Goal: Task Accomplishment & Management: Use online tool/utility

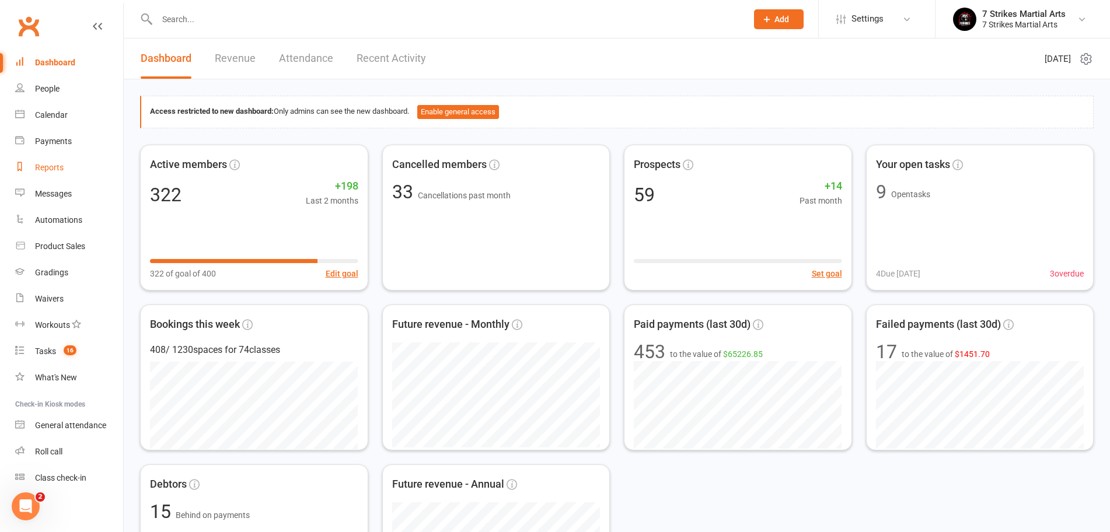
click at [46, 179] on link "Reports" at bounding box center [69, 168] width 108 height 26
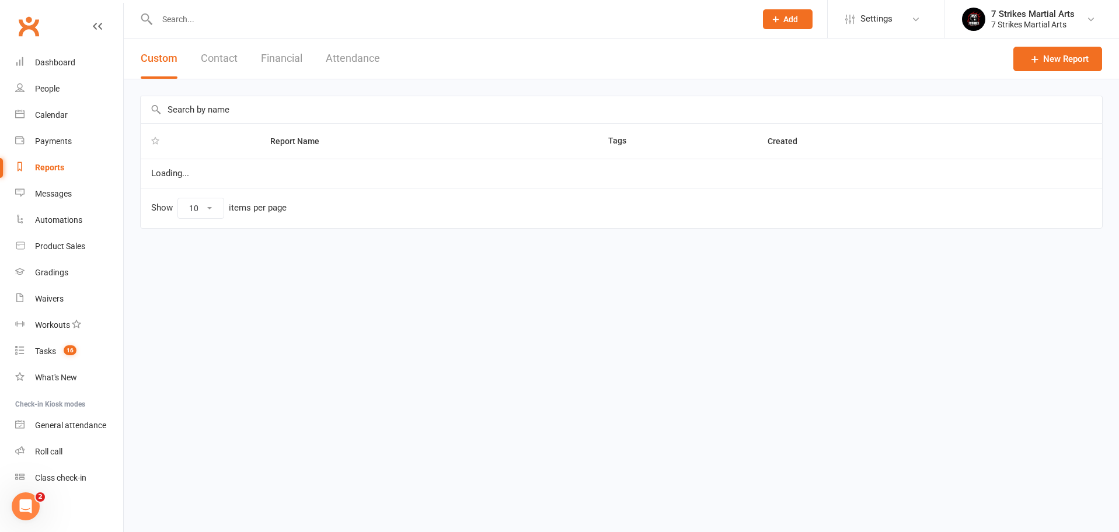
select select "50"
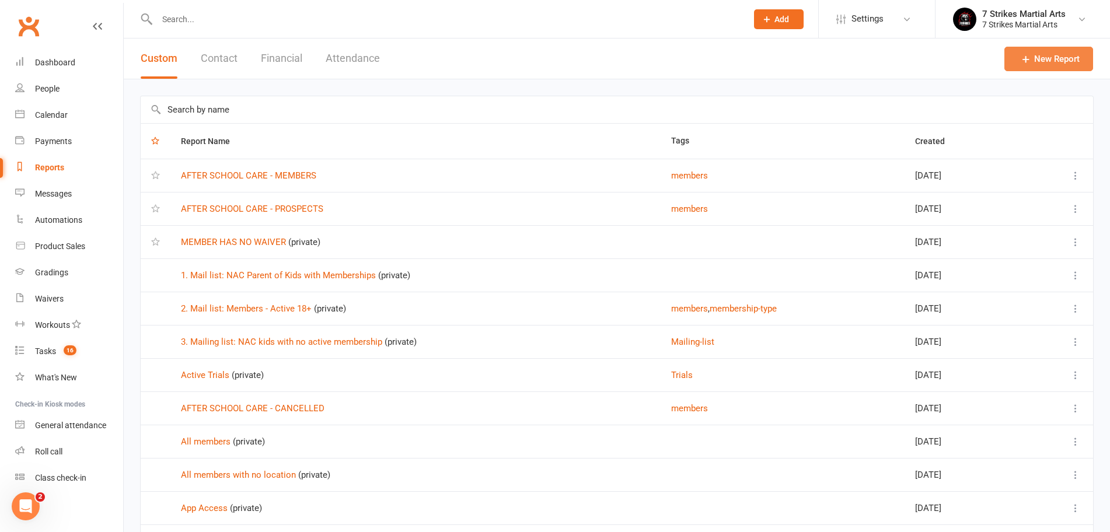
click at [1054, 55] on link "New Report" at bounding box center [1048, 59] width 89 height 25
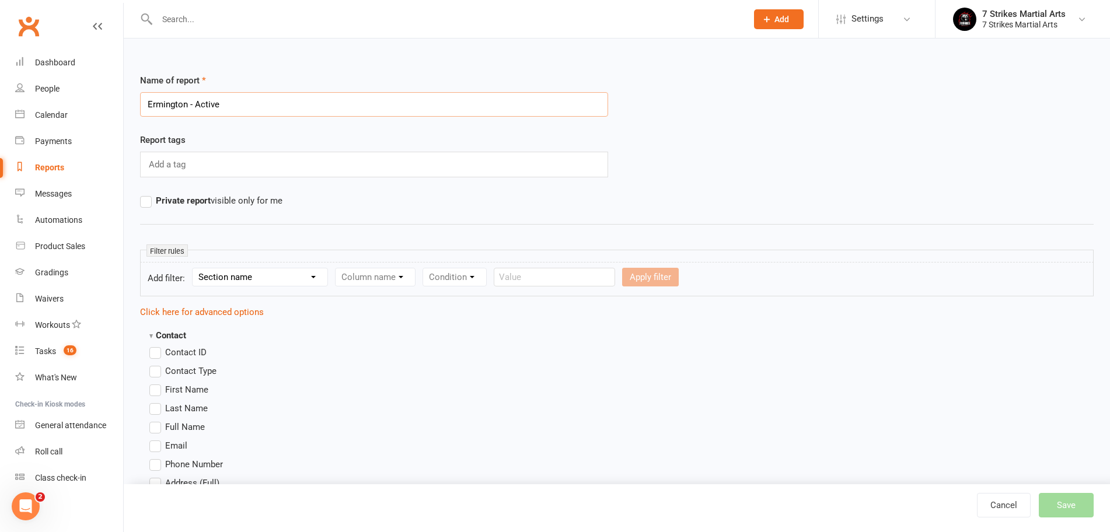
type input "Ermington - Active"
click at [227, 200] on span "Private report visible only for me" at bounding box center [219, 200] width 127 height 12
click at [148, 194] on input "Private report visible only for me" at bounding box center [144, 194] width 8 height 0
select select "0"
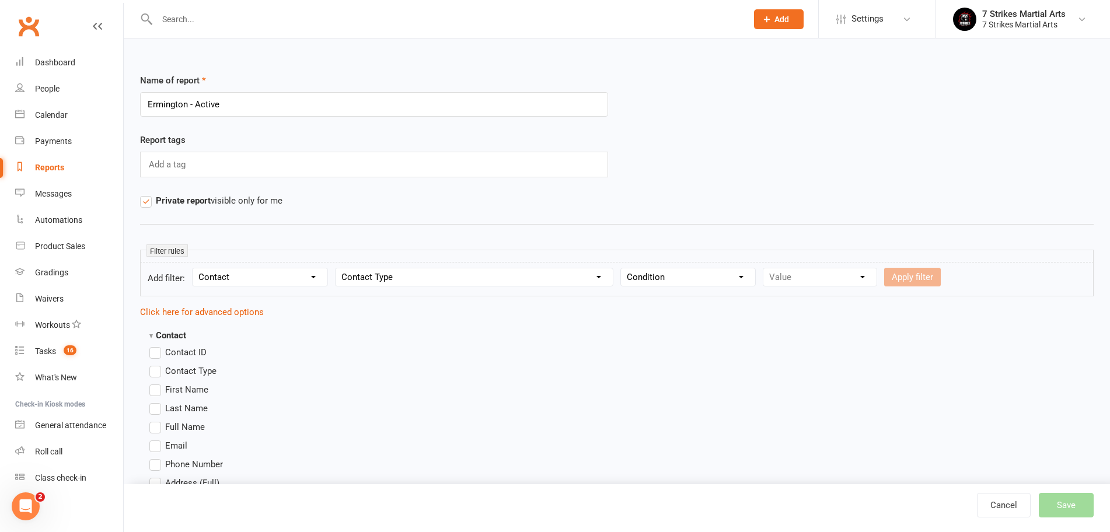
select select "0"
click at [899, 278] on button "Apply filter" at bounding box center [912, 277] width 57 height 19
select select
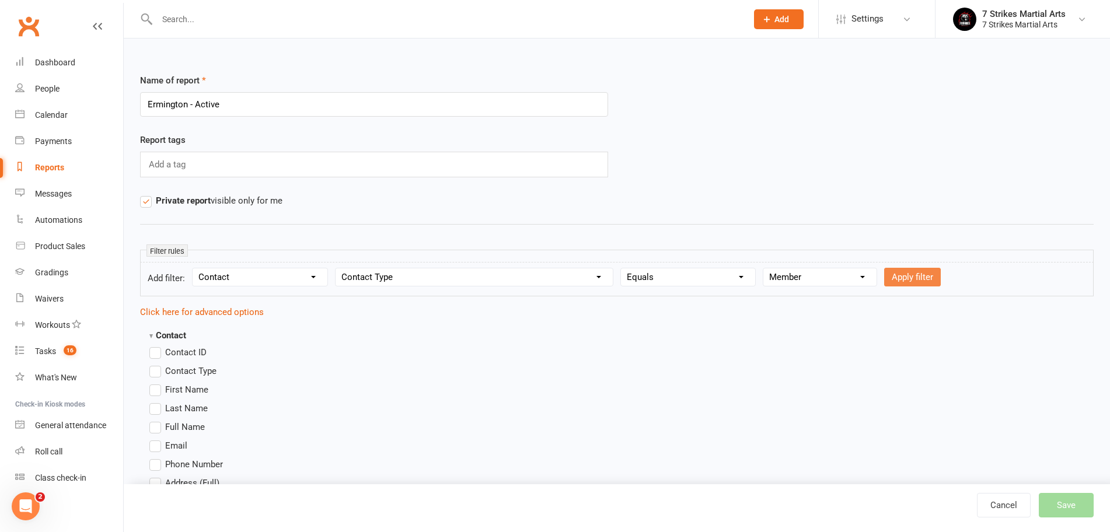
select select
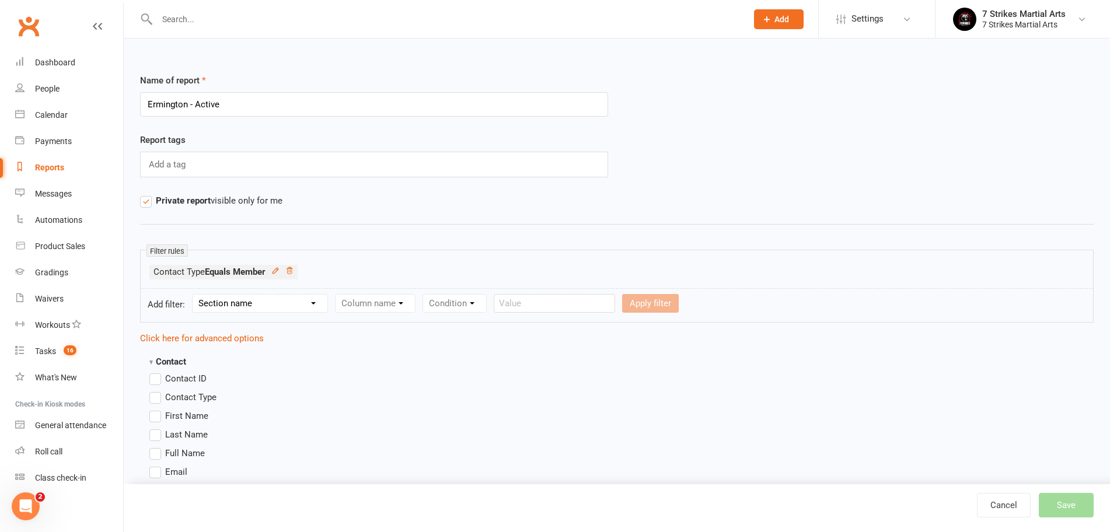
select select "0"
select select "17"
select select "0"
select select "12"
click at [961, 306] on button "Apply filter" at bounding box center [955, 303] width 57 height 19
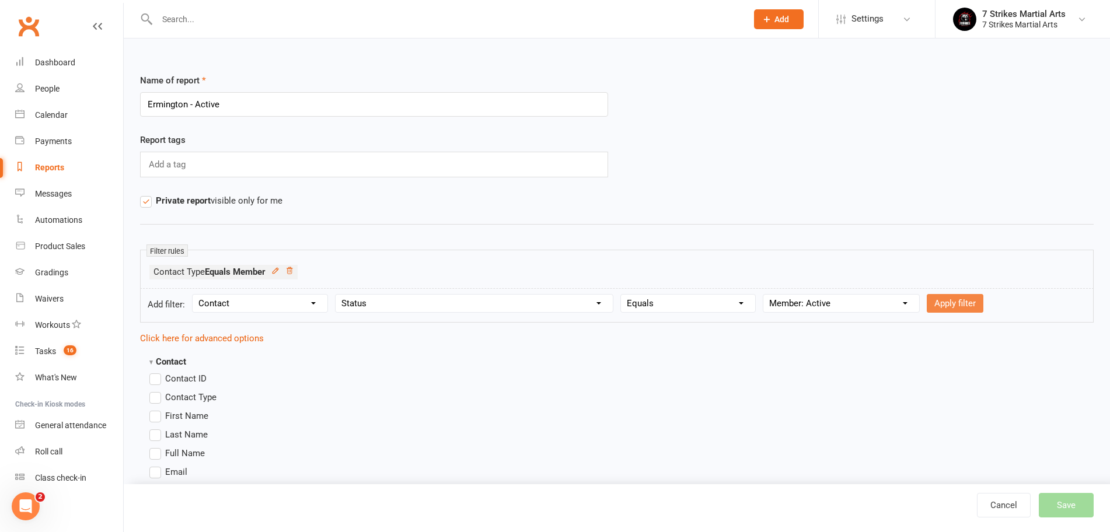
select select
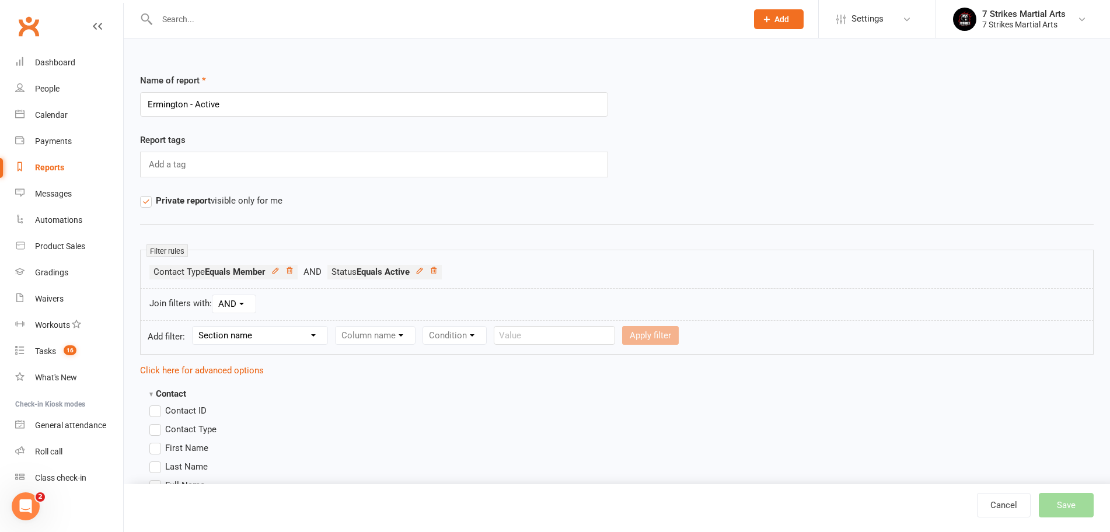
select select "0"
select select "47"
select select "0"
click at [805, 339] on input "text" at bounding box center [823, 335] width 121 height 19
type input "Ermington"
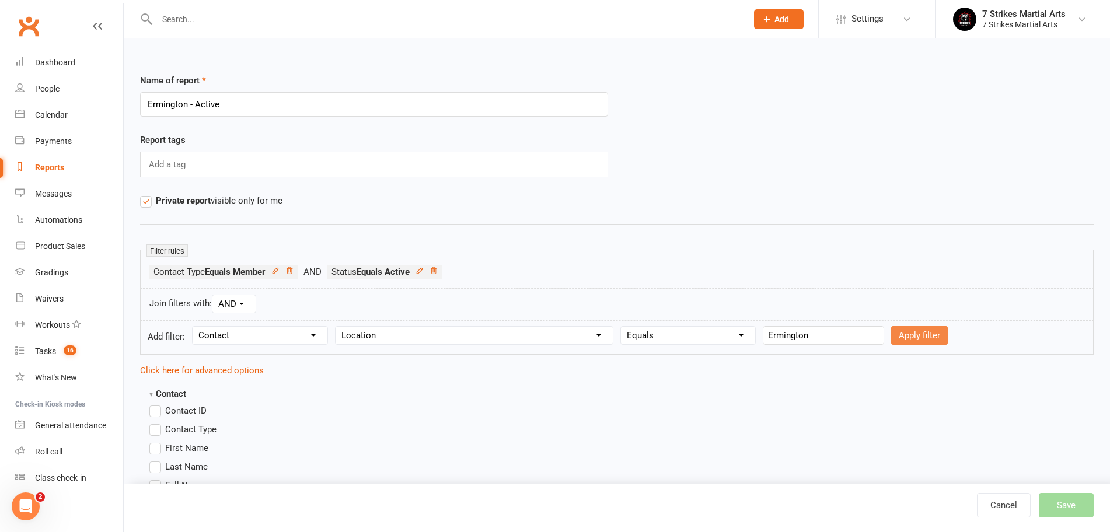
click at [928, 333] on button "Apply filter" at bounding box center [919, 335] width 57 height 19
select select
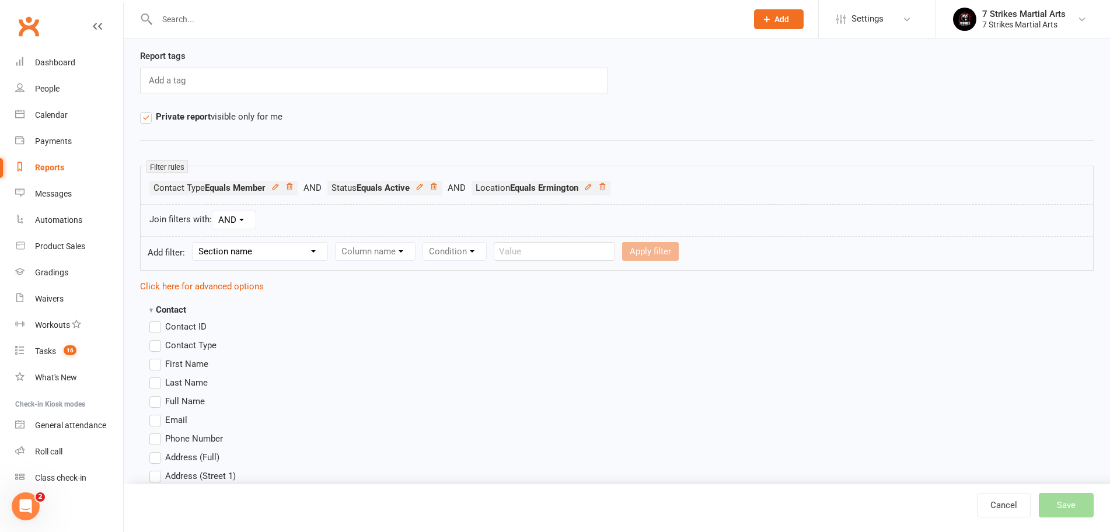
scroll to position [316, 0]
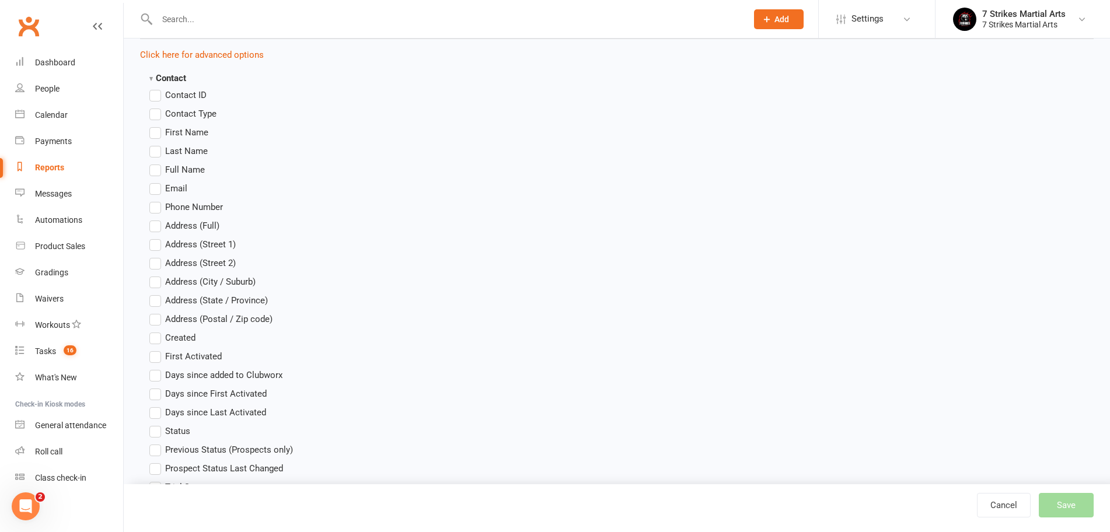
click at [194, 169] on span "Full Name" at bounding box center [185, 169] width 40 height 12
click at [157, 163] on input "Full Name" at bounding box center [153, 163] width 8 height 0
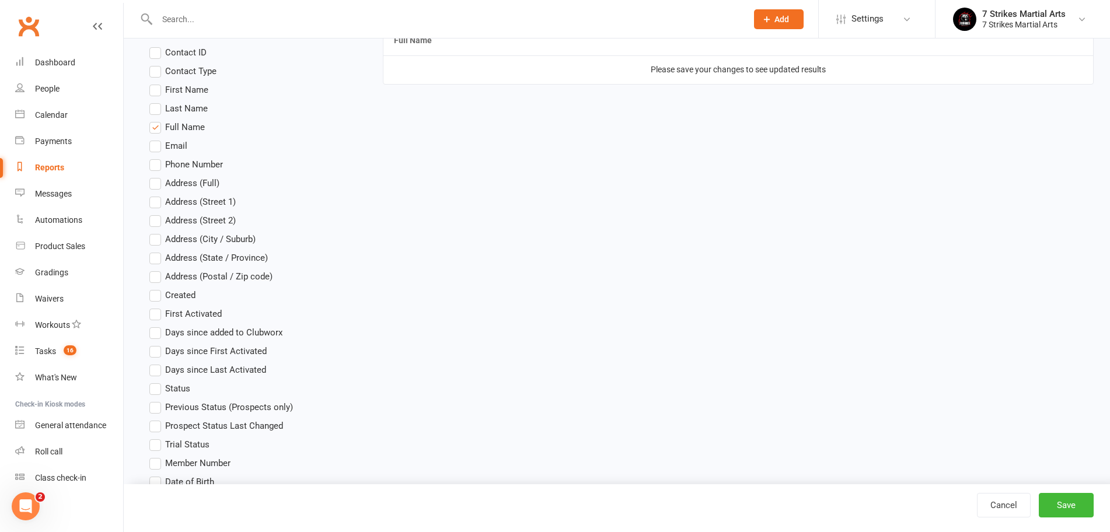
scroll to position [366, 0]
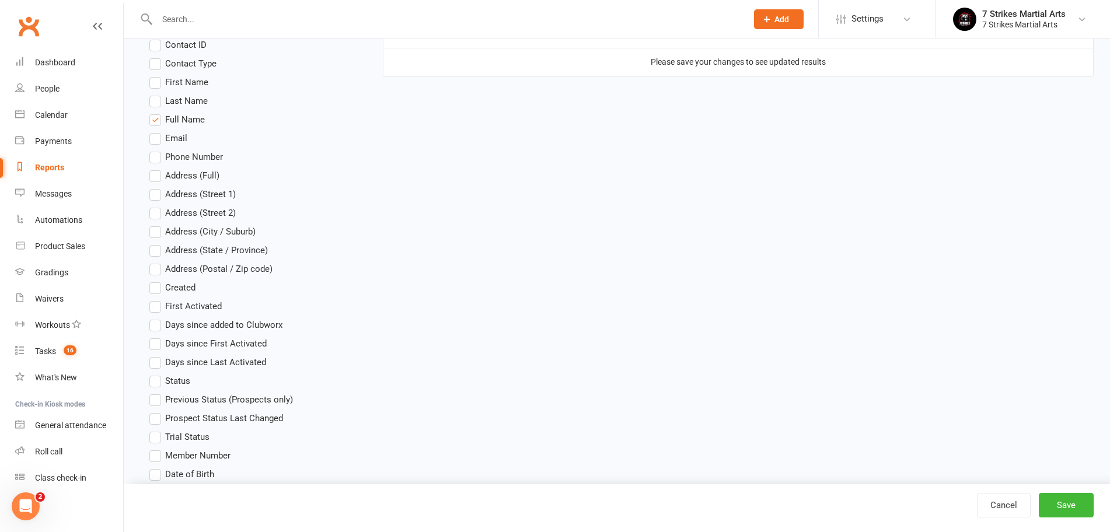
click at [187, 383] on span "Status" at bounding box center [177, 380] width 25 height 12
click at [157, 374] on input "Status" at bounding box center [153, 374] width 8 height 0
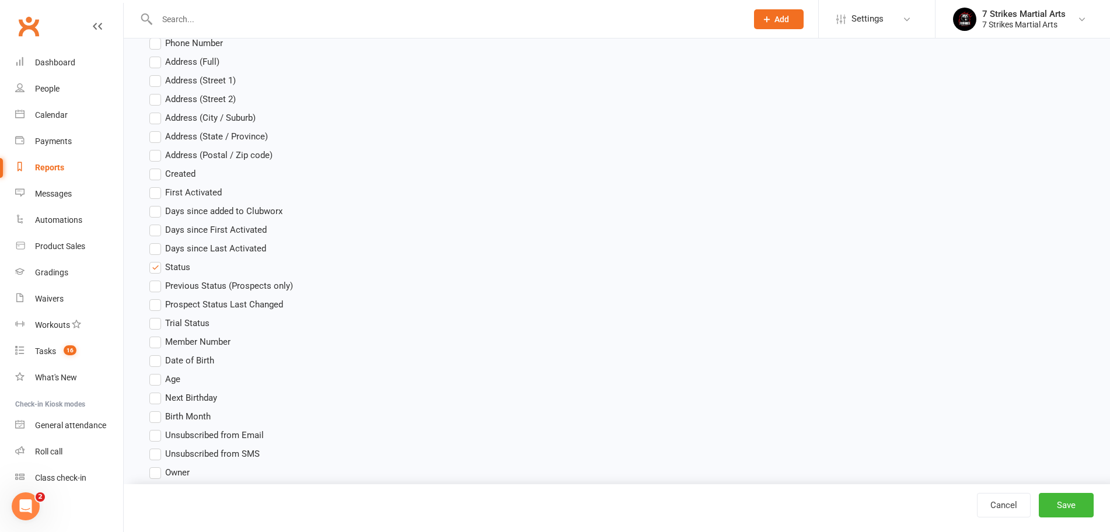
click at [173, 380] on span "Age" at bounding box center [172, 378] width 15 height 12
click at [157, 372] on input "Age" at bounding box center [153, 372] width 8 height 0
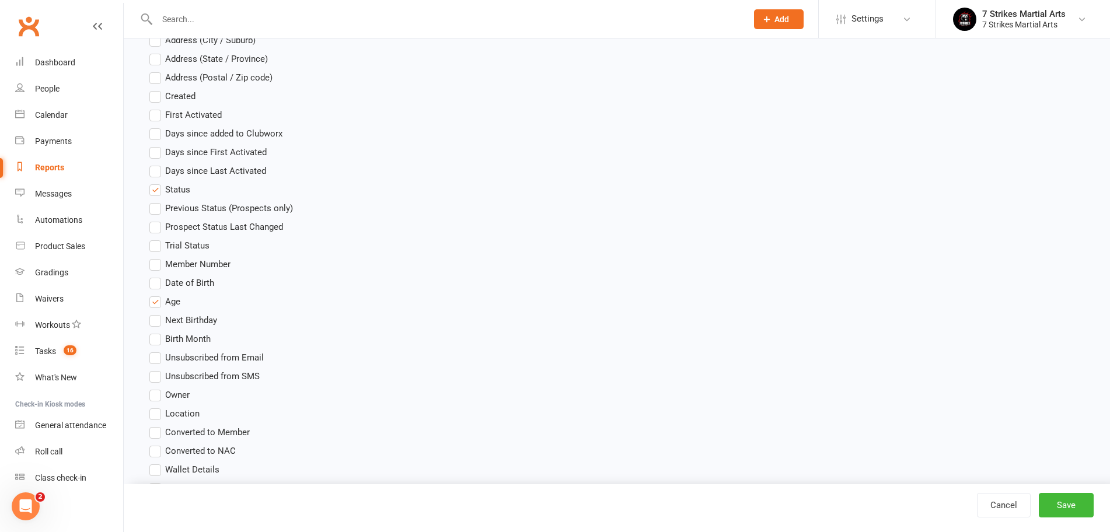
scroll to position [584, 0]
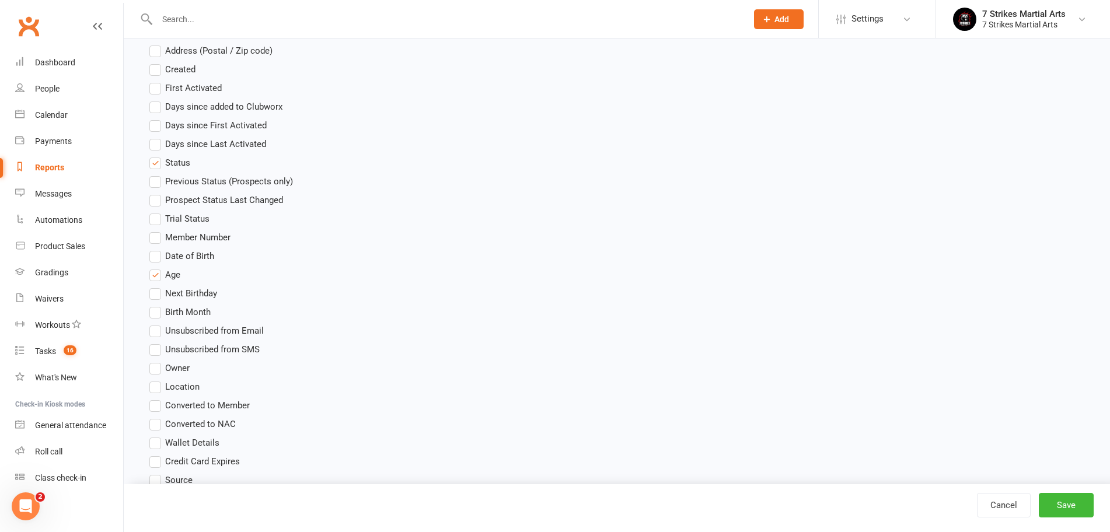
click at [176, 384] on span "Location" at bounding box center [182, 386] width 34 height 12
click at [157, 380] on input "Location" at bounding box center [153, 380] width 8 height 0
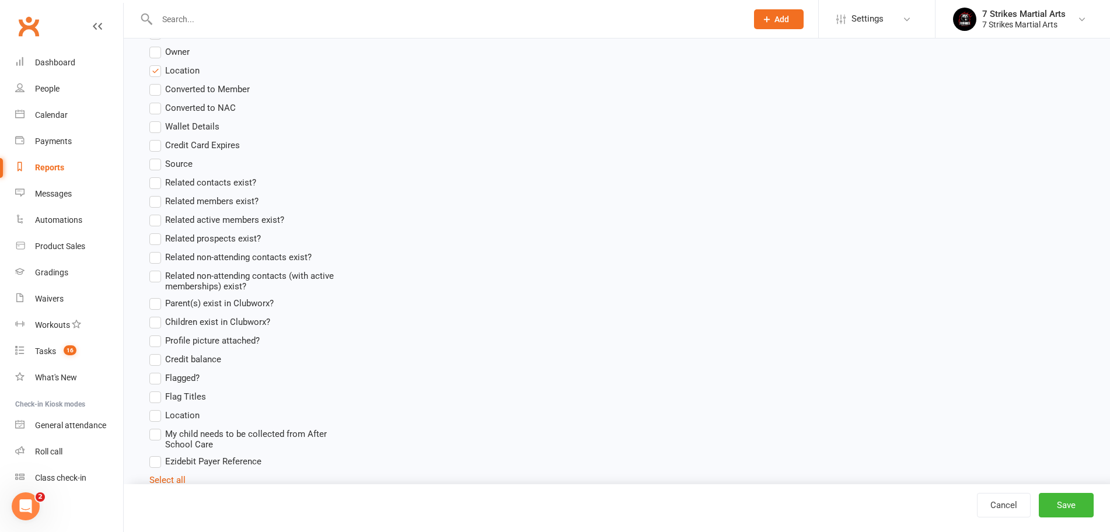
scroll to position [931, 0]
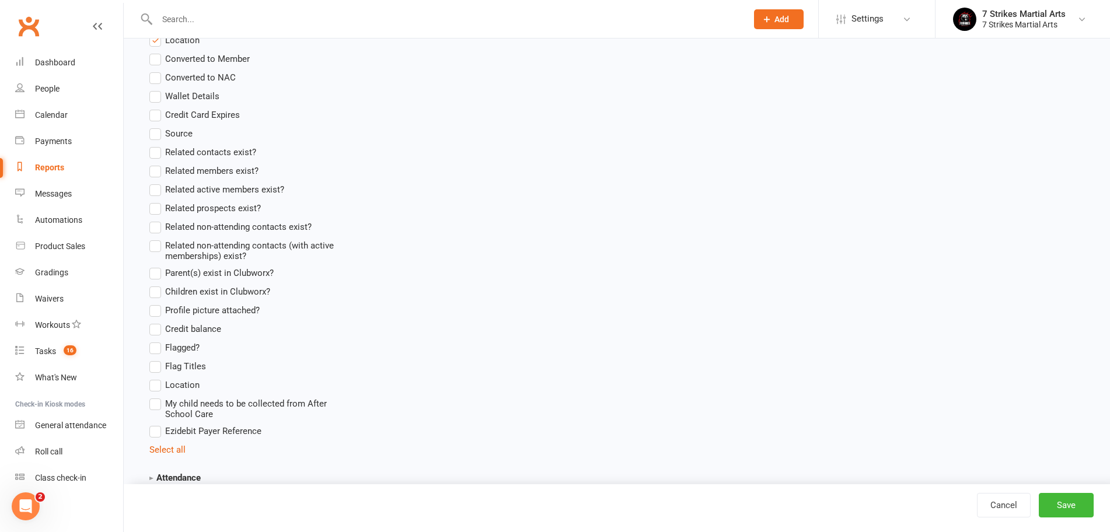
click at [181, 386] on span "Location" at bounding box center [182, 384] width 34 height 12
click at [157, 378] on input "Location" at bounding box center [153, 378] width 8 height 0
click at [189, 400] on span "My child needs to be collected from After School Care" at bounding box center [260, 406] width 191 height 23
click at [157, 395] on input "My child needs to be collected from After School Care" at bounding box center [153, 395] width 8 height 0
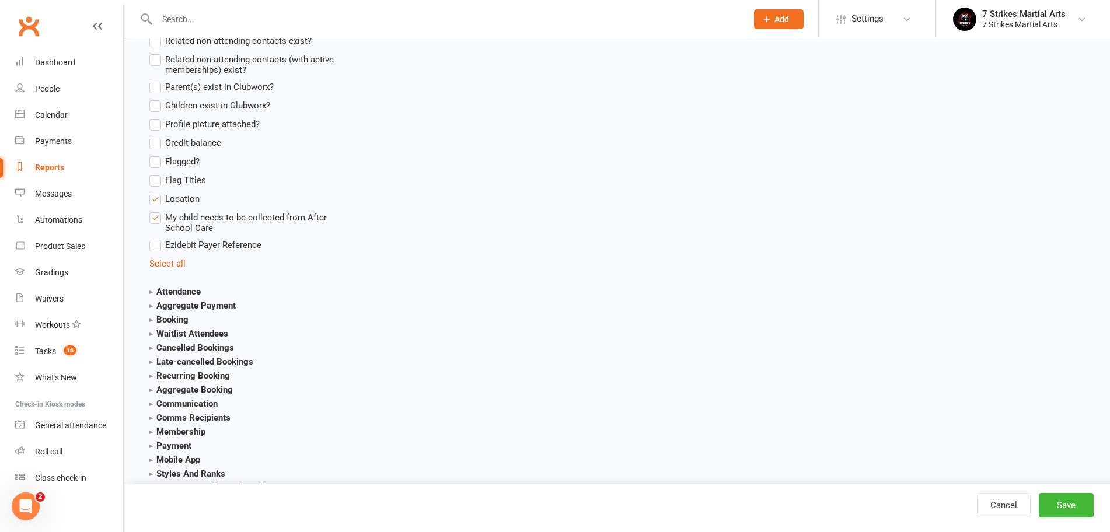
scroll to position [1163, 0]
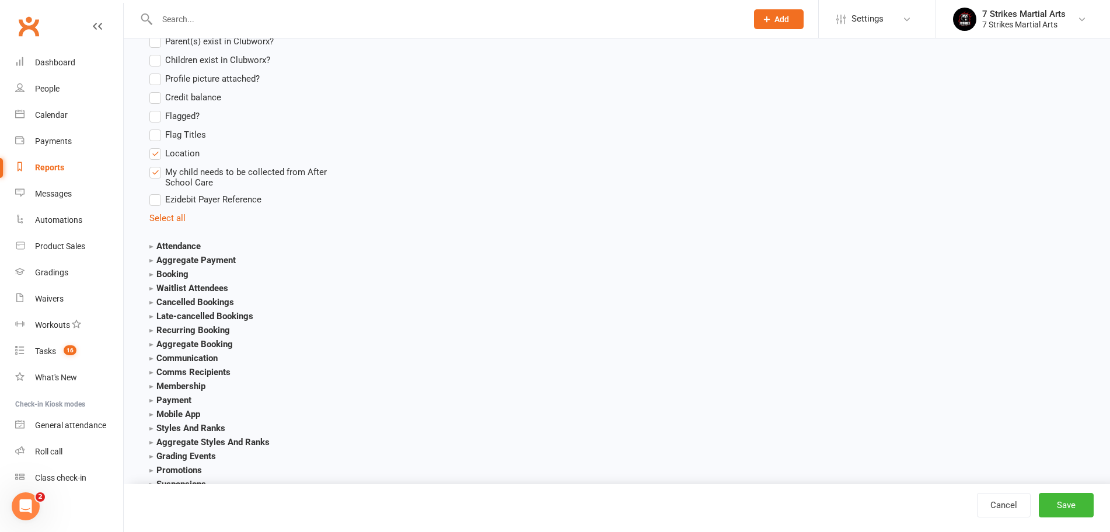
click at [193, 430] on strong "Styles And Ranks" at bounding box center [187, 428] width 76 height 11
click at [181, 466] on span "Current Rank" at bounding box center [190, 463] width 50 height 12
click at [157, 457] on input "Current Rank" at bounding box center [153, 457] width 8 height 0
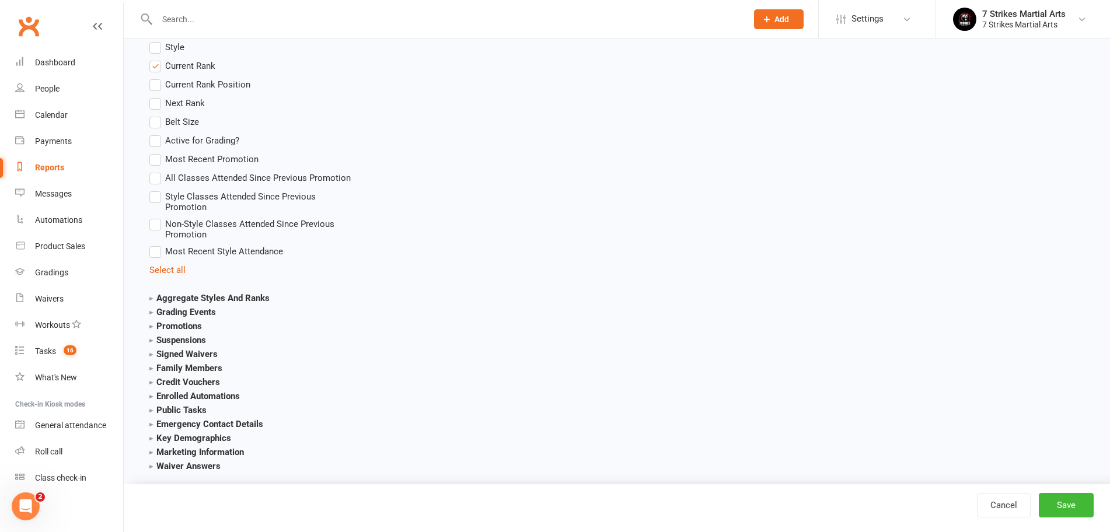
scroll to position [1585, 0]
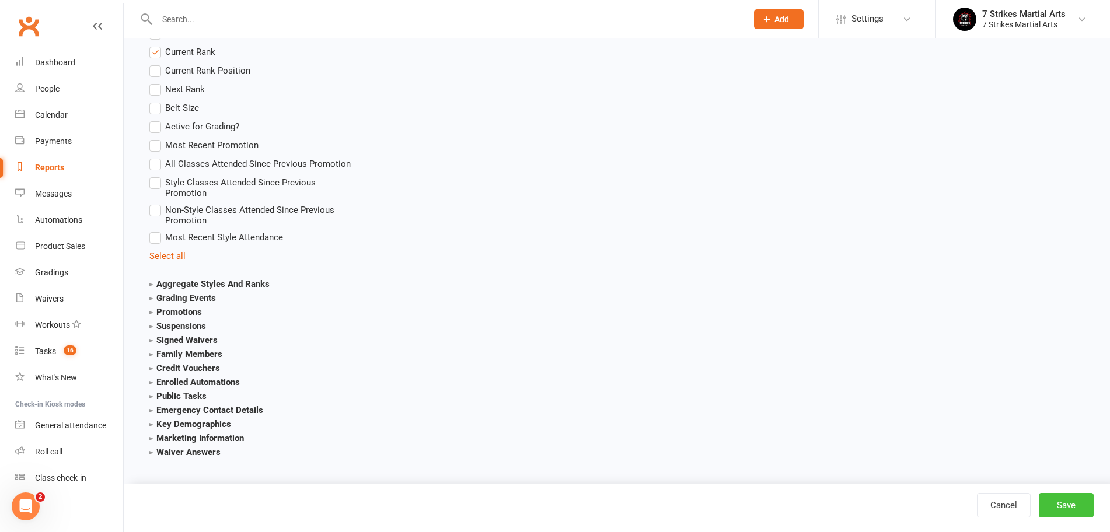
click at [1059, 503] on button "Save" at bounding box center [1066, 505] width 55 height 25
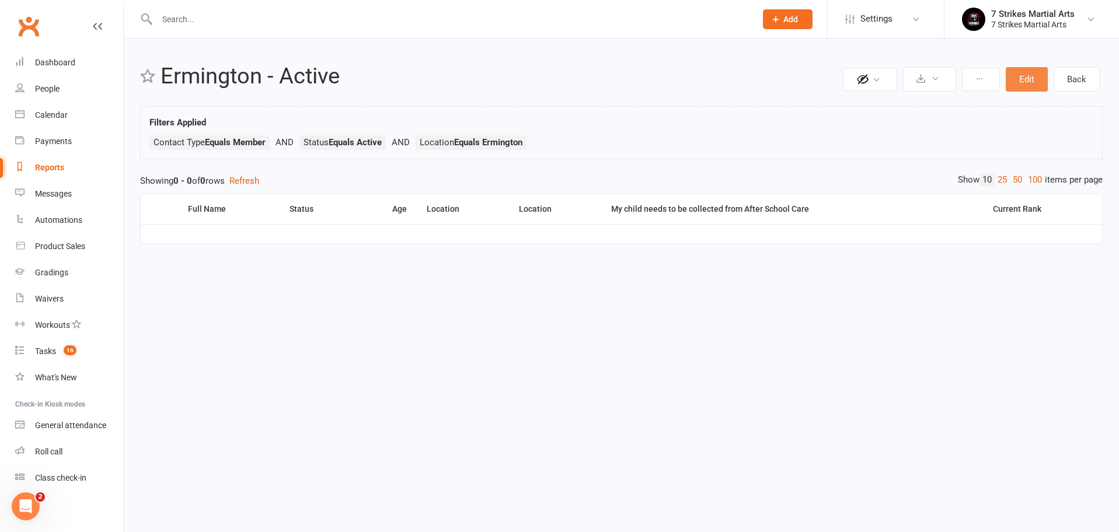
click at [1019, 78] on button "Edit" at bounding box center [1027, 79] width 42 height 25
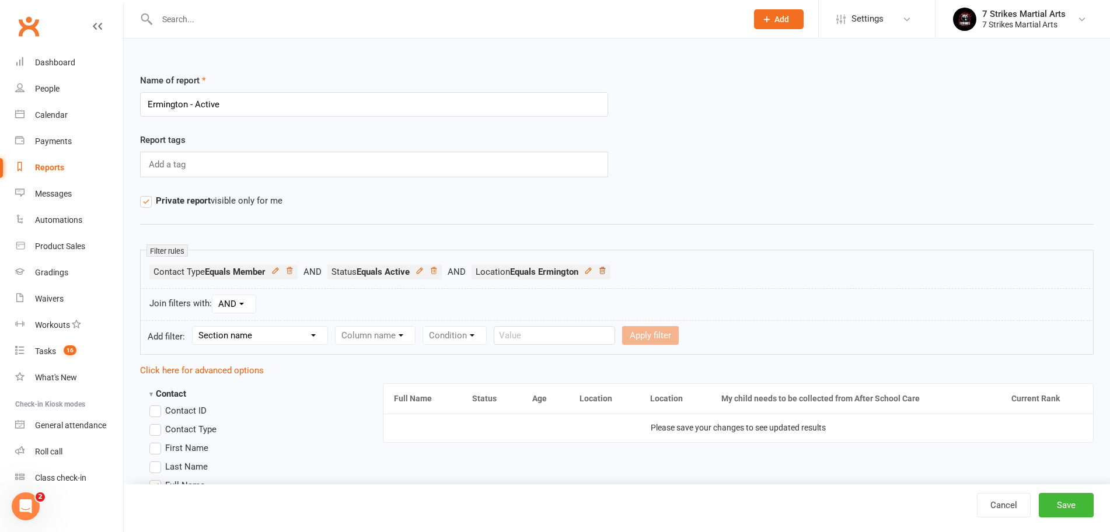
click at [605, 271] on icon at bounding box center [602, 270] width 6 height 6
select select "0"
select select "47"
select select "0"
click at [808, 338] on input "text" at bounding box center [823, 335] width 121 height 19
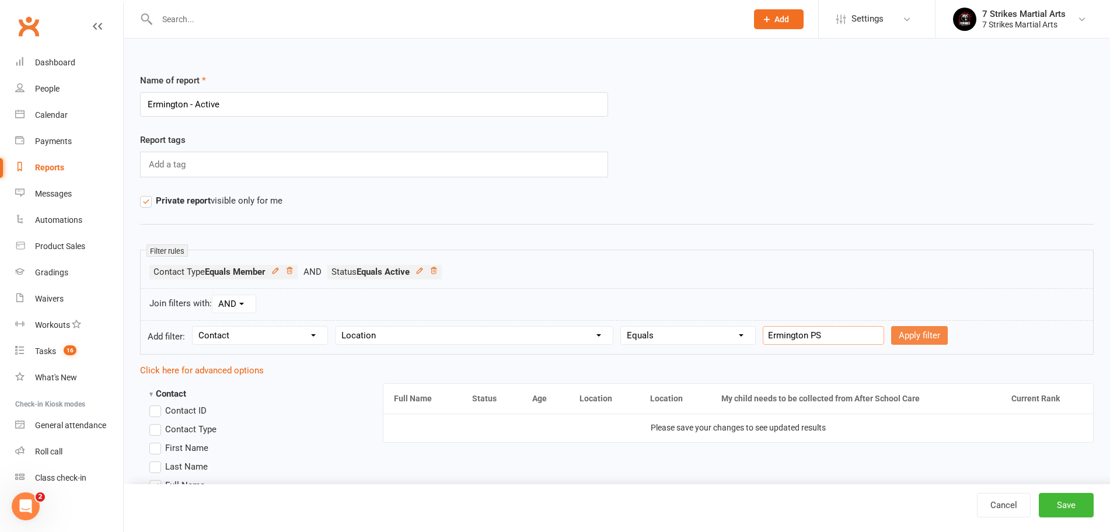
type input "Ermington PS"
click at [913, 333] on button "Apply filter" at bounding box center [919, 335] width 57 height 19
select select
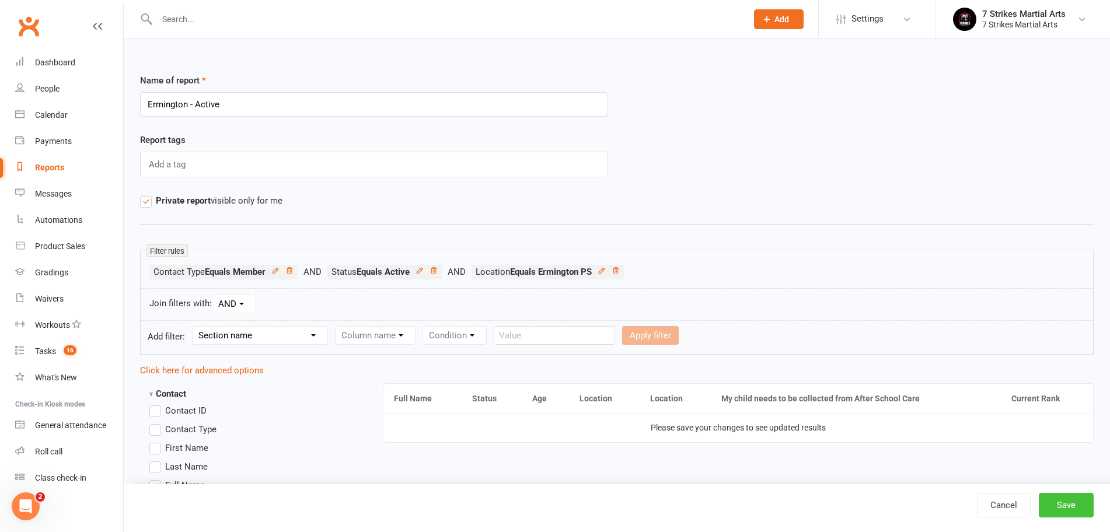
click at [1071, 514] on button "Save" at bounding box center [1066, 505] width 55 height 25
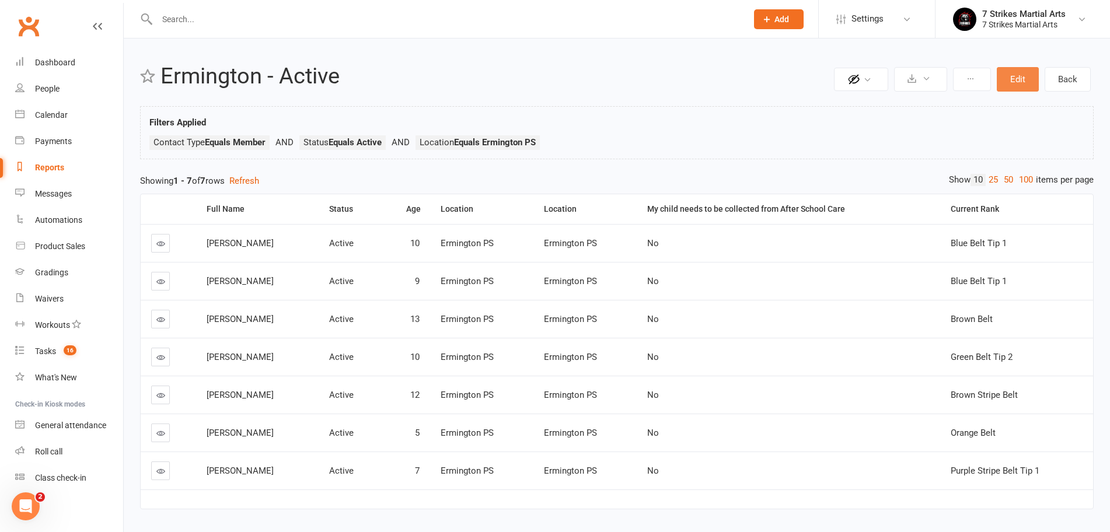
click at [1025, 77] on button "Edit" at bounding box center [1018, 79] width 42 height 25
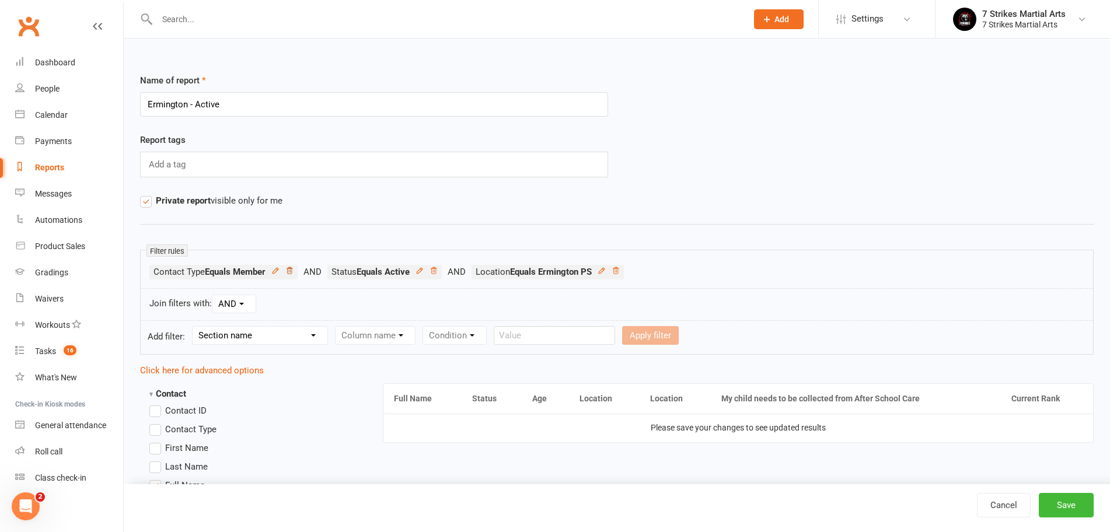
click at [294, 269] on icon at bounding box center [289, 271] width 8 height 8
click at [441, 271] on icon at bounding box center [438, 270] width 6 height 6
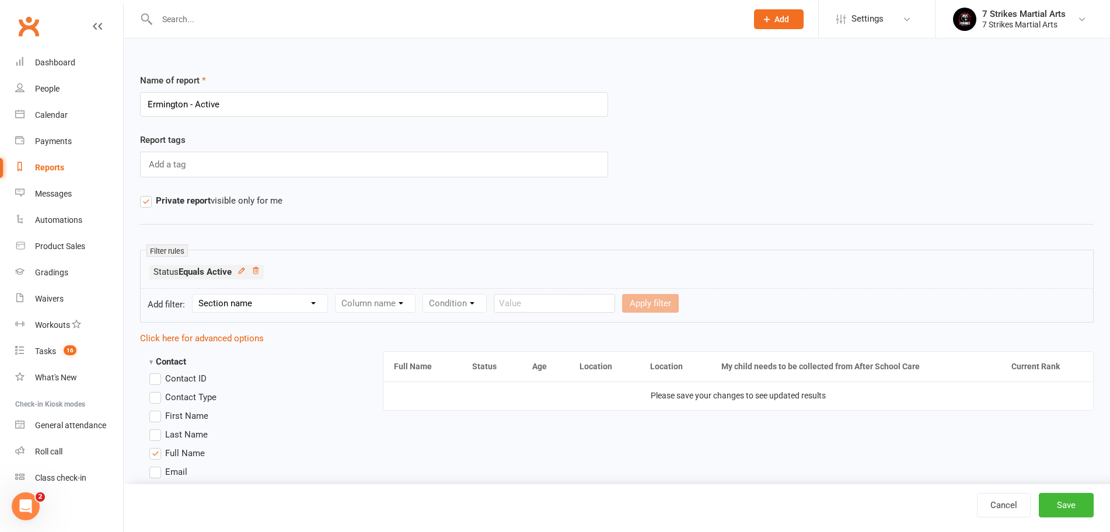
select select "0"
select select "47"
select select "0"
click at [780, 305] on input "text" at bounding box center [823, 303] width 121 height 19
paste input "Ermington PS"
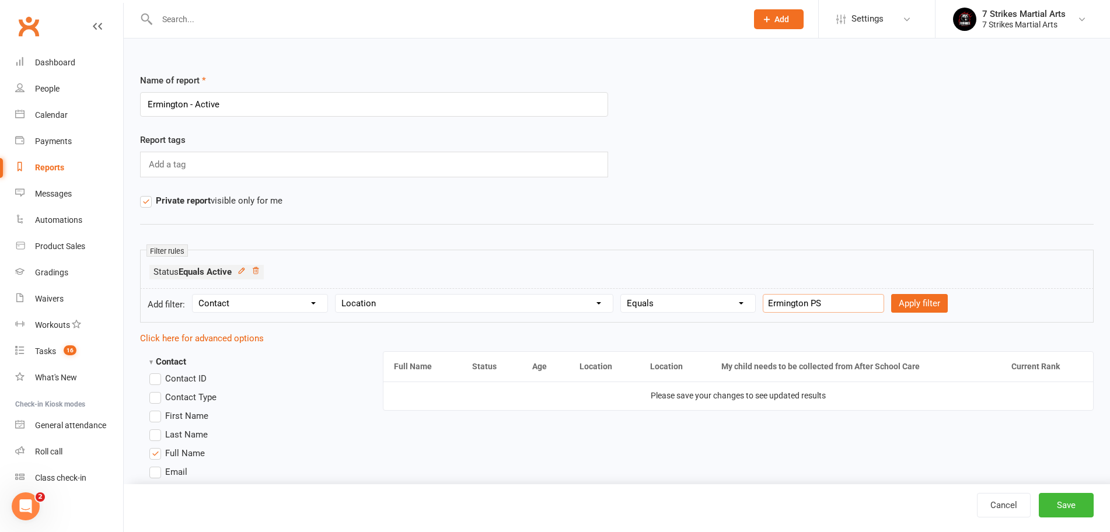
type input "Ermington PS"
select select "29"
select select "0"
select select "3"
click at [978, 301] on button "Apply filter" at bounding box center [960, 303] width 57 height 19
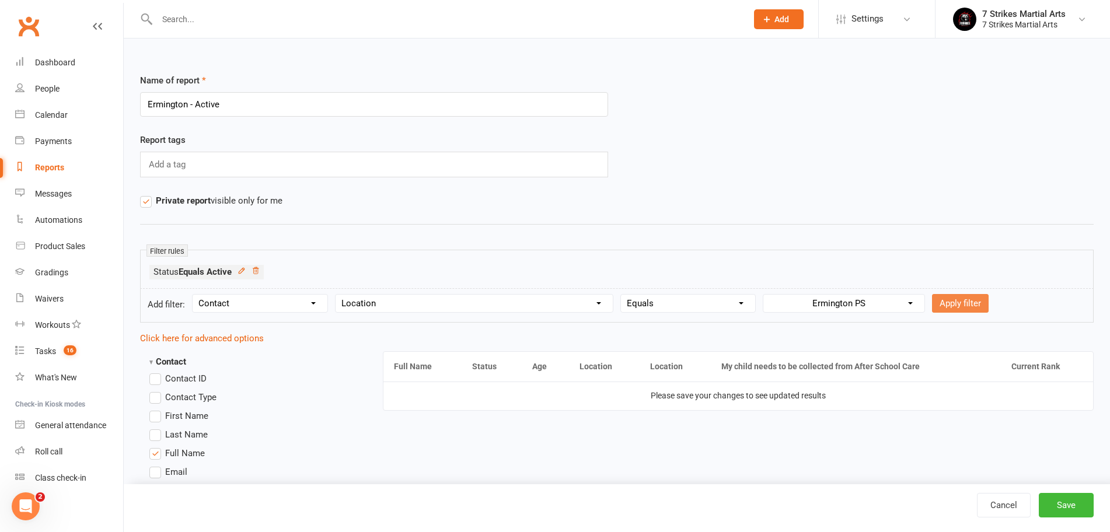
select select
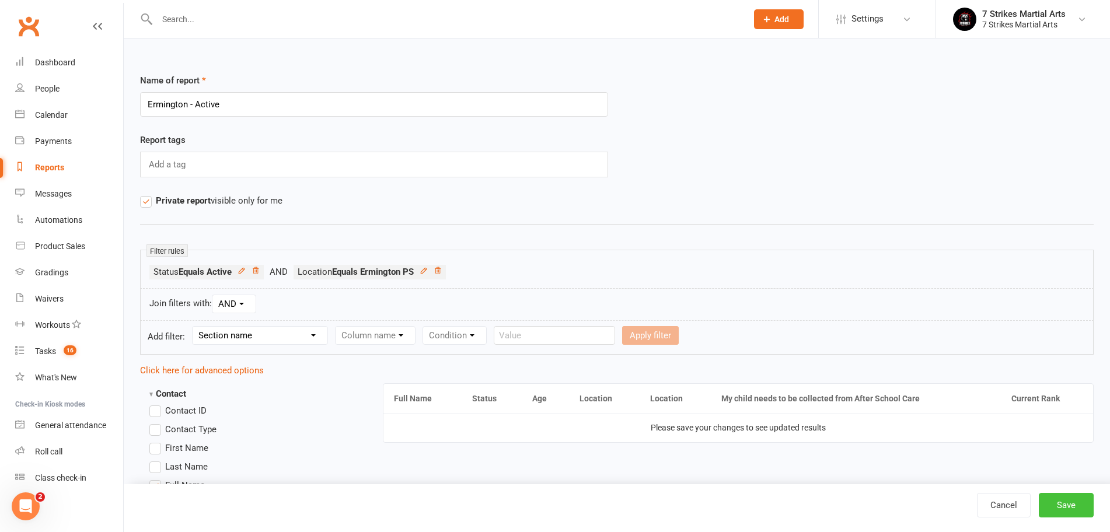
click at [1066, 506] on button "Save" at bounding box center [1066, 505] width 55 height 25
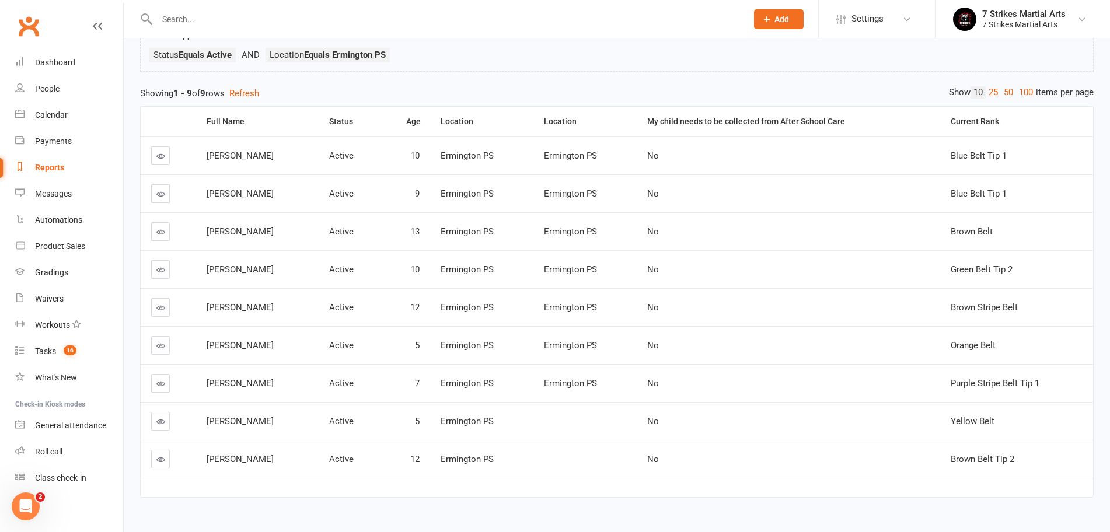
scroll to position [85, 0]
click at [226, 121] on div "Full Name" at bounding box center [258, 124] width 103 height 9
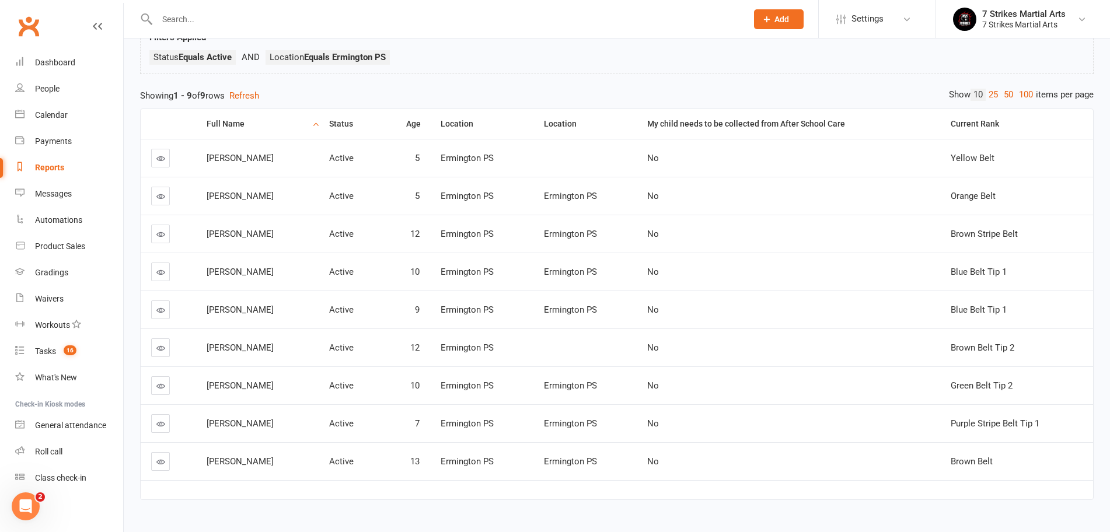
scroll to position [0, 0]
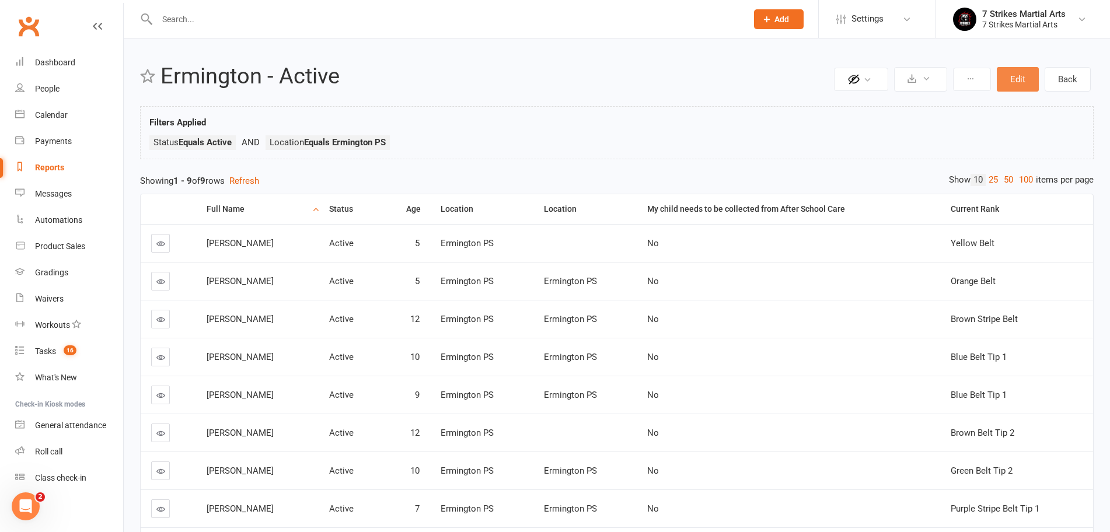
click at [1014, 80] on button "Edit" at bounding box center [1018, 79] width 42 height 25
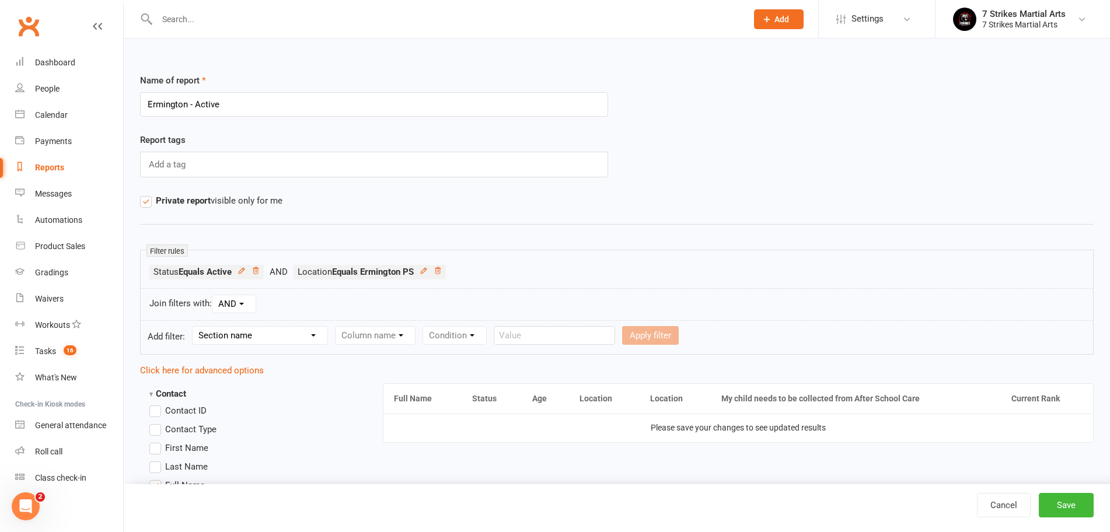
click at [256, 273] on icon at bounding box center [256, 271] width 8 height 8
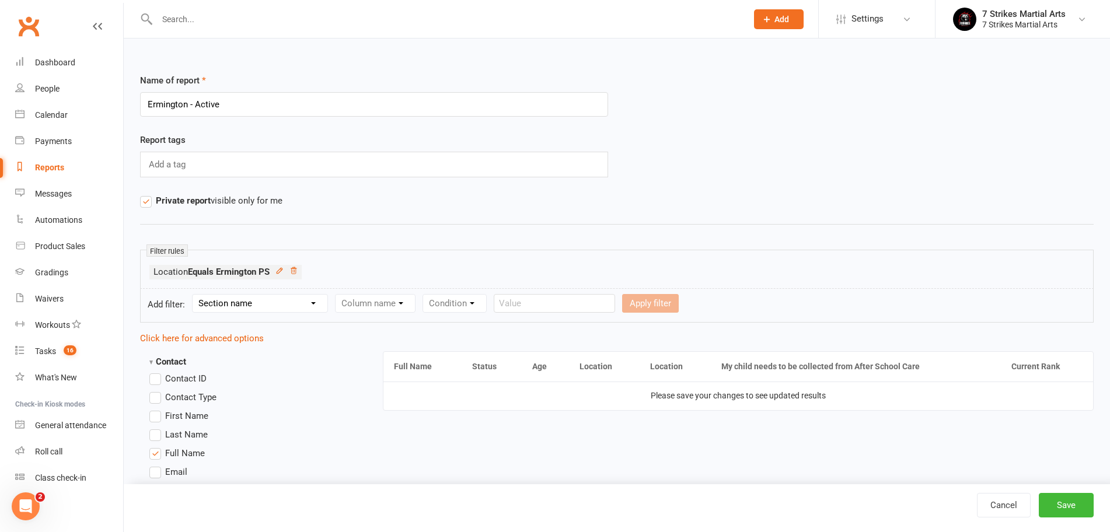
select select "0"
select select "1"
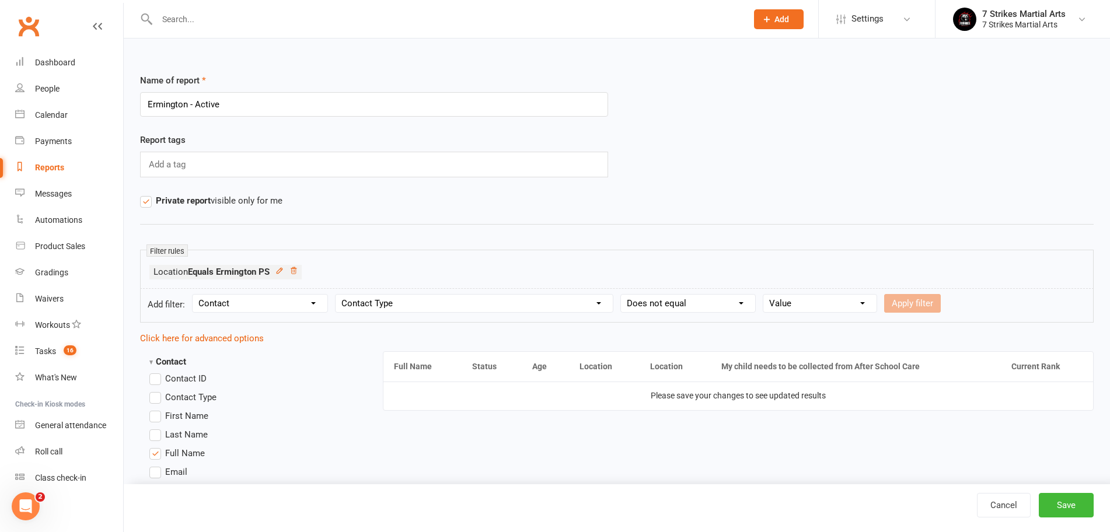
select select "2"
click at [915, 302] on button "Apply filter" at bounding box center [912, 303] width 57 height 19
select select
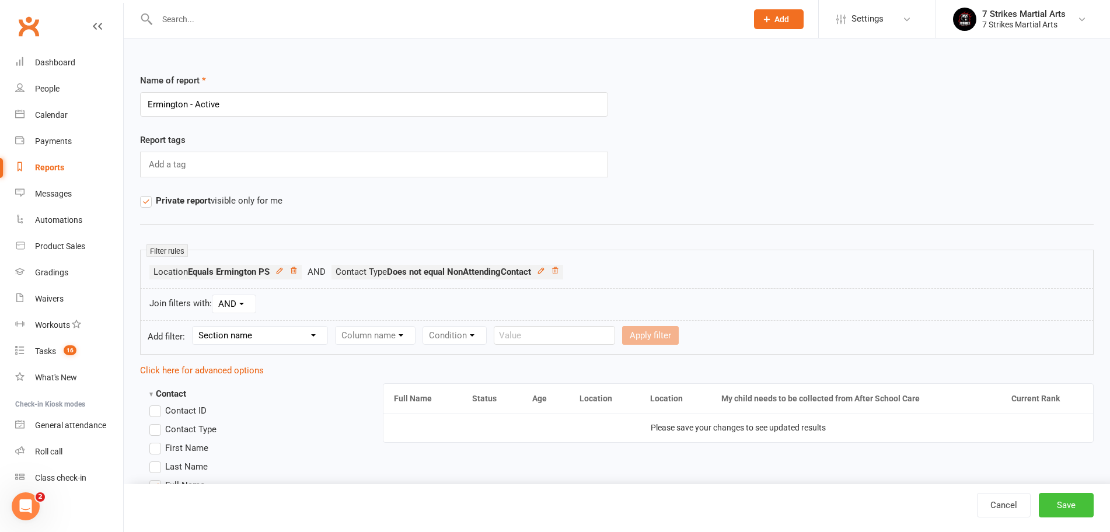
click at [1084, 505] on button "Save" at bounding box center [1066, 505] width 55 height 25
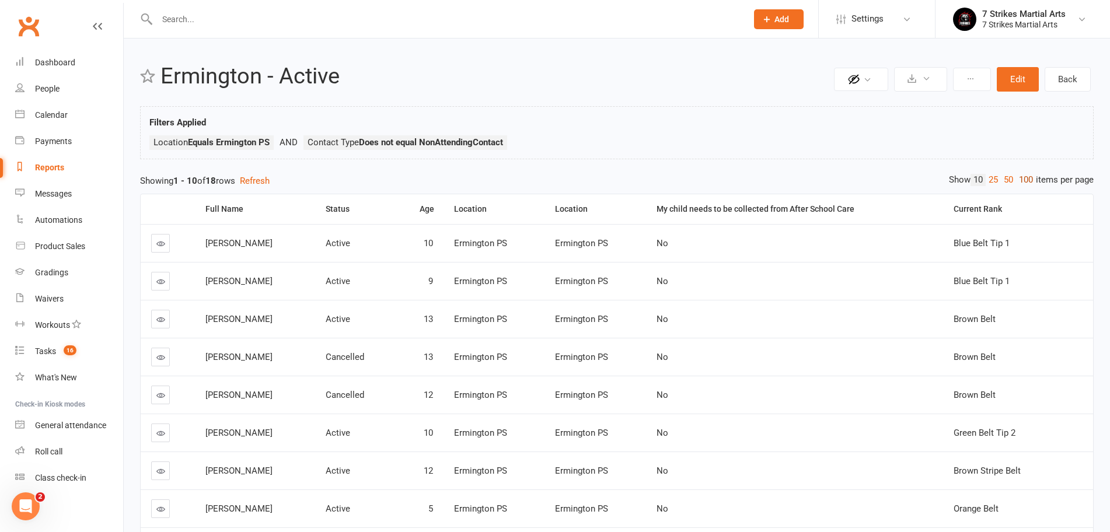
click at [1024, 178] on link "100" at bounding box center [1026, 180] width 20 height 12
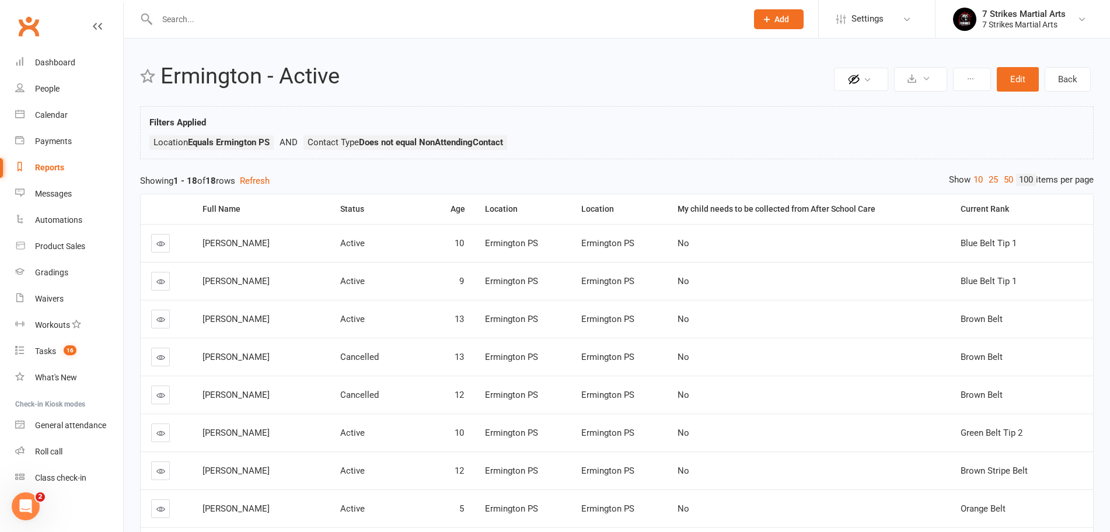
click at [1027, 76] on button "Edit" at bounding box center [1018, 79] width 42 height 25
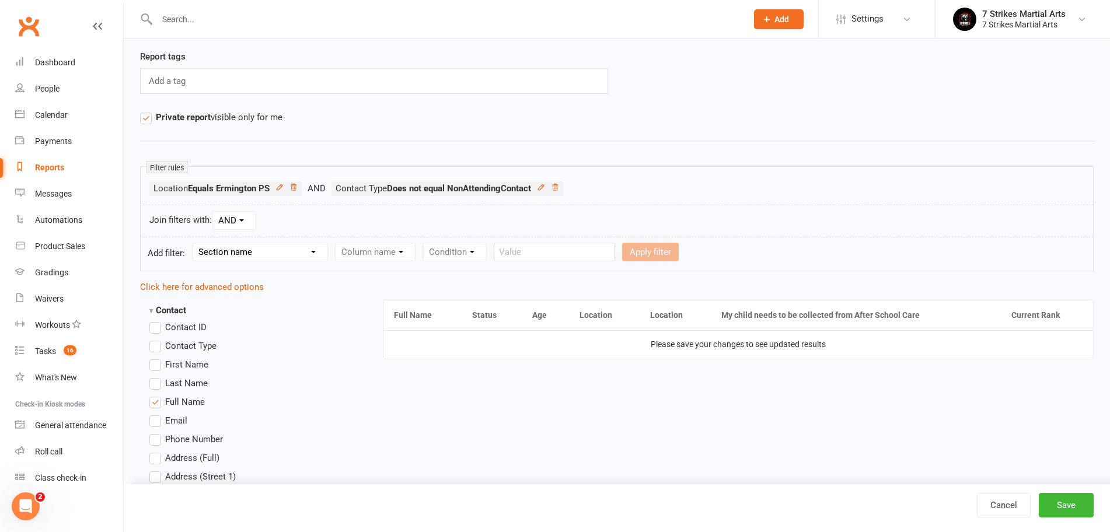
scroll to position [139, 0]
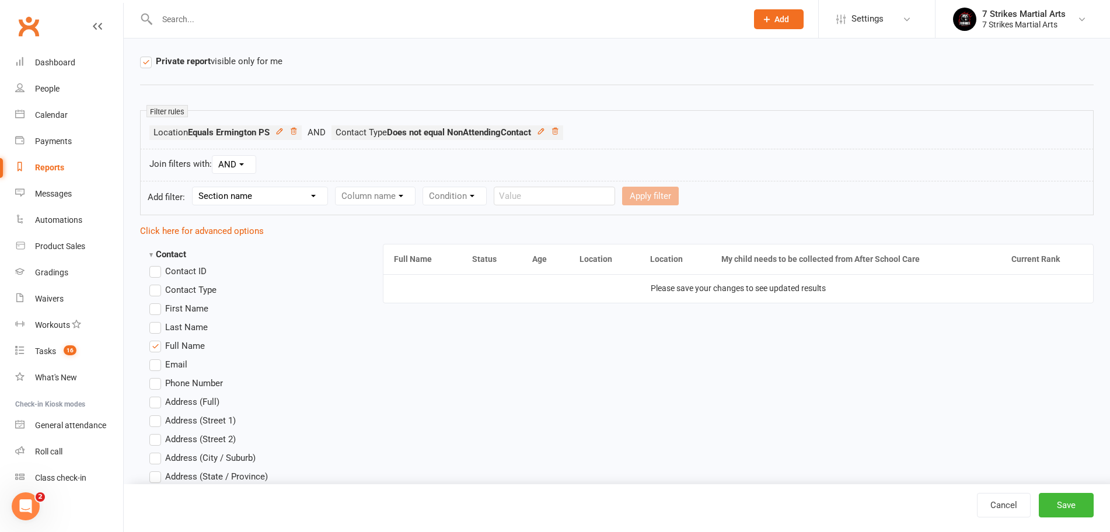
click at [196, 289] on span "Contact Type" at bounding box center [190, 289] width 51 height 12
click at [157, 283] on input "Contact Type" at bounding box center [153, 283] width 8 height 0
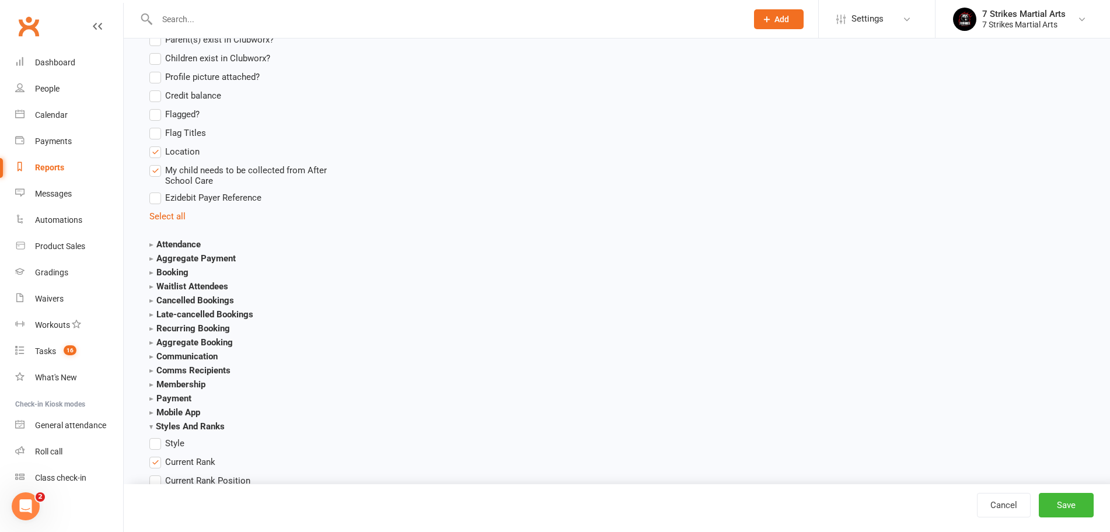
scroll to position [1326, 0]
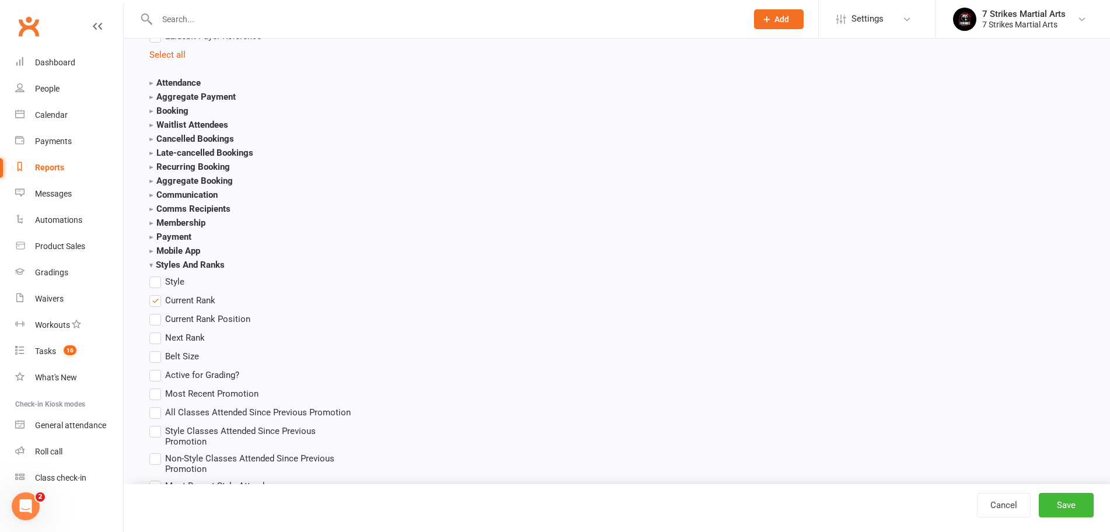
click at [170, 216] on section "Membership Membership ID Membership Name Membership Category Membership Start D…" at bounding box center [252, 223] width 207 height 14
click at [171, 221] on strong "Membership" at bounding box center [177, 223] width 56 height 11
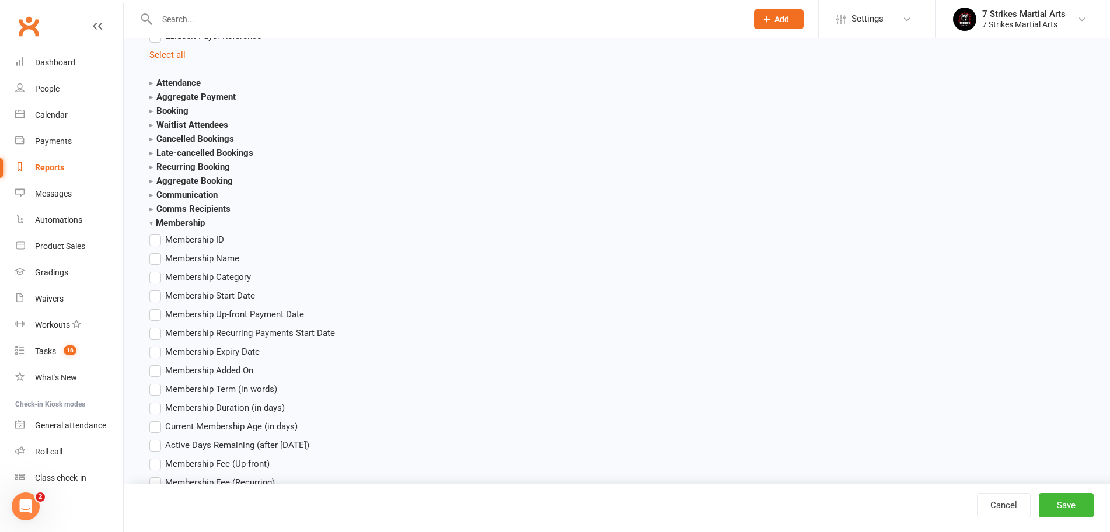
click at [187, 260] on span "Membership Name" at bounding box center [202, 258] width 74 height 12
click at [157, 252] on input "Membership Name" at bounding box center [153, 252] width 8 height 0
click at [1055, 507] on button "Save" at bounding box center [1066, 505] width 55 height 25
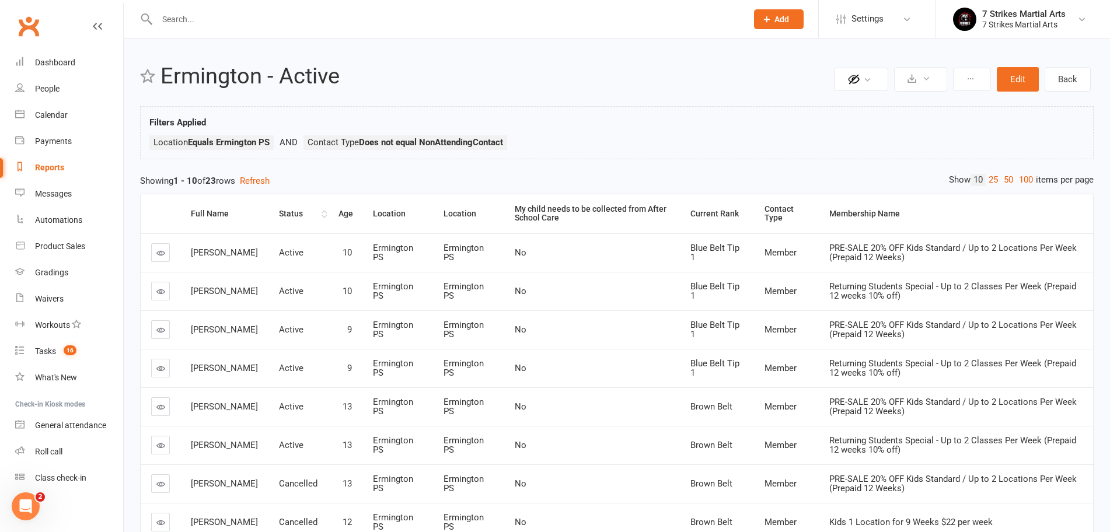
click at [285, 221] on th "Status" at bounding box center [298, 213] width 60 height 39
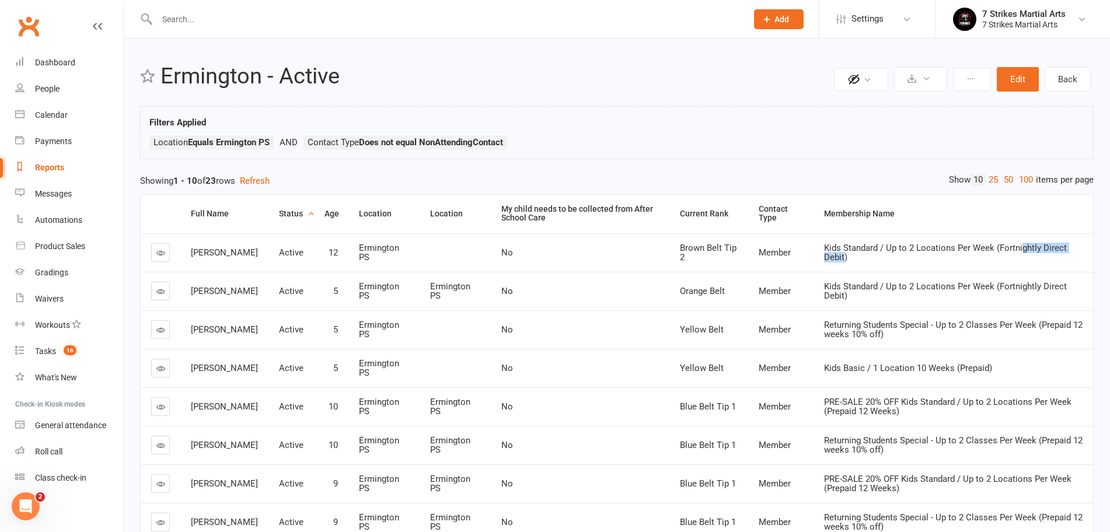
drag, startPoint x: 1060, startPoint y: 250, endPoint x: 981, endPoint y: 252, distance: 79.4
click at [991, 251] on span "Kids Standard / Up to 2 Locations Per Week (Fortnightly Direct Debit)" at bounding box center [945, 253] width 243 height 20
drag, startPoint x: 1034, startPoint y: 284, endPoint x: 986, endPoint y: 285, distance: 47.9
click at [1028, 284] on td "Kids Standard / Up to 2 Locations Per Week (Fortnightly Direct Debit)" at bounding box center [954, 291] width 280 height 39
drag, startPoint x: 986, startPoint y: 285, endPoint x: 953, endPoint y: 288, distance: 33.4
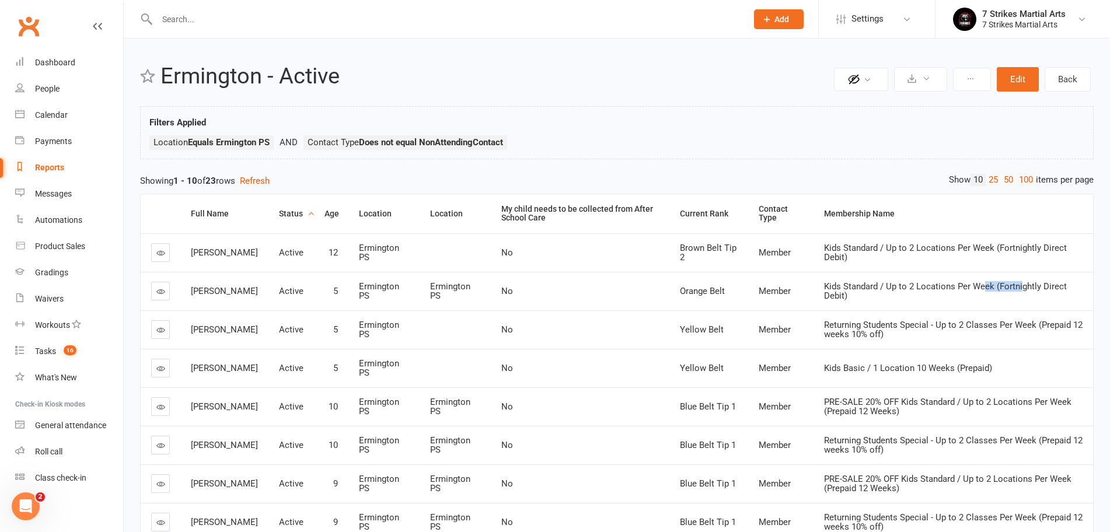
click at [964, 286] on span "Kids Standard / Up to 2 Locations Per Week (Fortnightly Direct Debit)" at bounding box center [945, 291] width 243 height 20
click at [909, 334] on div "Returning Students Special - Up to 2 Classes Per Week (Prepaid 12 weeks 10% off)" at bounding box center [953, 329] width 259 height 19
drag, startPoint x: 852, startPoint y: 330, endPoint x: 759, endPoint y: 327, distance: 92.3
click at [759, 327] on tr "Amelia Tran Active 5 Ermington PS No Yellow Belt Member Returning Students Spec…" at bounding box center [617, 330] width 953 height 39
click at [186, 302] on td "Arcadius Tikhomirov" at bounding box center [224, 291] width 88 height 39
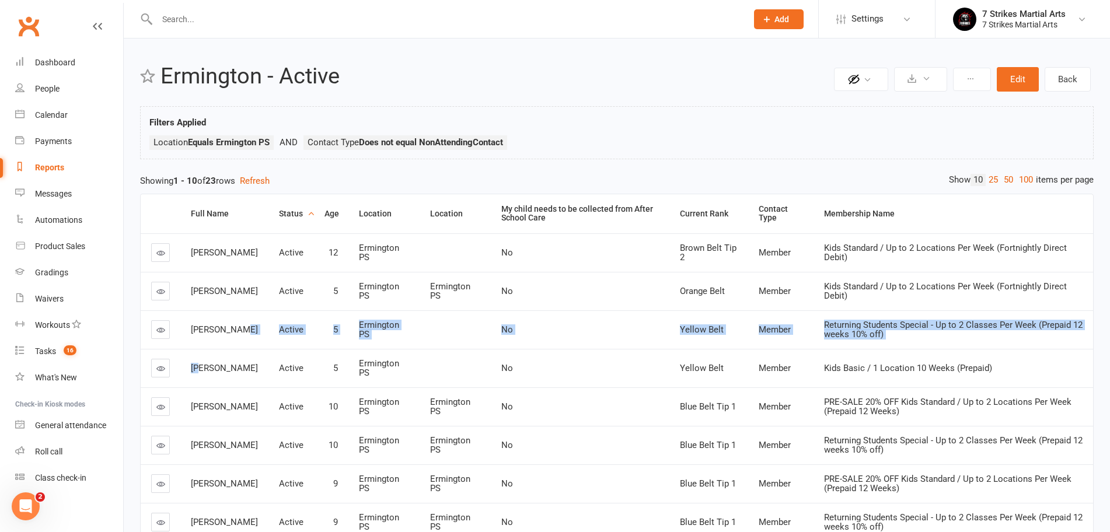
drag, startPoint x: 201, startPoint y: 334, endPoint x: 205, endPoint y: 364, distance: 30.6
click at [205, 364] on tbody "Jay Liu Active 12 Ermington PS No Brown Belt Tip 2 Member Kids Standard / Up to…" at bounding box center [617, 425] width 953 height 385
click at [1021, 75] on button "Edit" at bounding box center [1018, 79] width 42 height 25
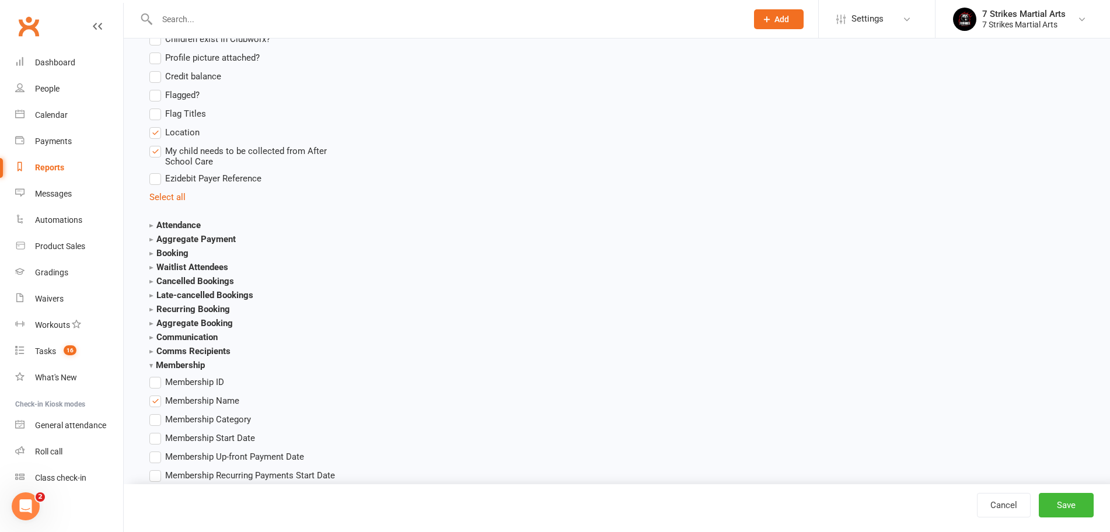
scroll to position [1262, 0]
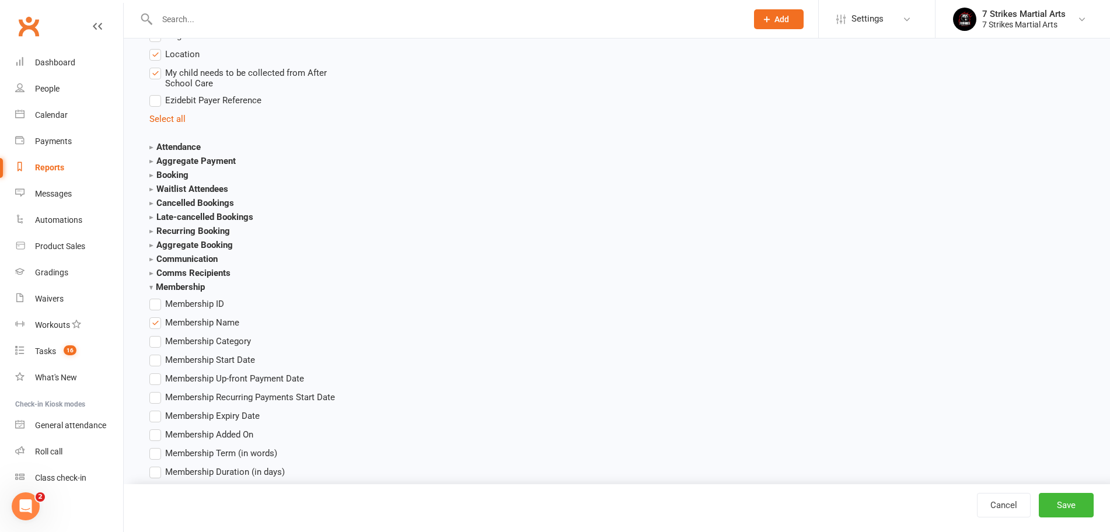
click at [198, 324] on span "Membership Name" at bounding box center [202, 322] width 74 height 12
click at [157, 316] on input "Membership Name" at bounding box center [153, 316] width 8 height 0
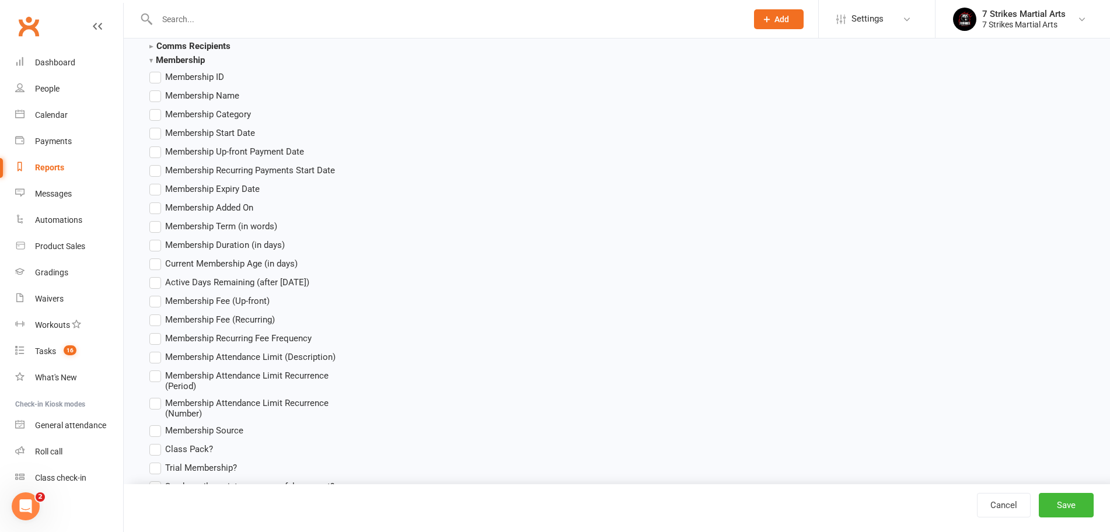
scroll to position [1430, 0]
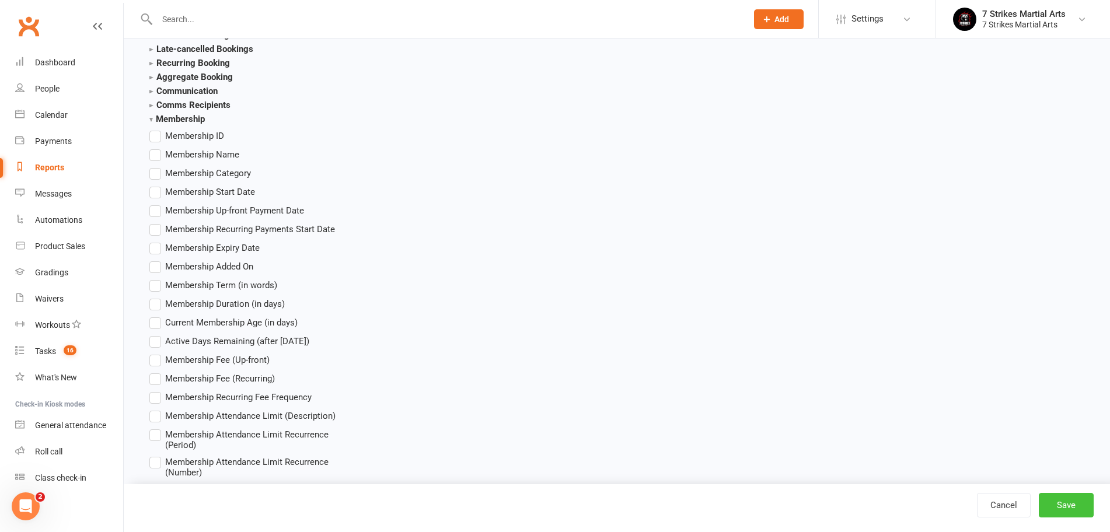
click at [1062, 503] on button "Save" at bounding box center [1066, 505] width 55 height 25
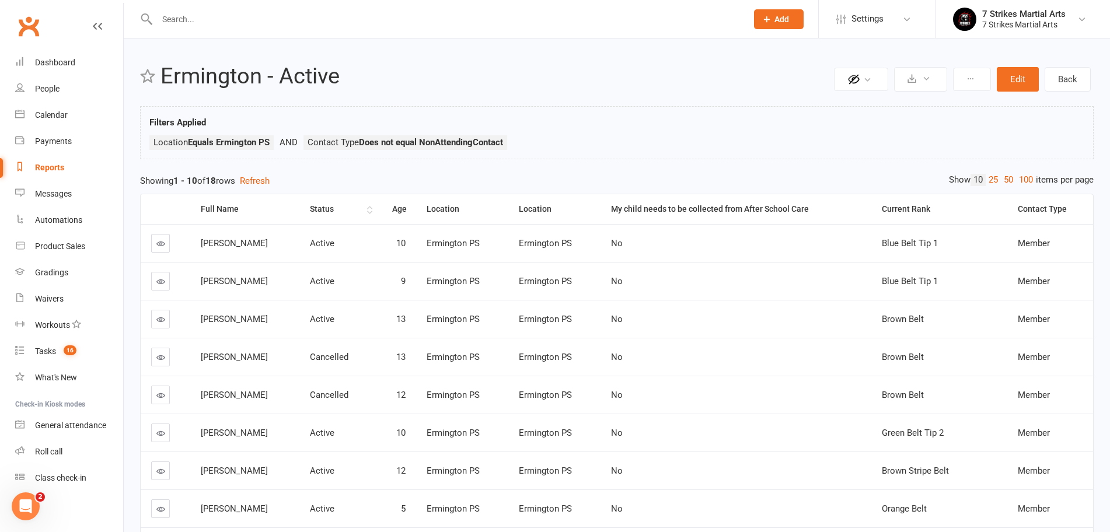
click at [336, 207] on div "Status" at bounding box center [337, 209] width 54 height 9
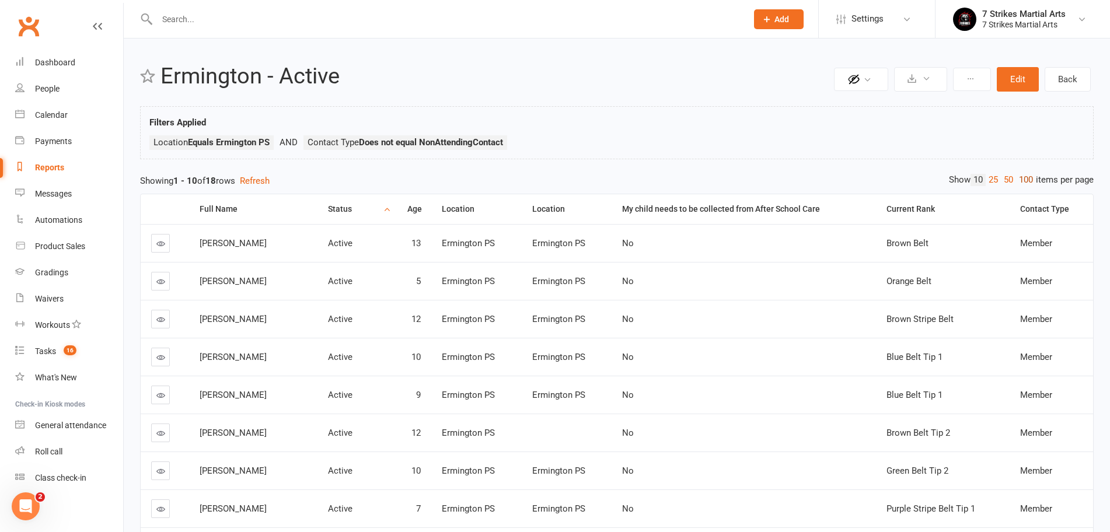
click at [1023, 180] on link "100" at bounding box center [1026, 180] width 20 height 12
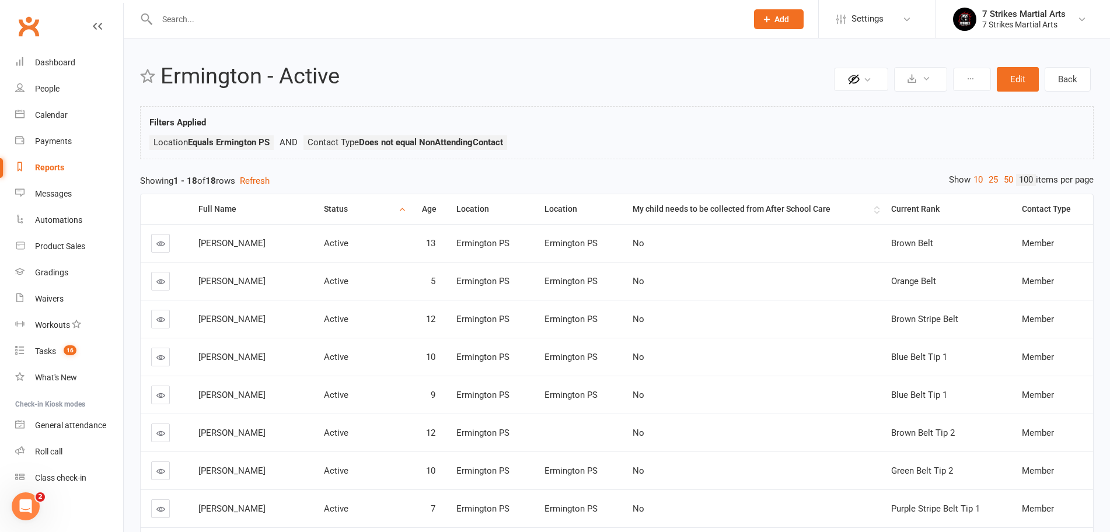
click at [653, 206] on div "My child needs to be collected from After School Care" at bounding box center [752, 209] width 239 height 9
click at [352, 207] on div "Status" at bounding box center [360, 209] width 72 height 9
click at [1020, 82] on button "Edit" at bounding box center [1018, 79] width 42 height 25
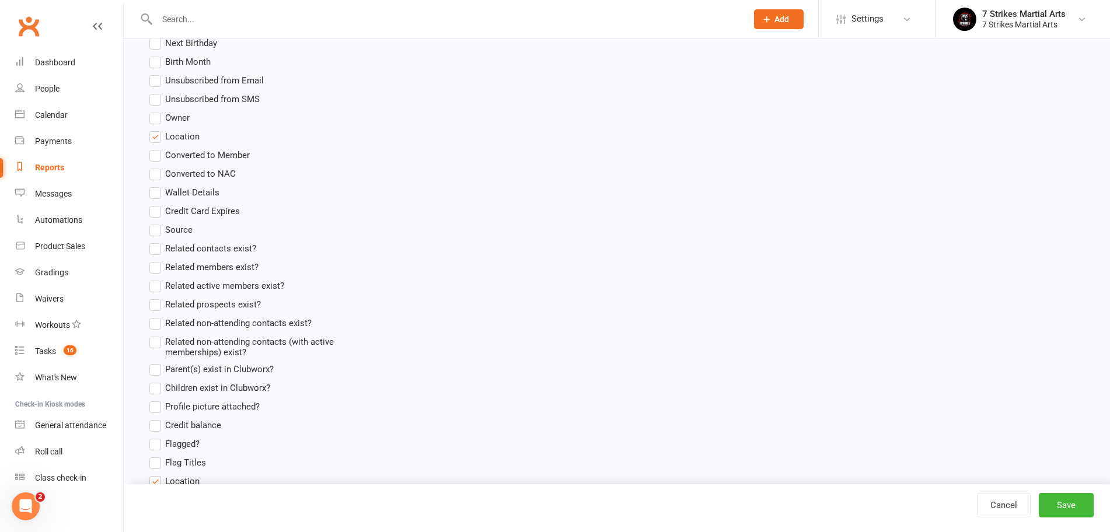
scroll to position [925, 0]
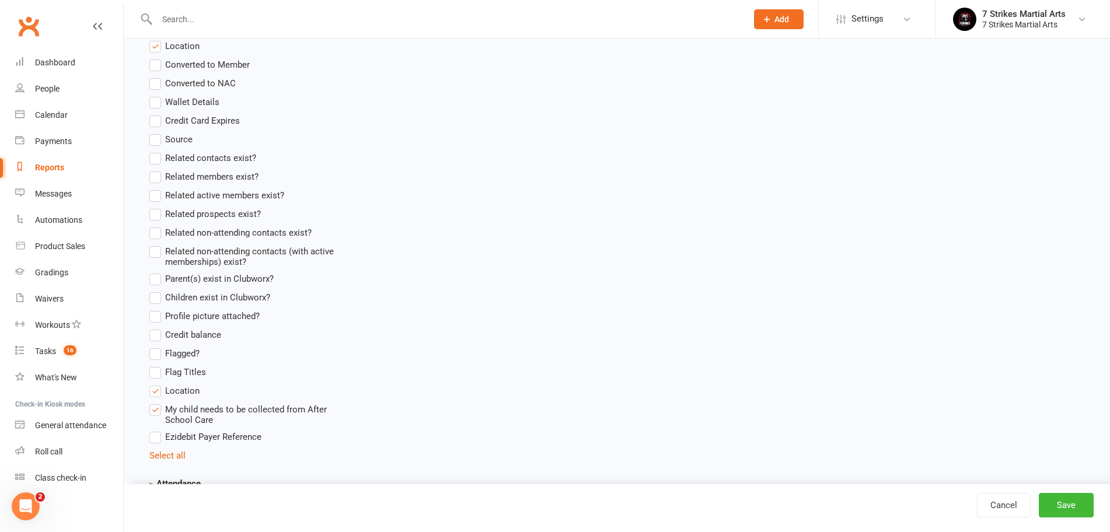
click at [187, 393] on span "Location" at bounding box center [182, 390] width 34 height 12
click at [157, 384] on input "Location" at bounding box center [153, 384] width 8 height 0
click at [1055, 502] on button "Save" at bounding box center [1066, 505] width 55 height 25
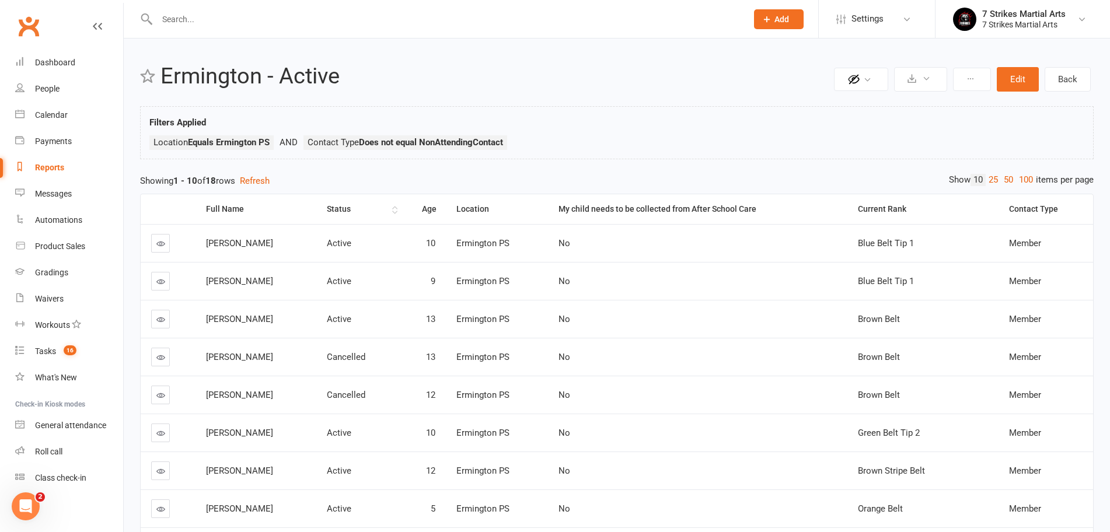
click at [356, 210] on div "Status" at bounding box center [358, 209] width 62 height 9
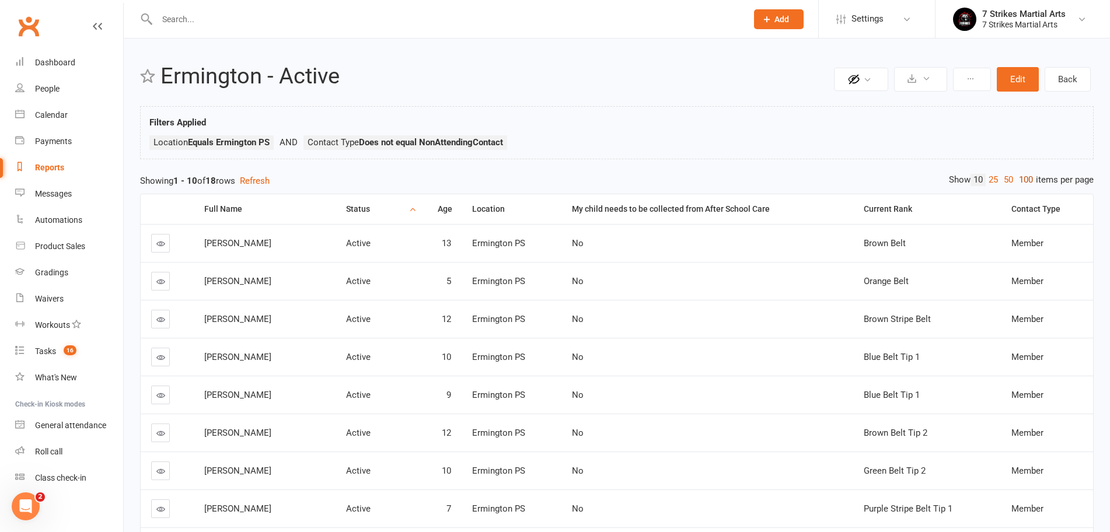
click at [1027, 177] on link "100" at bounding box center [1026, 180] width 20 height 12
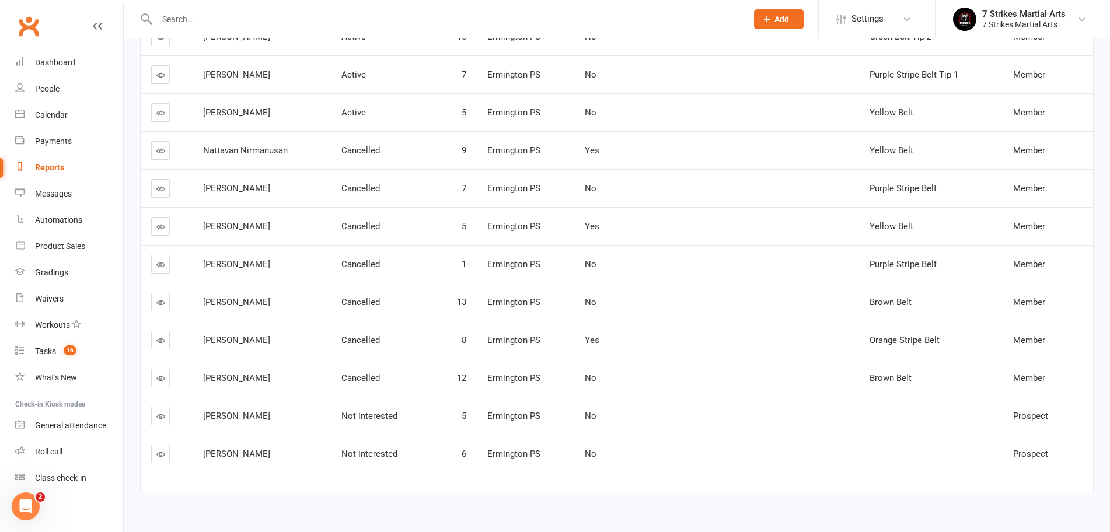
scroll to position [196, 0]
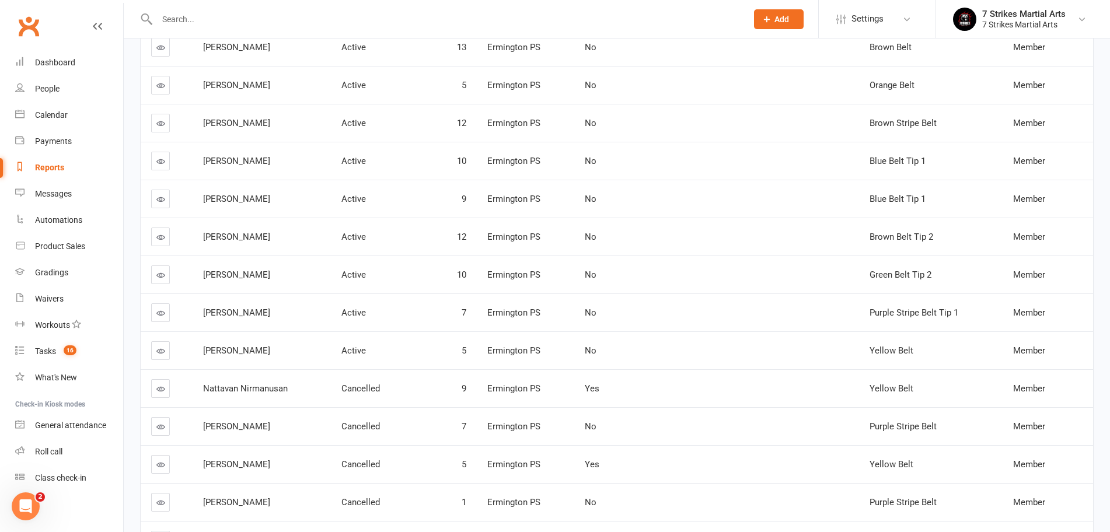
click at [166, 46] on link at bounding box center [160, 47] width 19 height 19
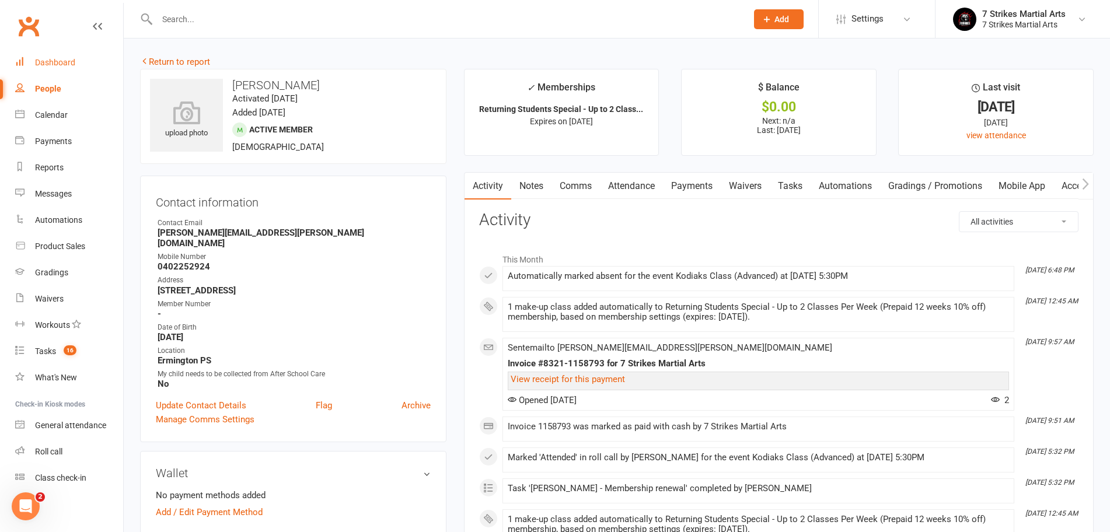
click at [48, 65] on div "Dashboard" at bounding box center [55, 62] width 40 height 9
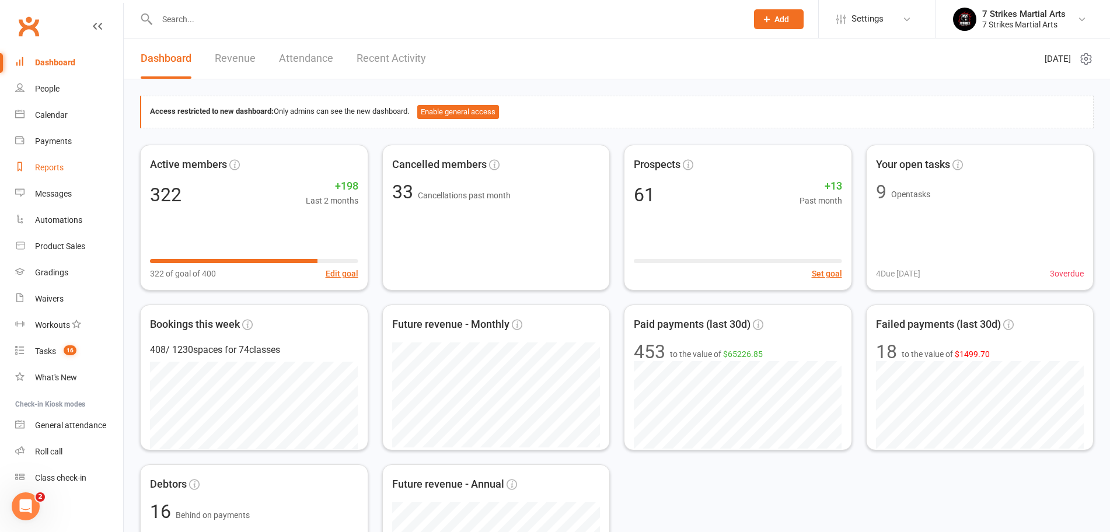
click at [59, 169] on div "Reports" at bounding box center [49, 167] width 29 height 9
select select "50"
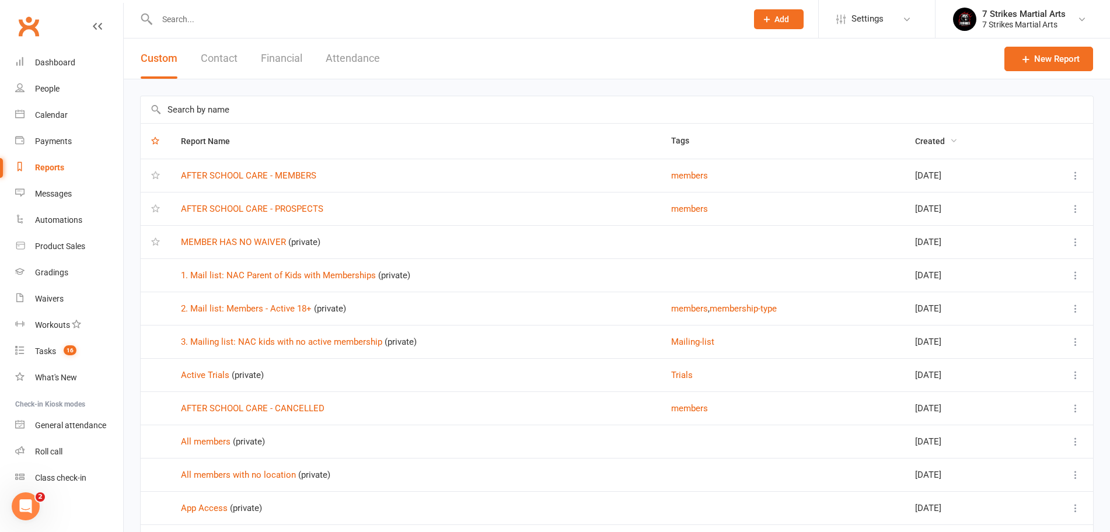
click at [918, 145] on button "Created" at bounding box center [936, 141] width 43 height 14
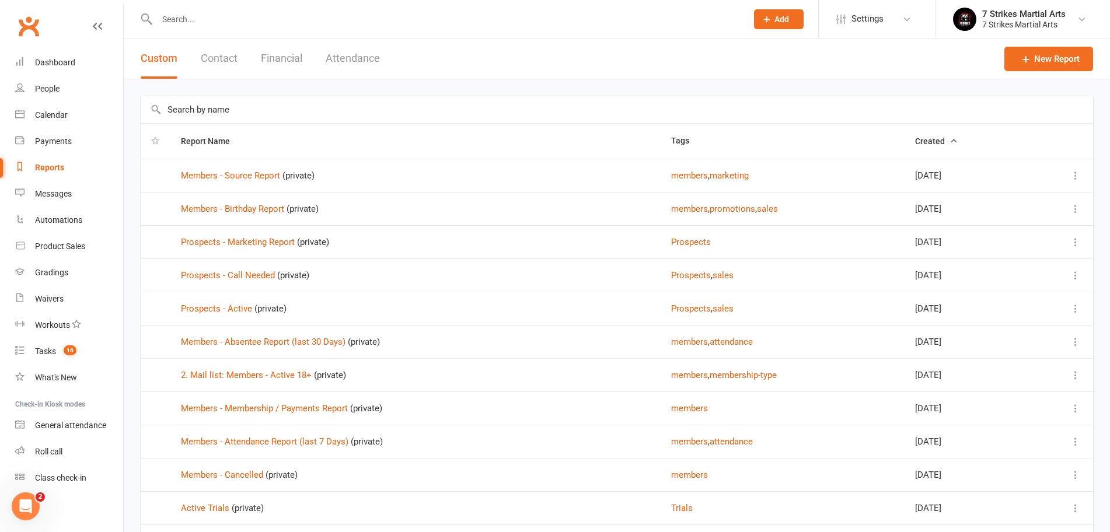
click at [939, 146] on button "Created" at bounding box center [936, 141] width 43 height 14
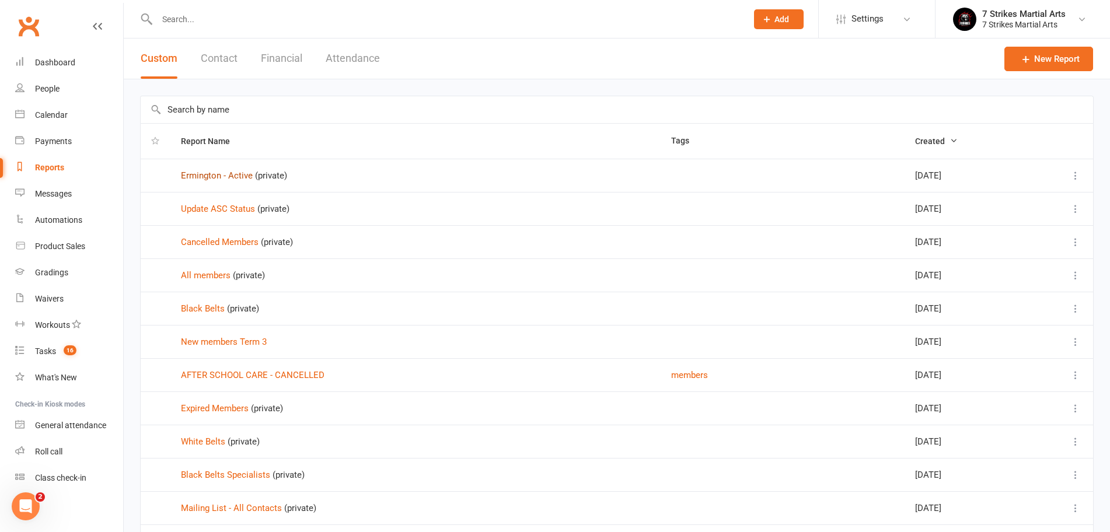
click at [217, 174] on link "Ermington - Active" at bounding box center [217, 175] width 72 height 11
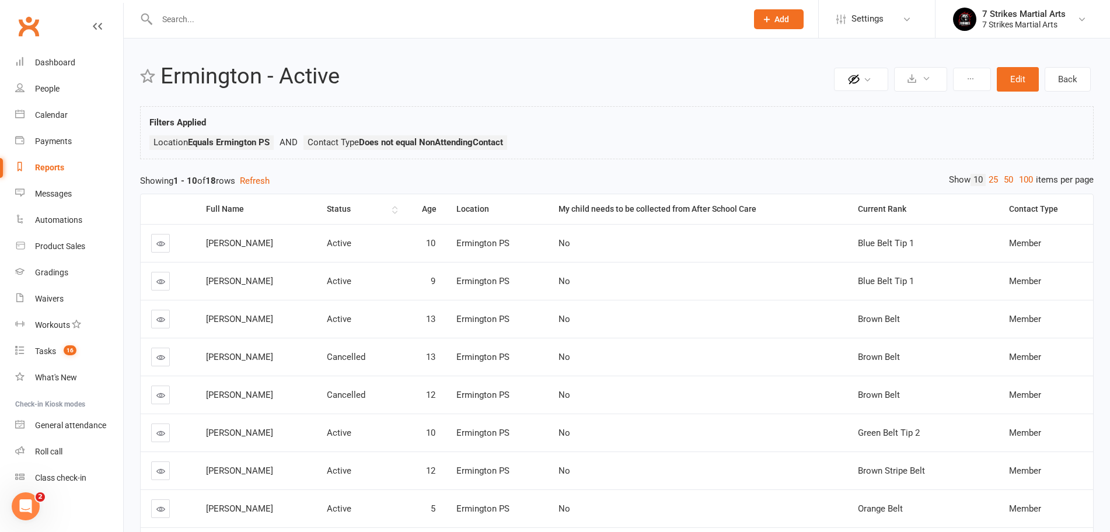
click at [355, 205] on div "Status" at bounding box center [358, 209] width 62 height 9
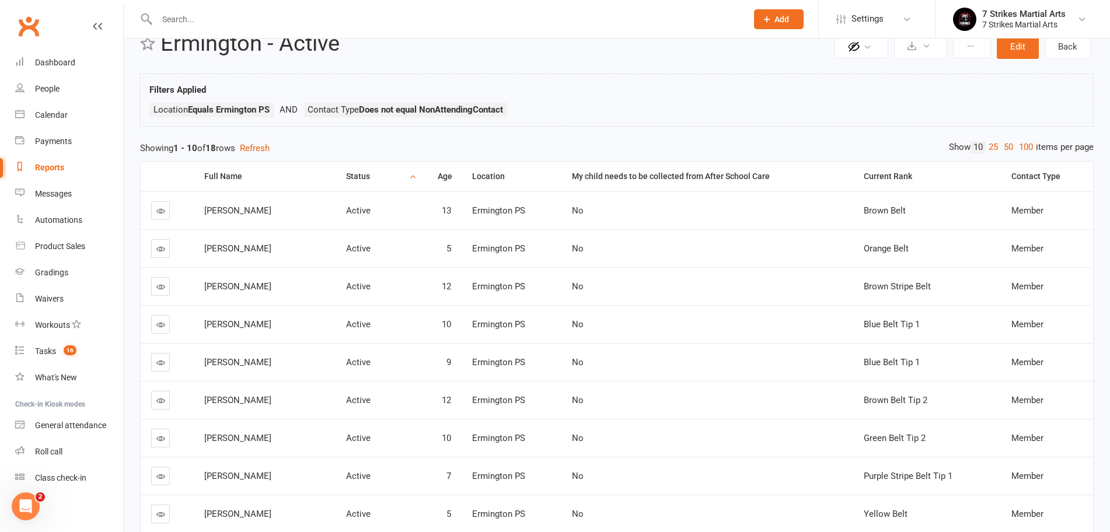
scroll to position [47, 0]
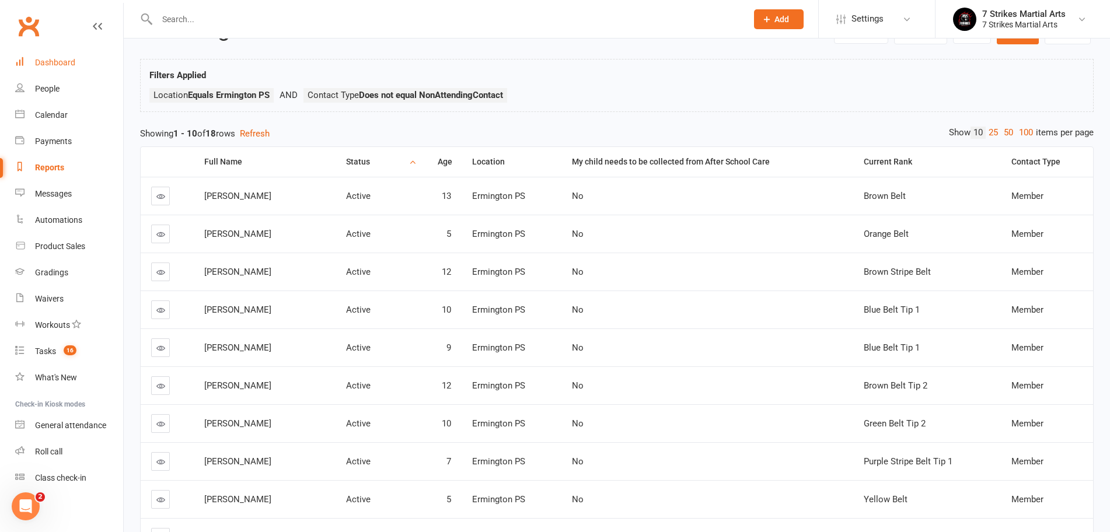
click at [64, 66] on div "Dashboard" at bounding box center [55, 62] width 40 height 9
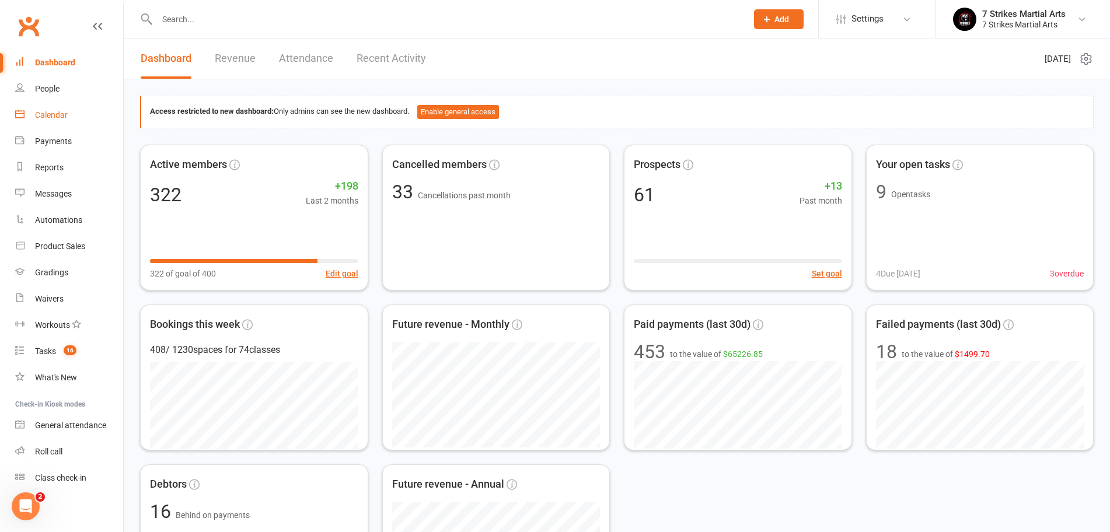
click at [55, 113] on div "Calendar" at bounding box center [51, 114] width 33 height 9
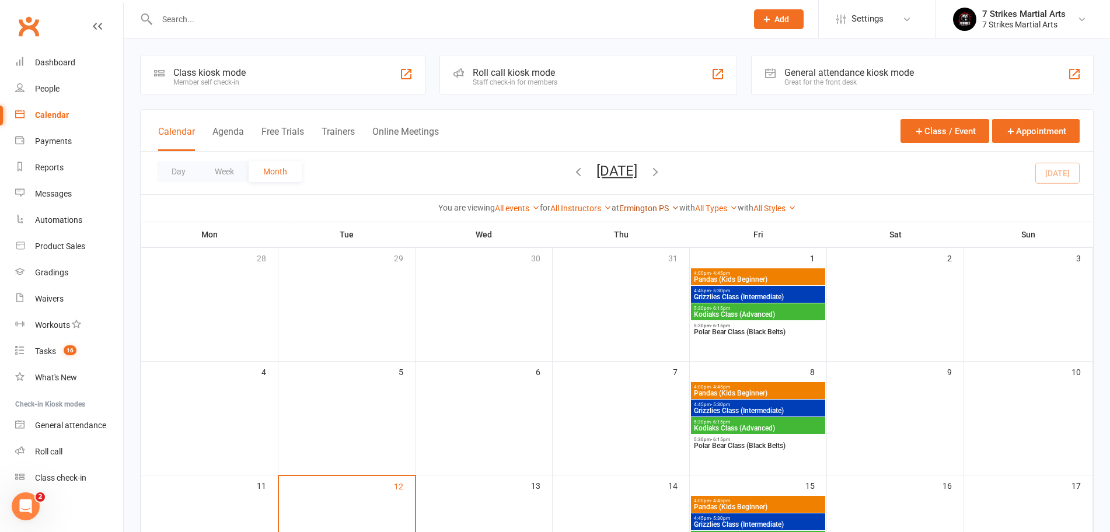
click at [648, 212] on link "Ermington PS" at bounding box center [649, 208] width 60 height 9
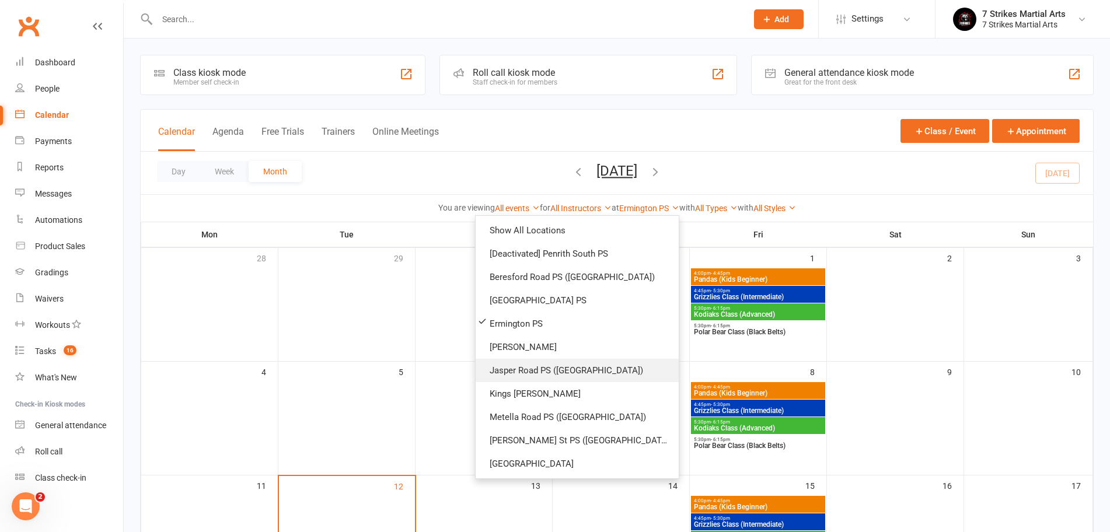
click at [561, 376] on link "Jasper Road PS (Baulkham Hills)" at bounding box center [577, 370] width 203 height 23
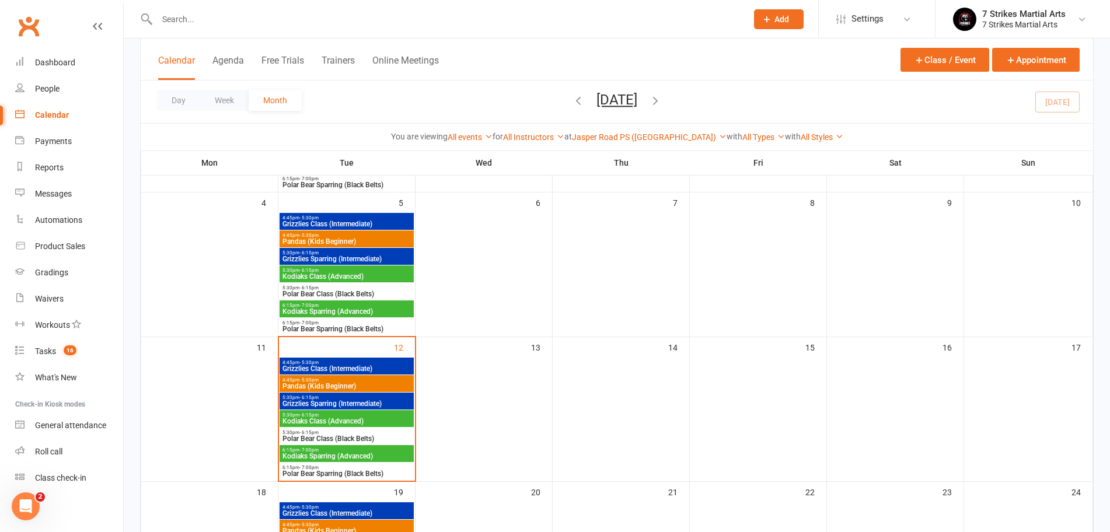
scroll to position [233, 0]
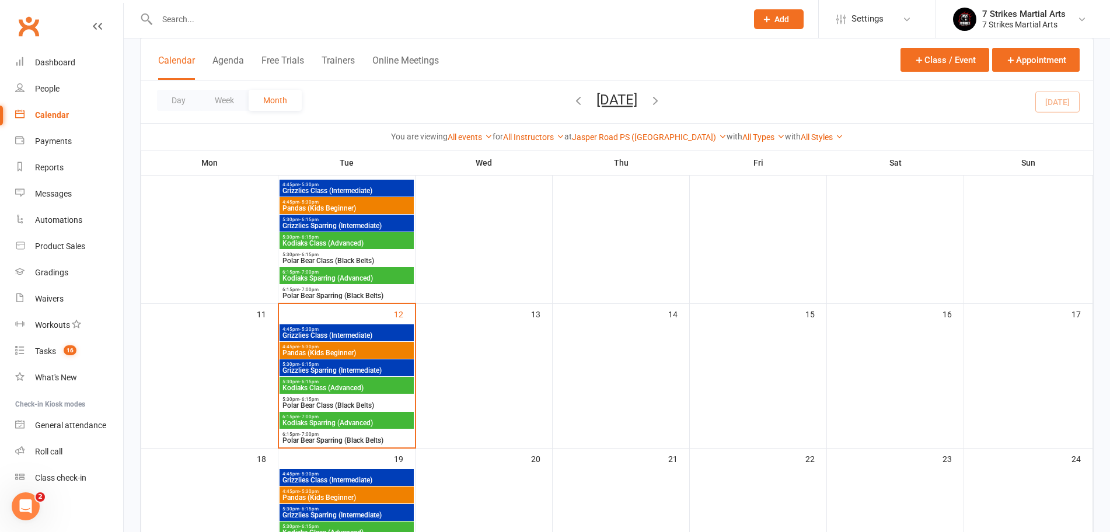
click at [354, 333] on span "Grizzlies Class (Intermediate)" at bounding box center [347, 335] width 130 height 7
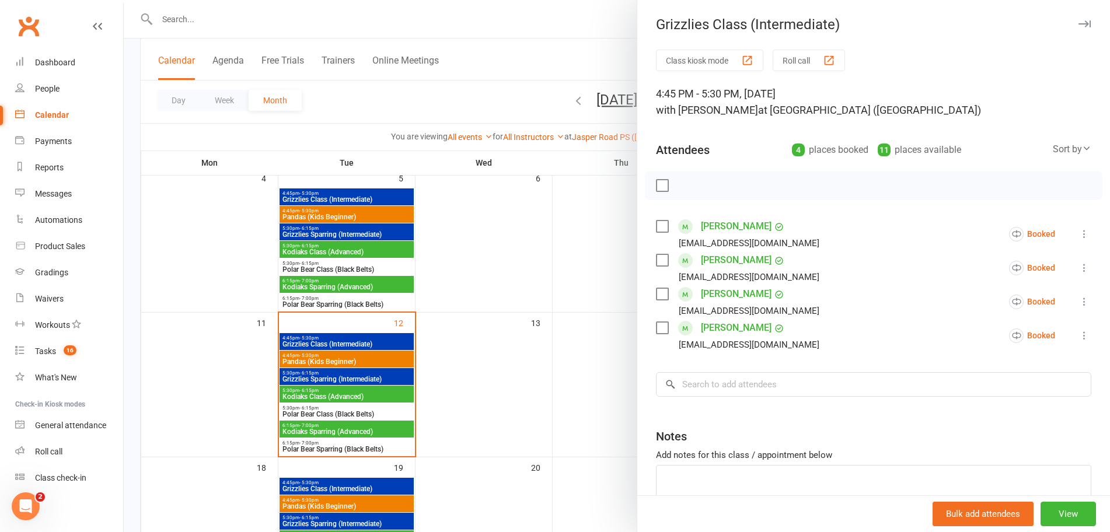
scroll to position [208, 0]
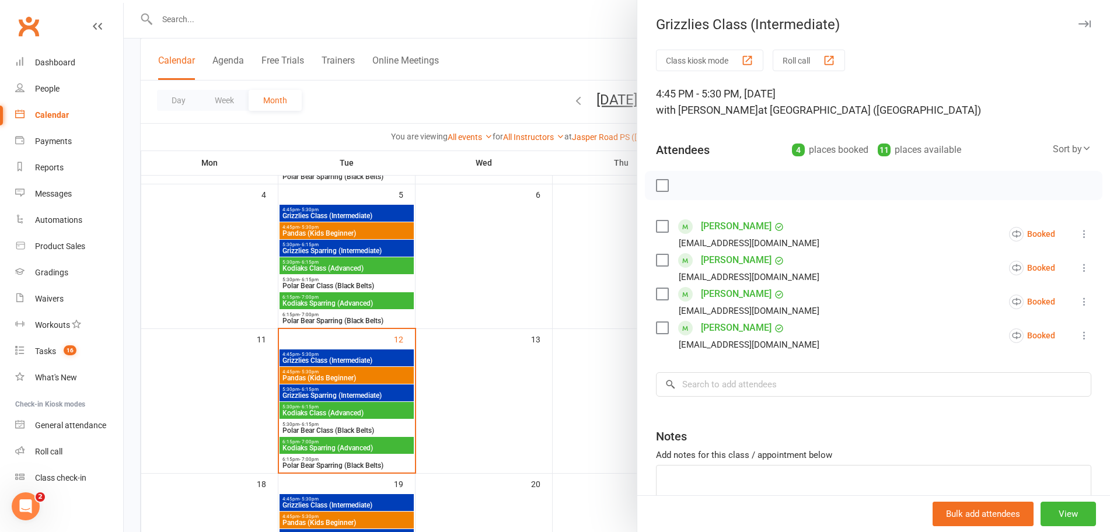
click at [358, 219] on div at bounding box center [617, 266] width 986 height 532
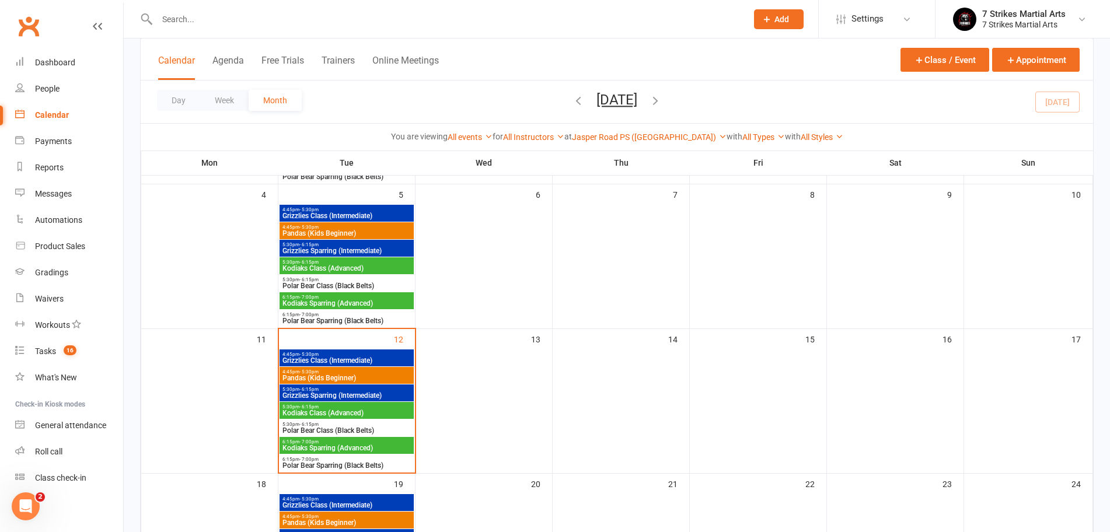
click at [358, 212] on span "Grizzlies Class (Intermediate)" at bounding box center [347, 215] width 130 height 7
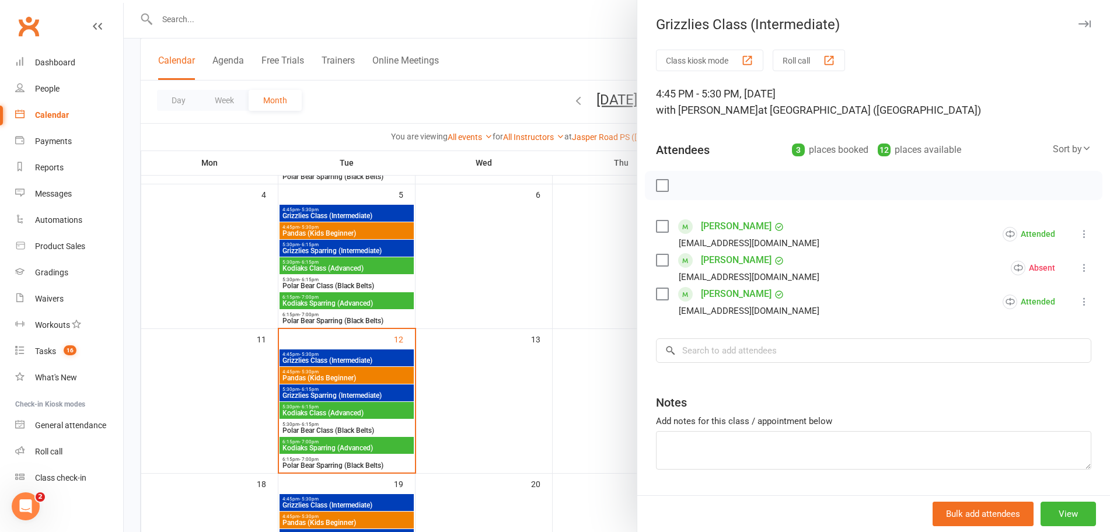
click at [354, 231] on div at bounding box center [617, 266] width 986 height 532
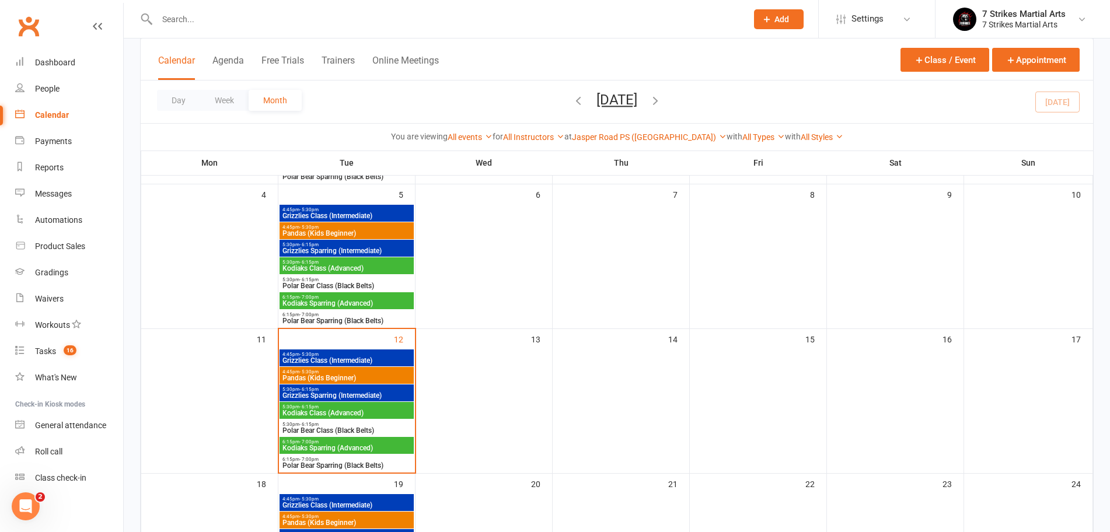
click at [354, 231] on span "Pandas (Kids Beginner)" at bounding box center [347, 233] width 130 height 7
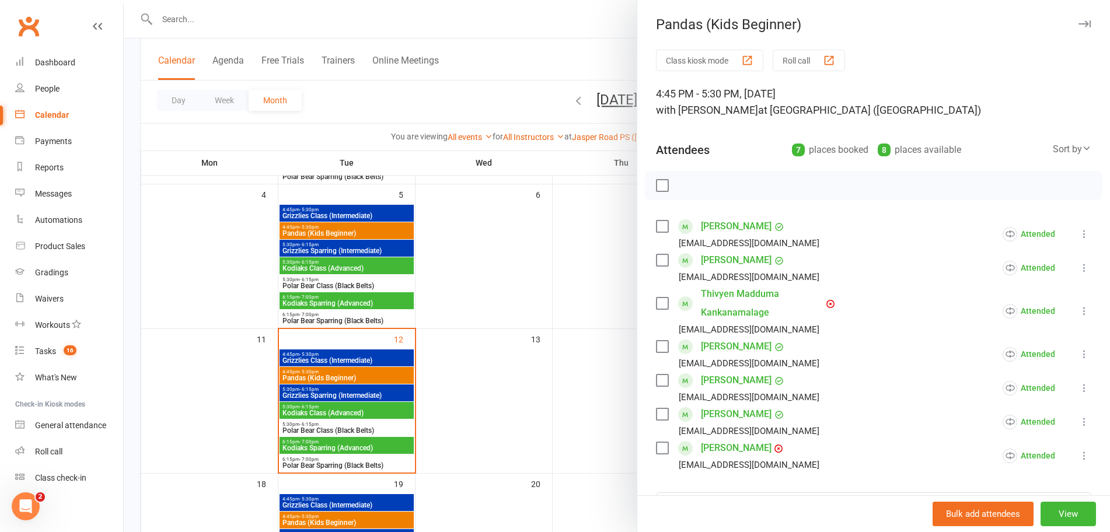
click at [350, 248] on div at bounding box center [617, 266] width 986 height 532
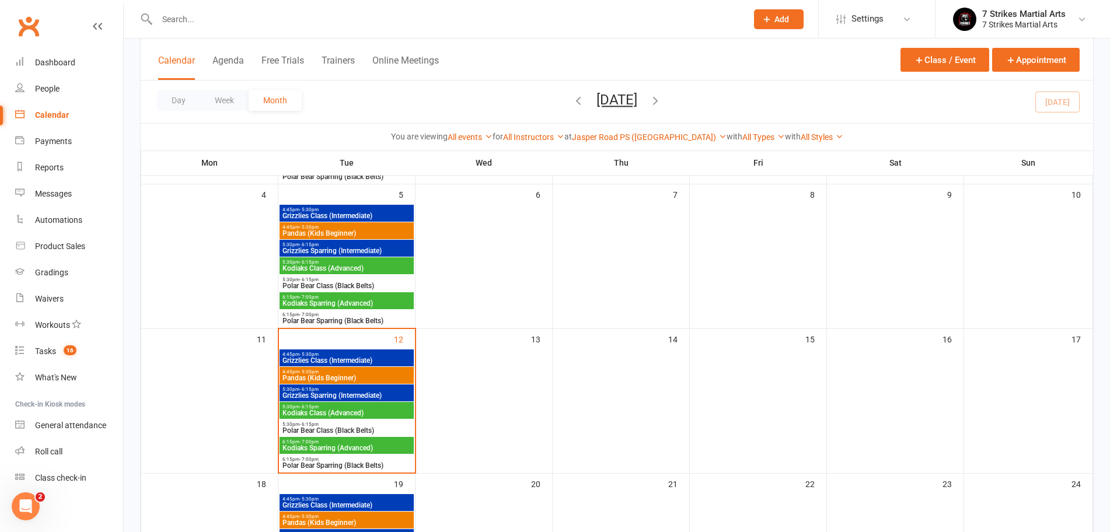
click at [350, 248] on span "Grizzlies Sparring (Intermediate)" at bounding box center [347, 250] width 130 height 7
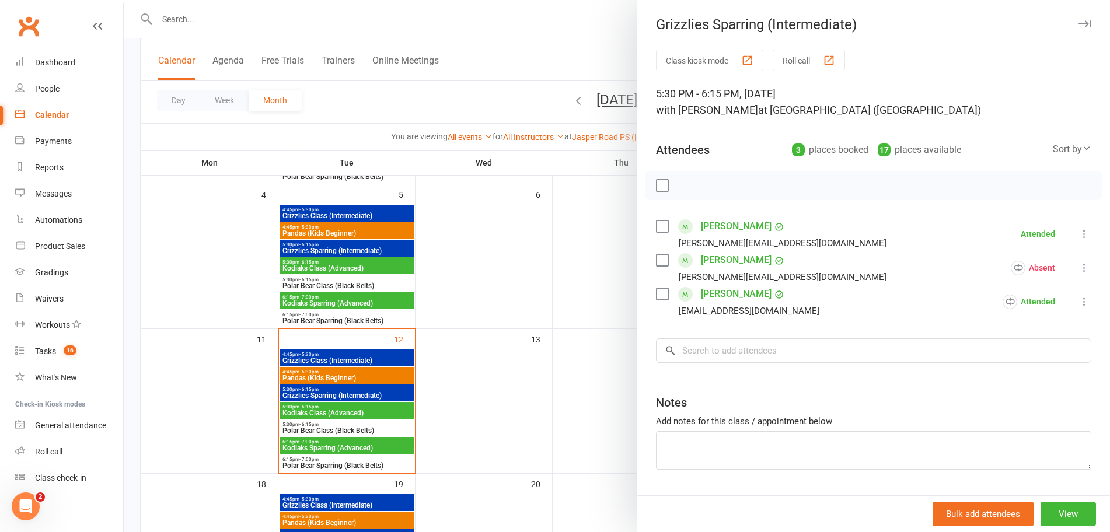
click at [337, 268] on div at bounding box center [617, 266] width 986 height 532
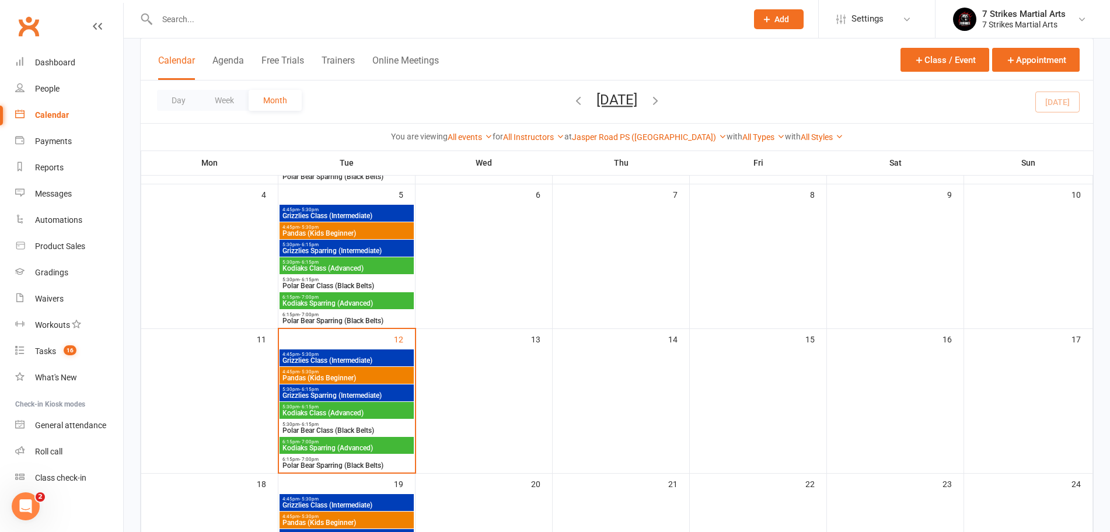
click at [337, 268] on span "Kodiaks Class (Advanced)" at bounding box center [347, 268] width 130 height 7
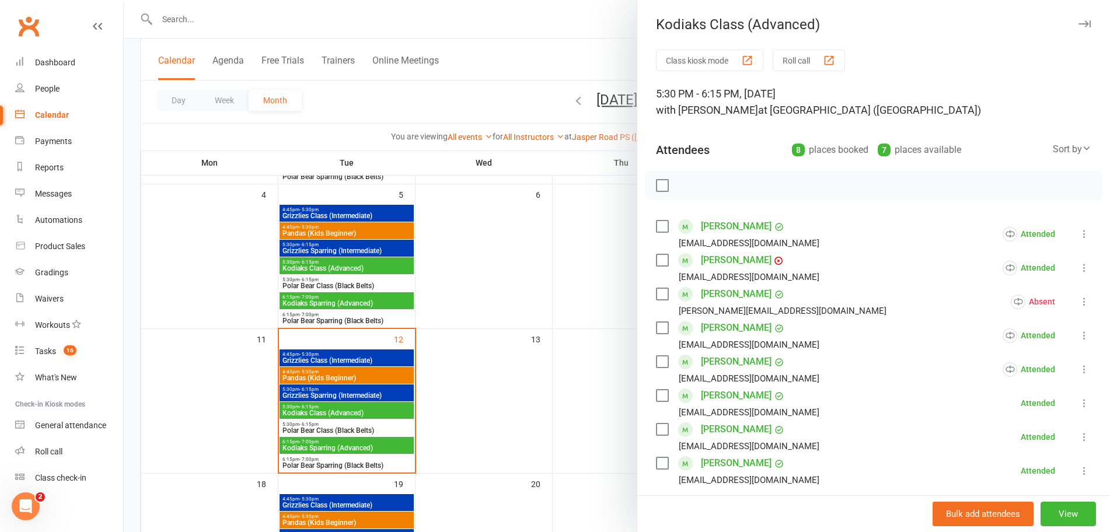
click at [338, 253] on div at bounding box center [617, 266] width 986 height 532
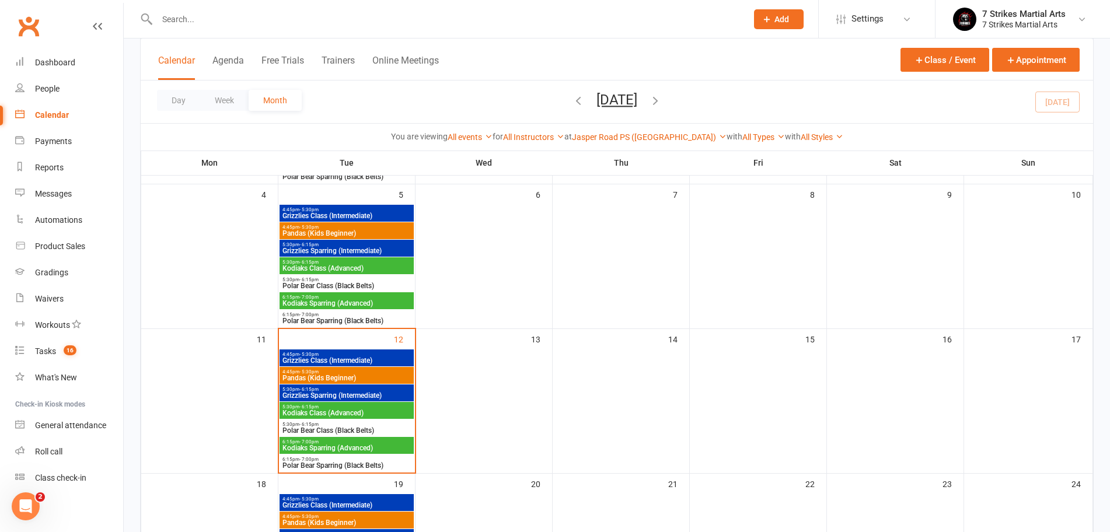
click at [339, 252] on span "Grizzlies Sparring (Intermediate)" at bounding box center [347, 250] width 130 height 7
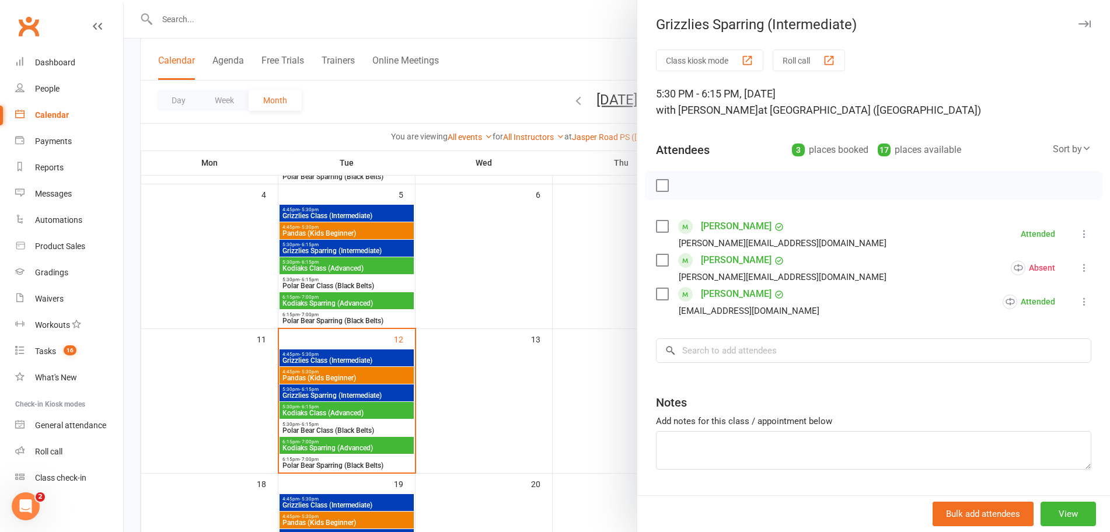
click at [336, 263] on div at bounding box center [617, 266] width 986 height 532
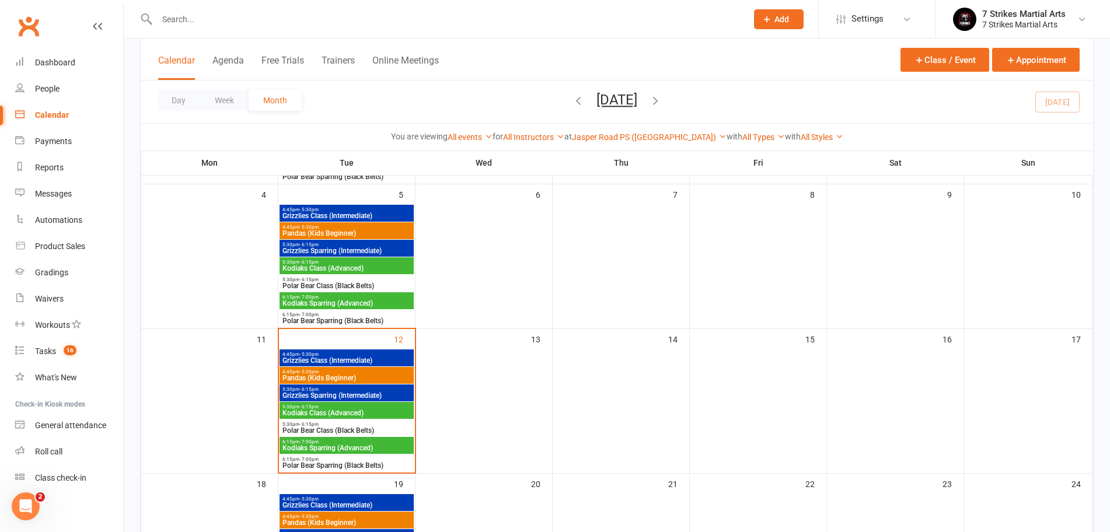
click at [335, 265] on span "Kodiaks Class (Advanced)" at bounding box center [347, 268] width 130 height 7
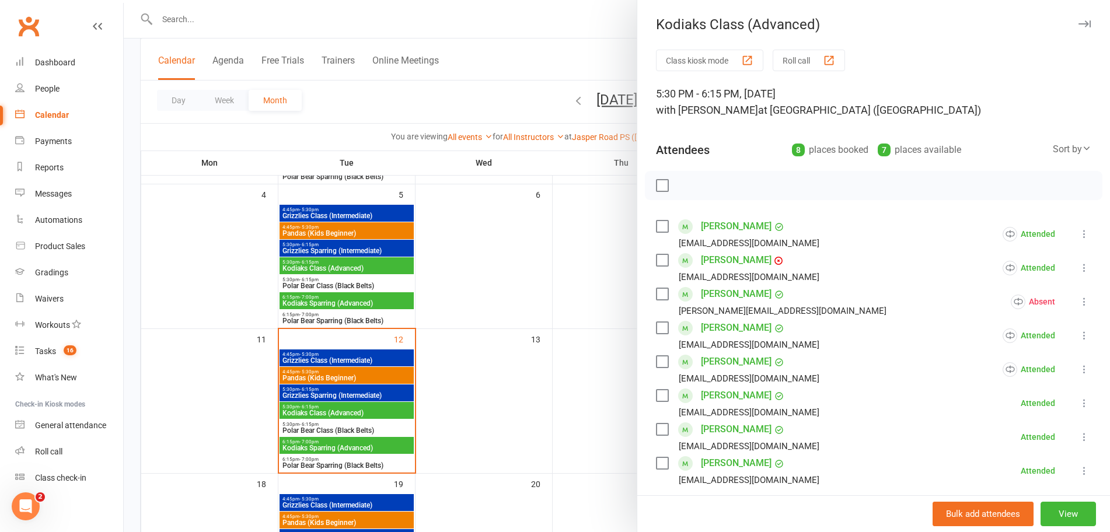
click at [1079, 304] on icon at bounding box center [1085, 302] width 12 height 12
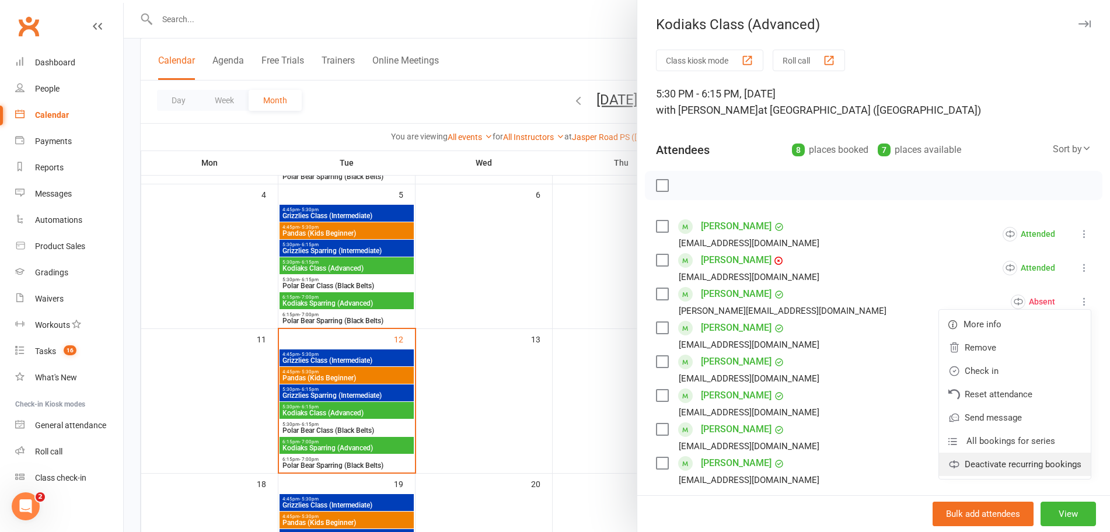
click at [958, 462] on link "Deactivate recurring bookings" at bounding box center [1015, 464] width 152 height 23
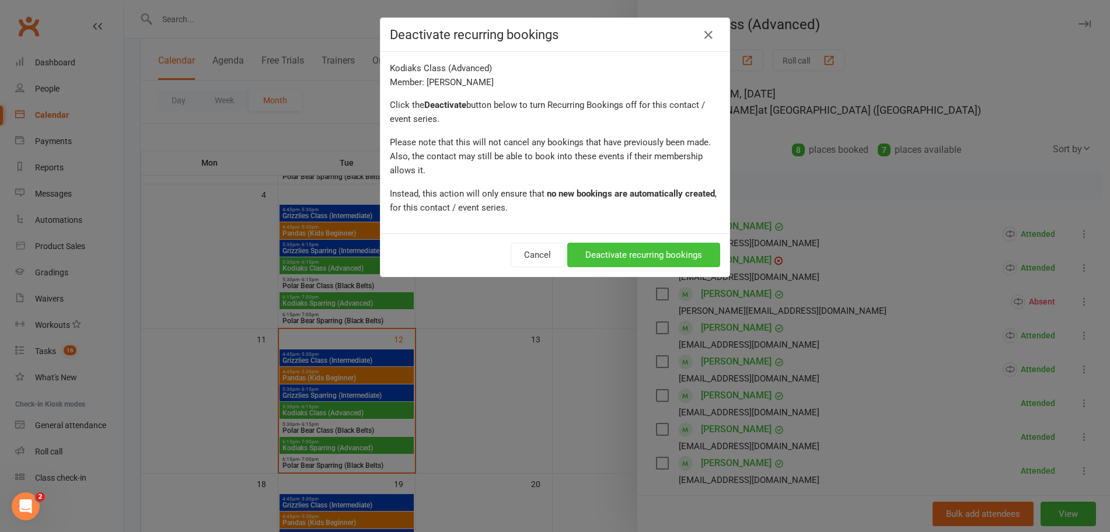
click at [614, 259] on button "Deactivate recurring bookings" at bounding box center [643, 255] width 153 height 25
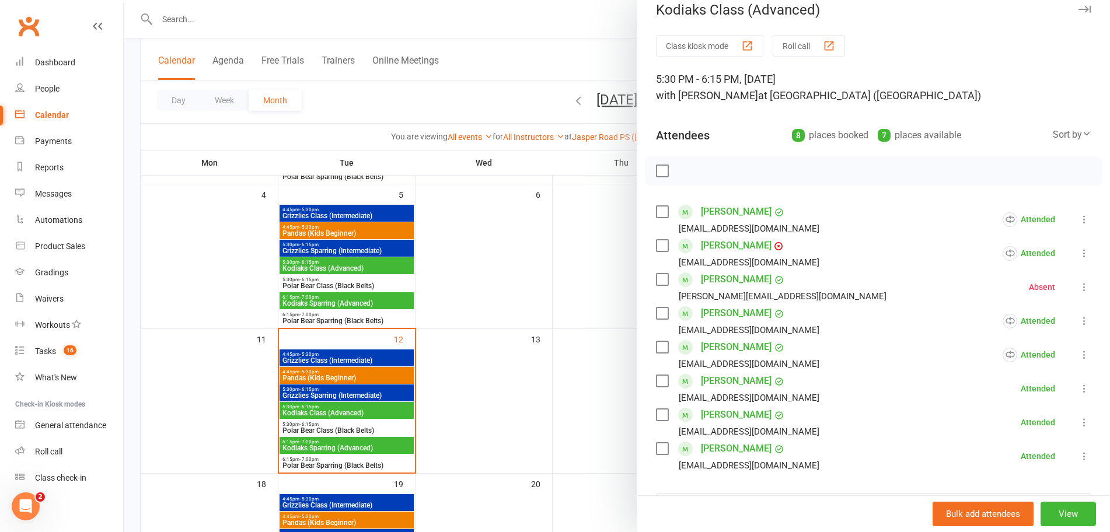
scroll to position [56, 0]
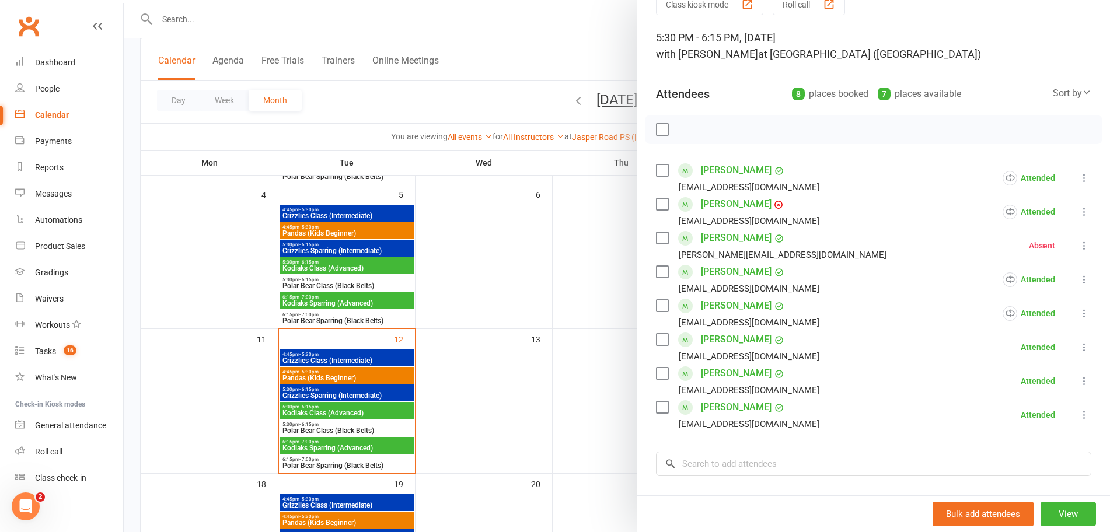
click at [1079, 246] on icon at bounding box center [1085, 246] width 12 height 12
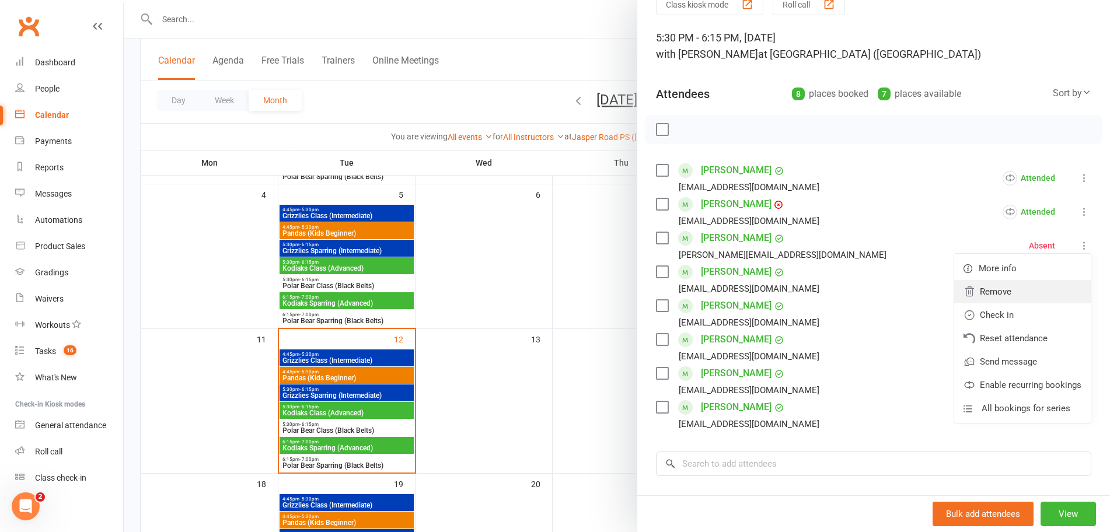
click at [992, 289] on link "Remove" at bounding box center [1022, 291] width 137 height 23
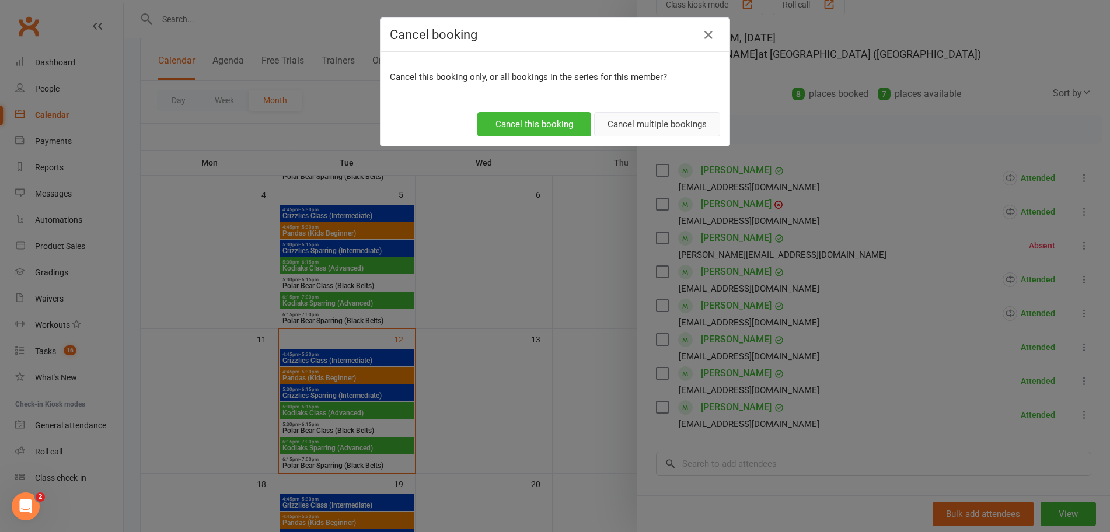
click at [652, 121] on button "Cancel multiple bookings" at bounding box center [657, 124] width 126 height 25
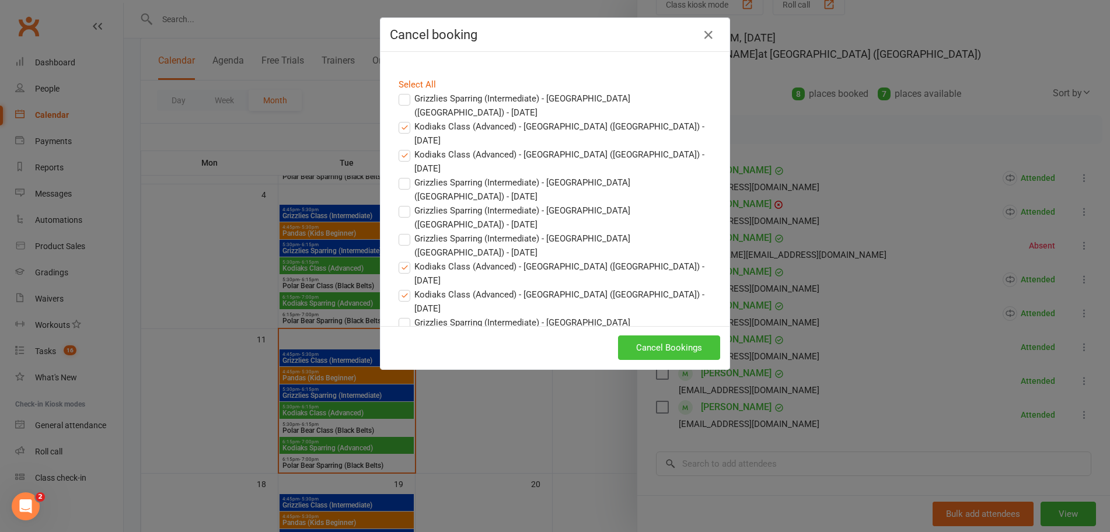
click at [664, 351] on button "Cancel Bookings" at bounding box center [669, 348] width 102 height 25
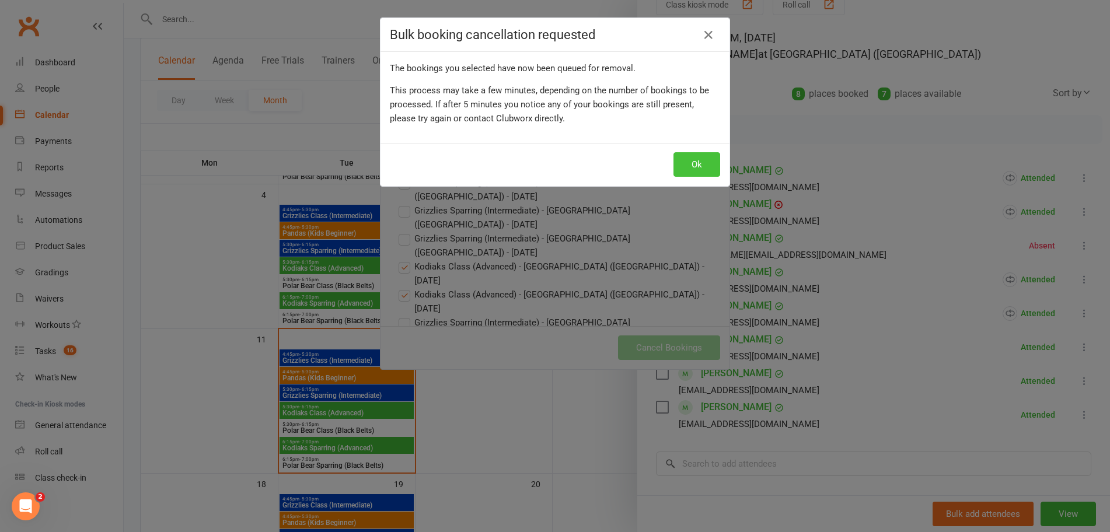
click at [696, 160] on button "Ok" at bounding box center [697, 164] width 47 height 25
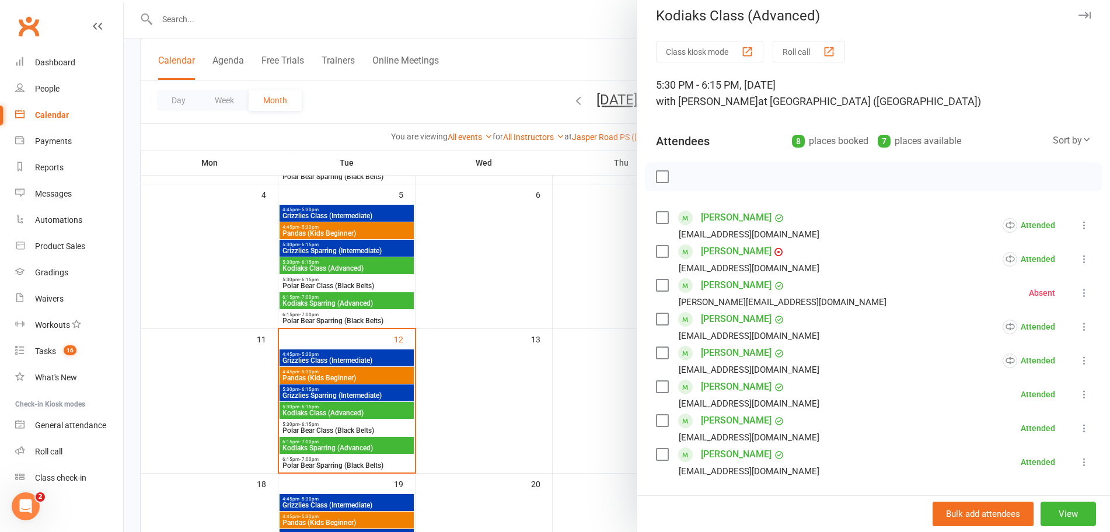
scroll to position [0, 0]
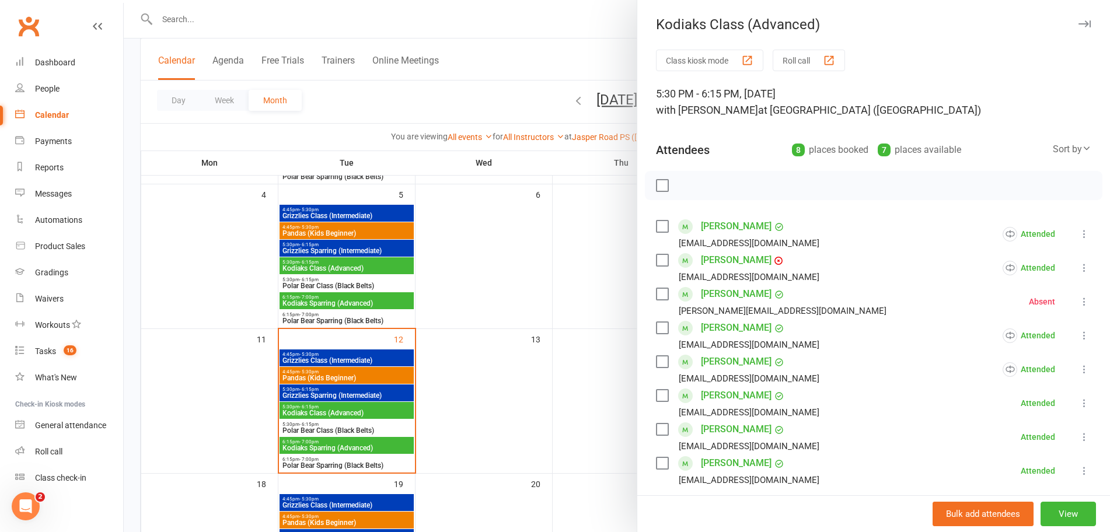
click at [1079, 476] on icon at bounding box center [1085, 471] width 12 height 12
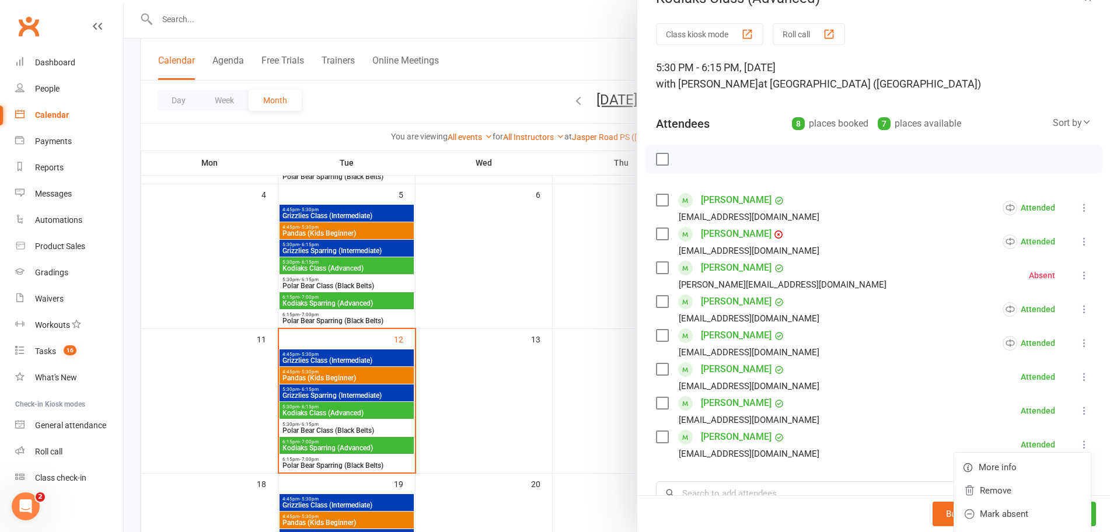
scroll to position [52, 0]
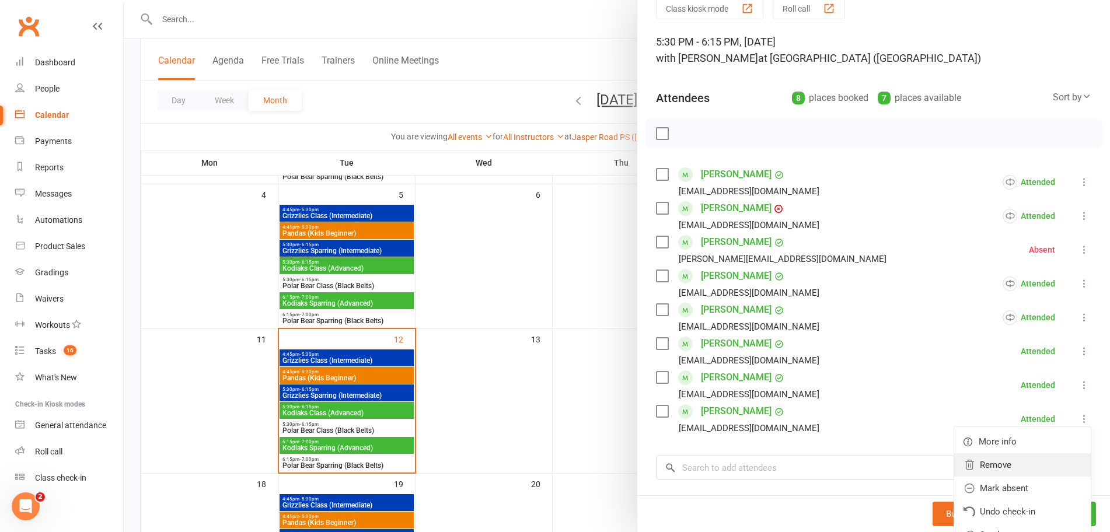
click at [982, 460] on link "Remove" at bounding box center [1022, 465] width 137 height 23
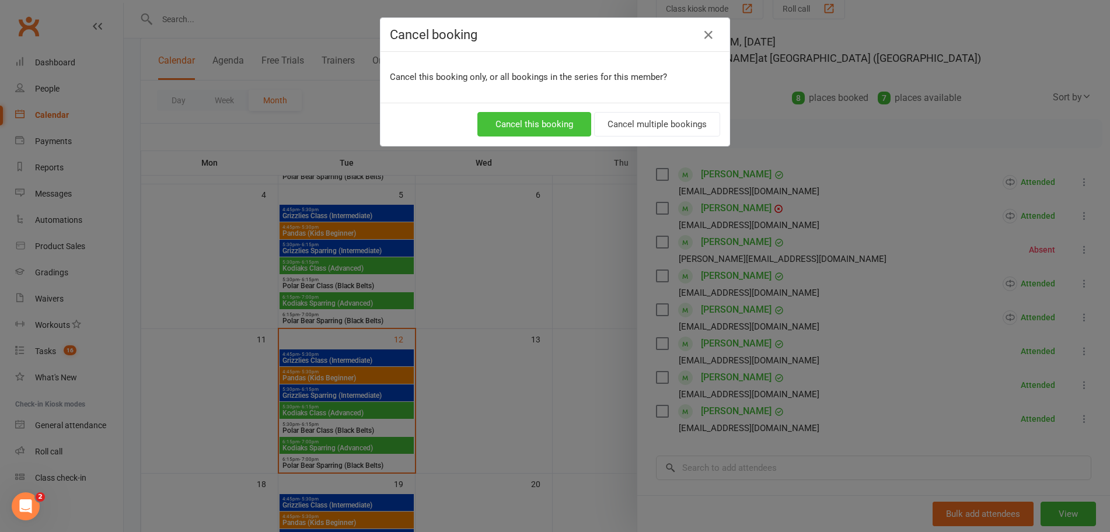
click at [529, 130] on button "Cancel this booking" at bounding box center [534, 124] width 114 height 25
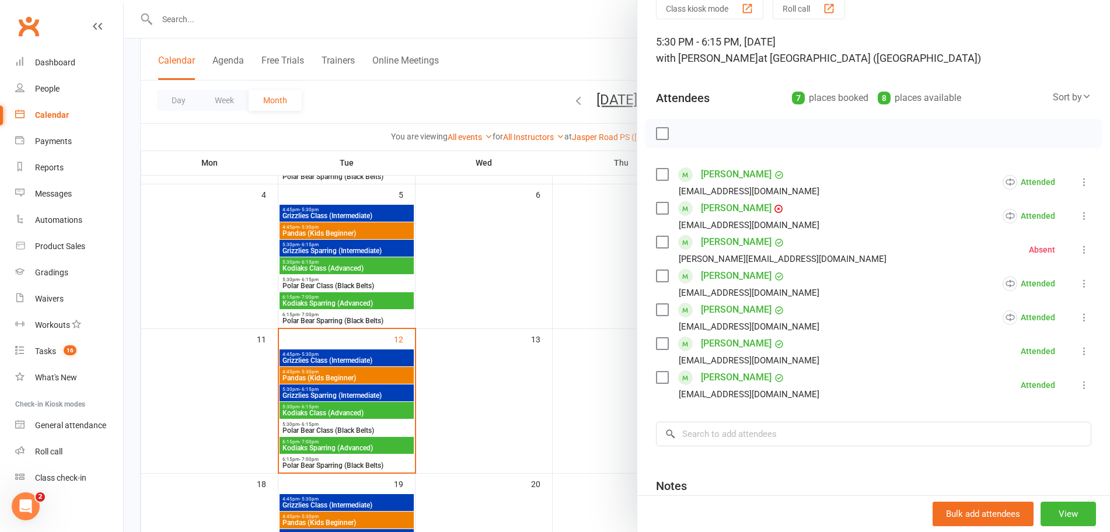
click at [333, 435] on div at bounding box center [617, 266] width 986 height 532
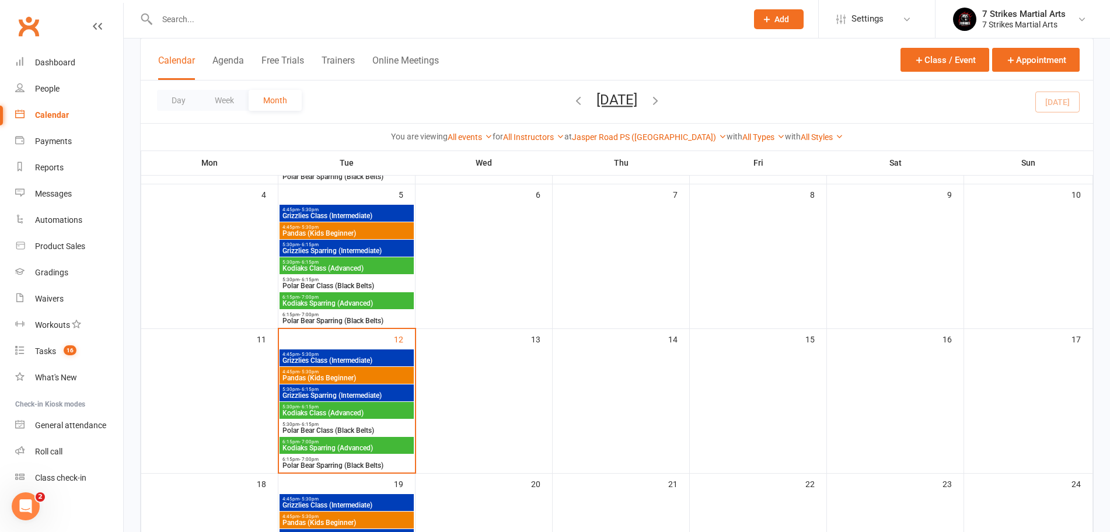
click at [336, 429] on span "Polar Bear Class (Black Belts)" at bounding box center [347, 430] width 130 height 7
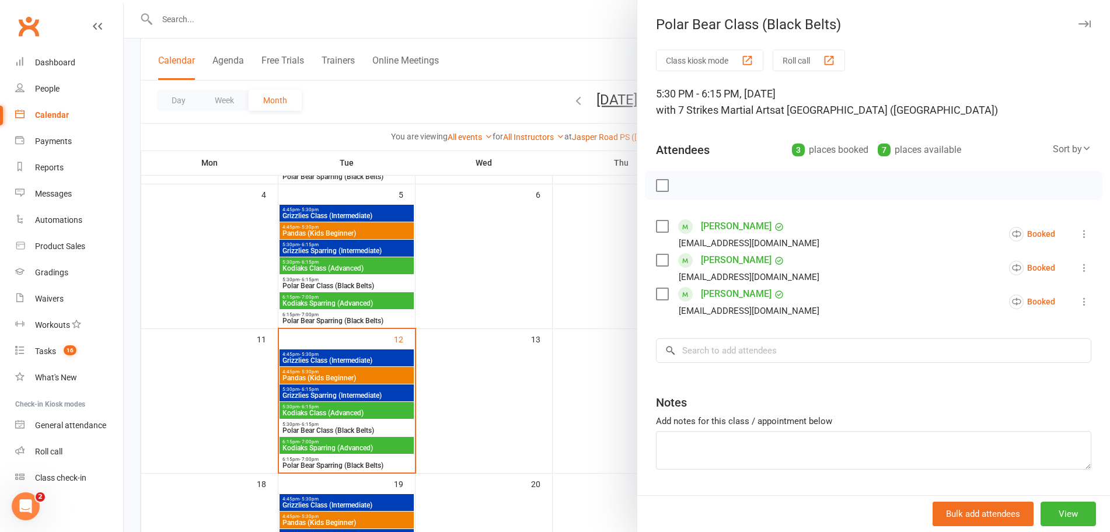
click at [351, 318] on div at bounding box center [617, 266] width 986 height 532
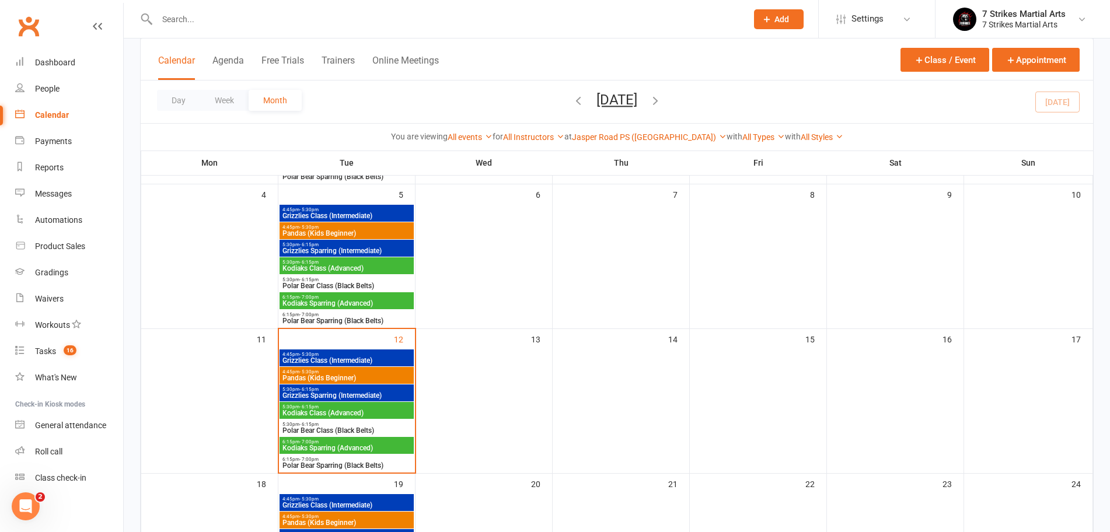
click at [354, 282] on span "Polar Bear Class (Black Belts)" at bounding box center [347, 285] width 130 height 7
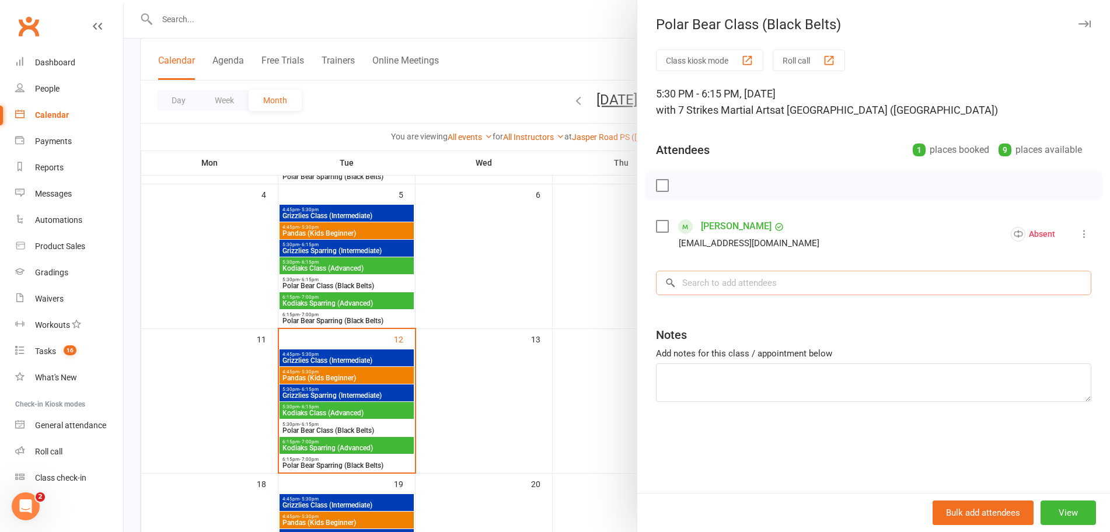
click at [797, 277] on input "search" at bounding box center [873, 283] width 435 height 25
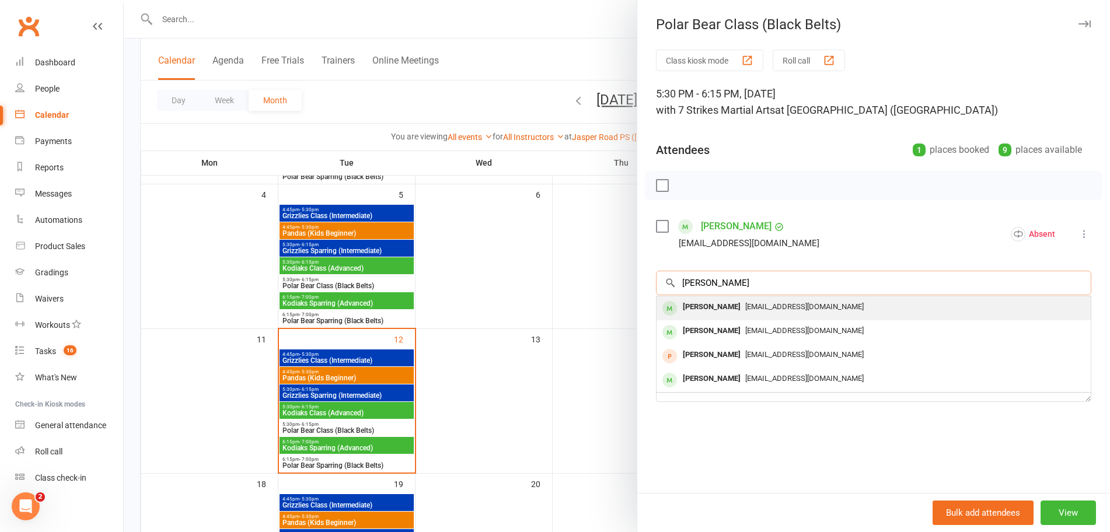
type input "cather"
click at [748, 305] on span "jman1712@yahoo.com" at bounding box center [804, 306] width 118 height 9
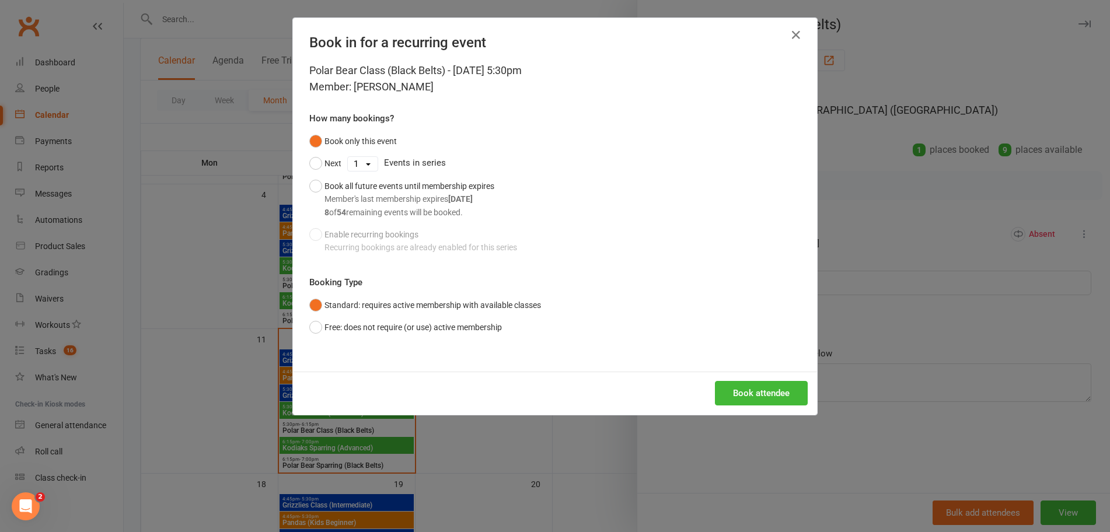
click at [347, 243] on div "Book only this event Next 1 2 3 4 5 6 7 8 9 10 11 12 13 14 15 16 17 18 19 20 21…" at bounding box center [554, 194] width 491 height 129
click at [315, 167] on button "Next" at bounding box center [325, 163] width 32 height 22
click at [794, 30] on icon "button" at bounding box center [796, 35] width 14 height 14
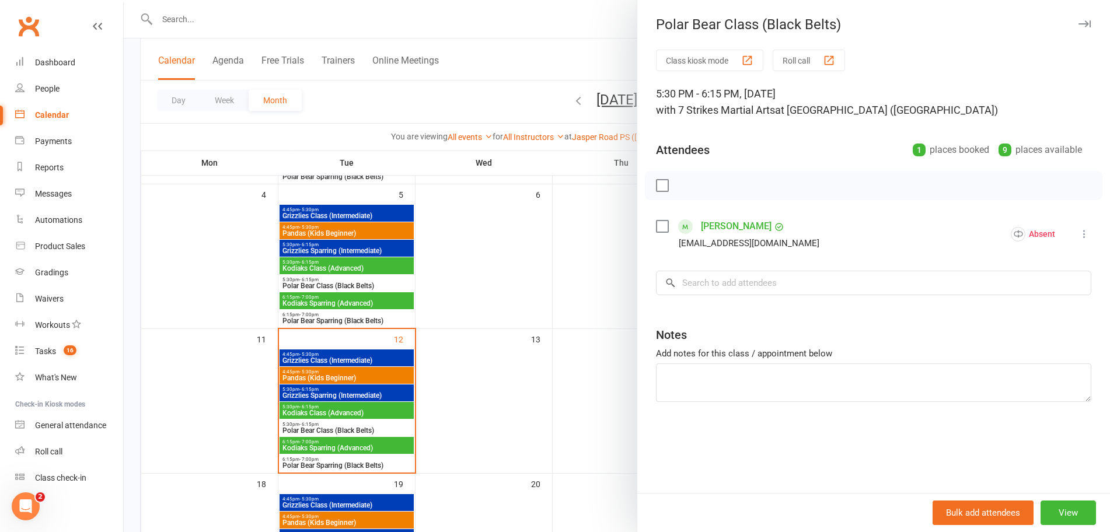
click at [319, 268] on div at bounding box center [617, 266] width 986 height 532
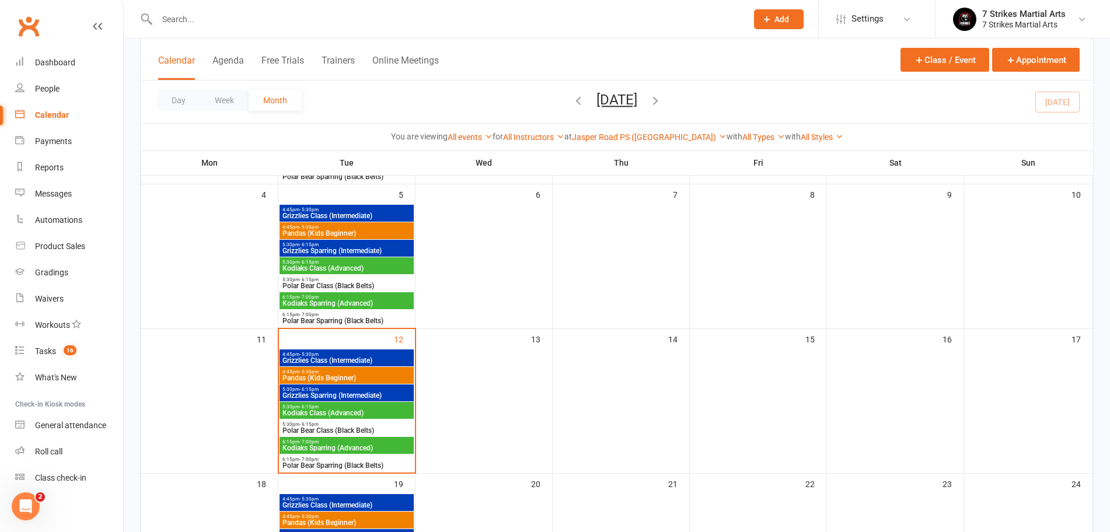
click at [308, 268] on span "Kodiaks Class (Advanced)" at bounding box center [347, 268] width 130 height 7
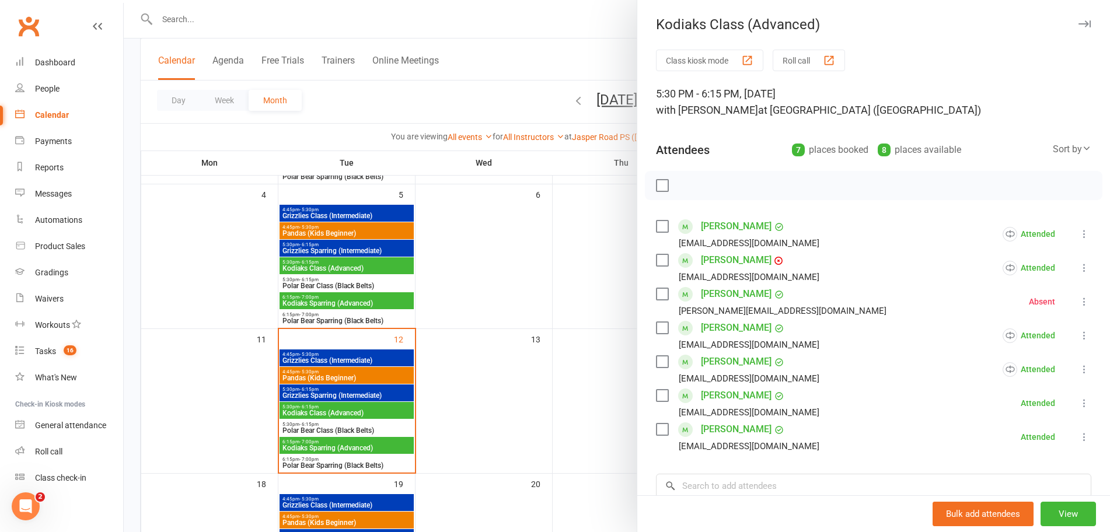
click at [307, 282] on div at bounding box center [617, 266] width 986 height 532
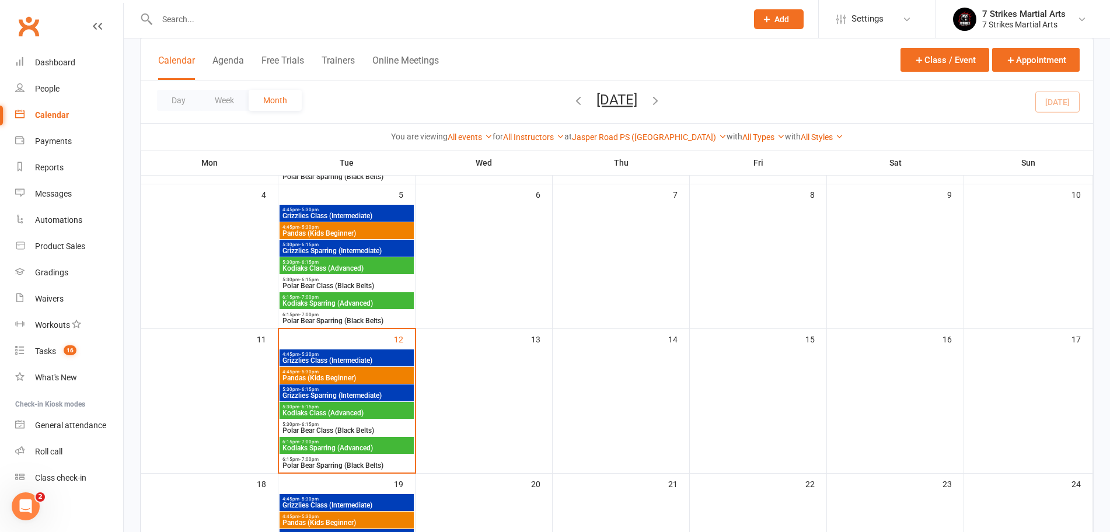
click at [307, 282] on span "Polar Bear Class (Black Belts)" at bounding box center [347, 285] width 130 height 7
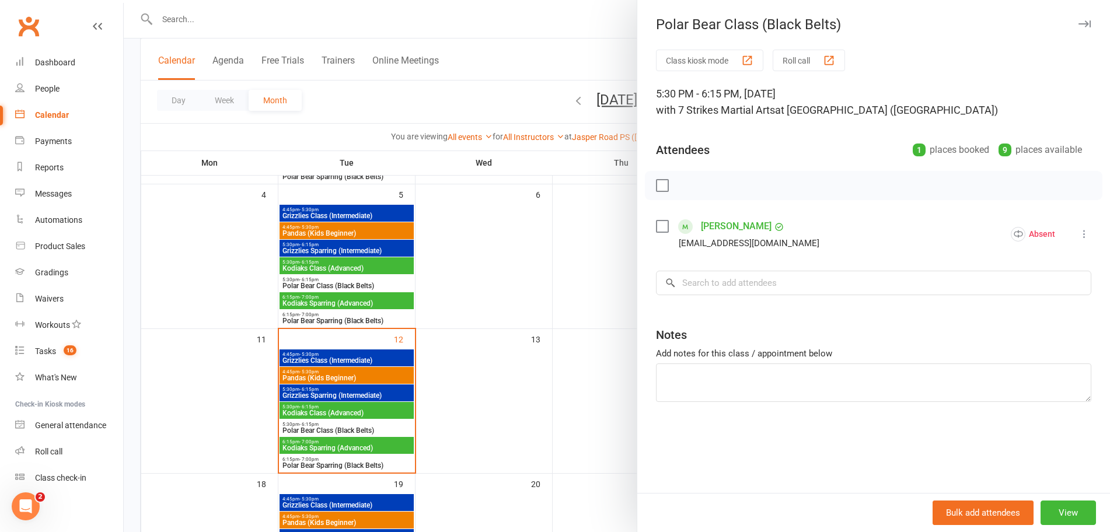
click at [306, 300] on div at bounding box center [617, 266] width 986 height 532
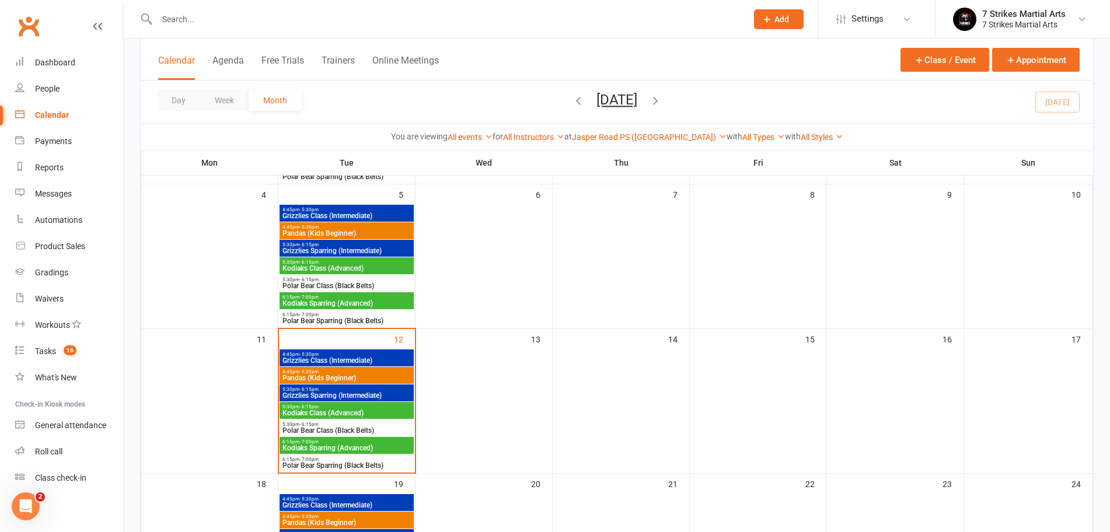
click at [306, 301] on span "Kodiaks Sparring (Advanced)" at bounding box center [347, 303] width 130 height 7
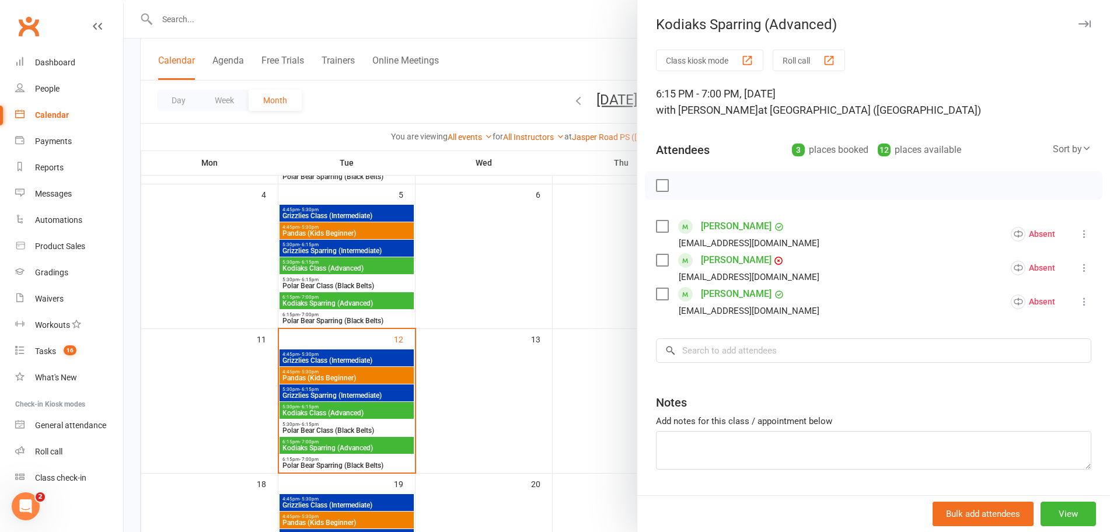
click at [305, 319] on div at bounding box center [617, 266] width 986 height 532
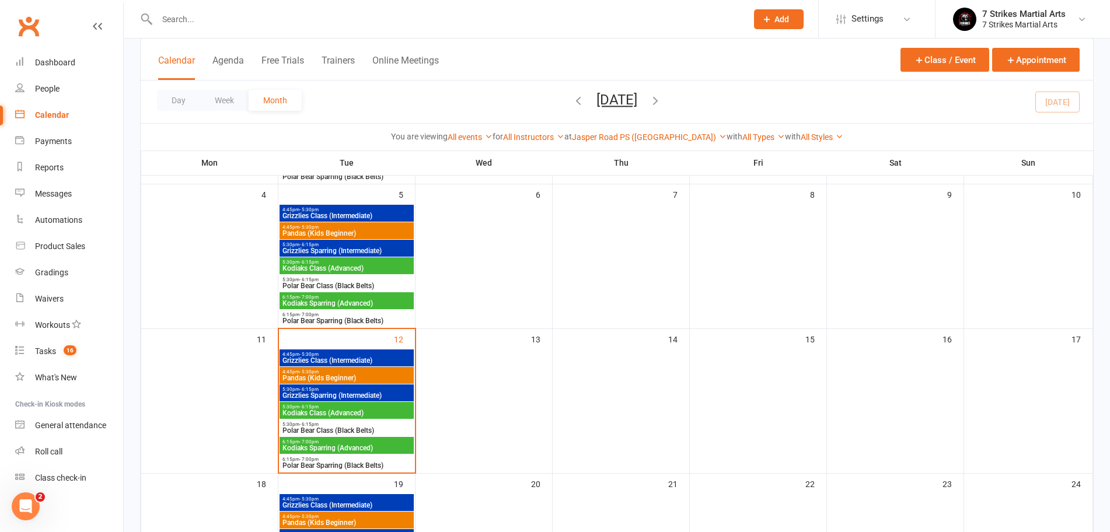
click at [303, 319] on span "Polar Bear Sparring (Black Belts)" at bounding box center [347, 321] width 130 height 7
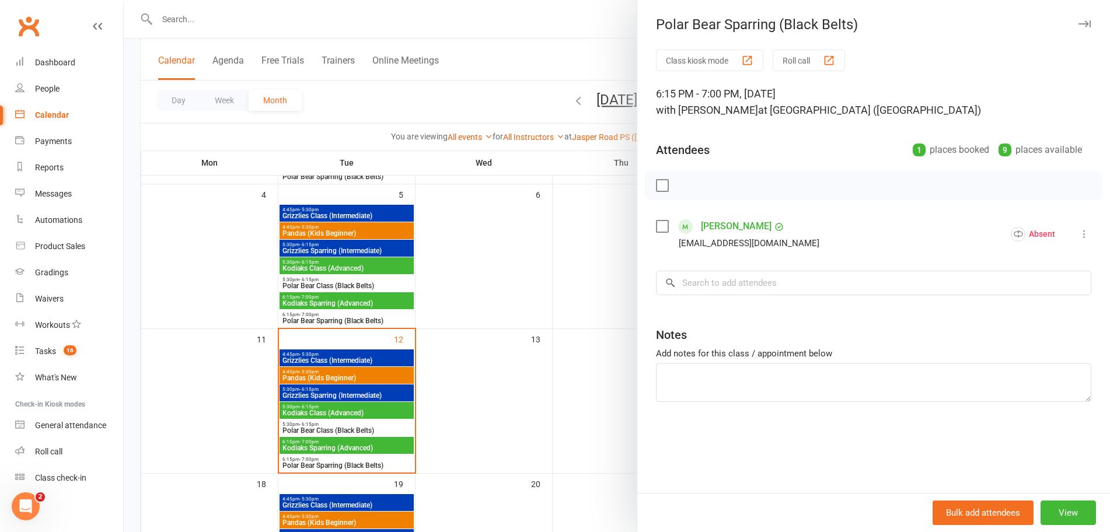
click at [290, 429] on div at bounding box center [617, 266] width 986 height 532
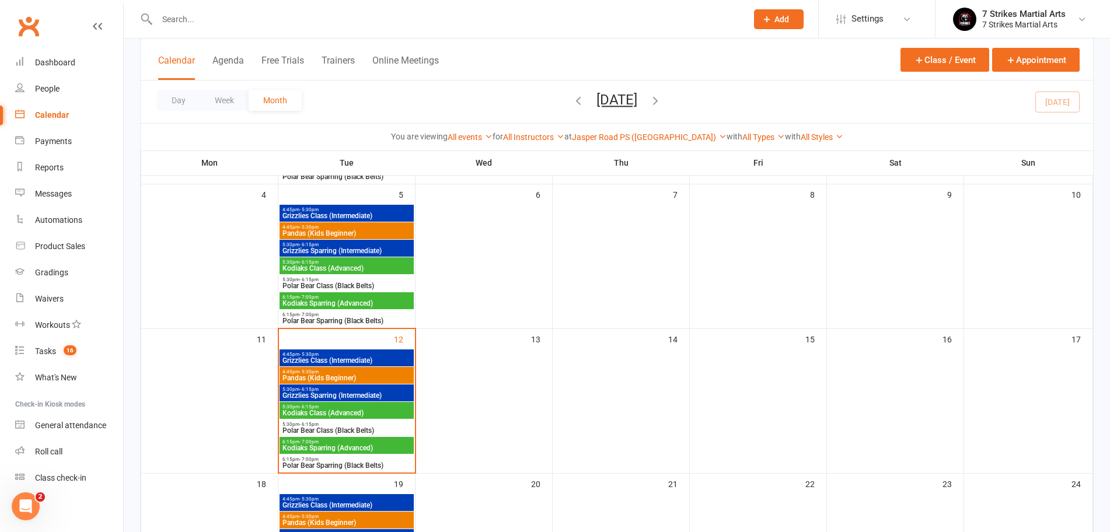
click at [316, 410] on span "Kodiaks Class (Advanced)" at bounding box center [347, 413] width 130 height 7
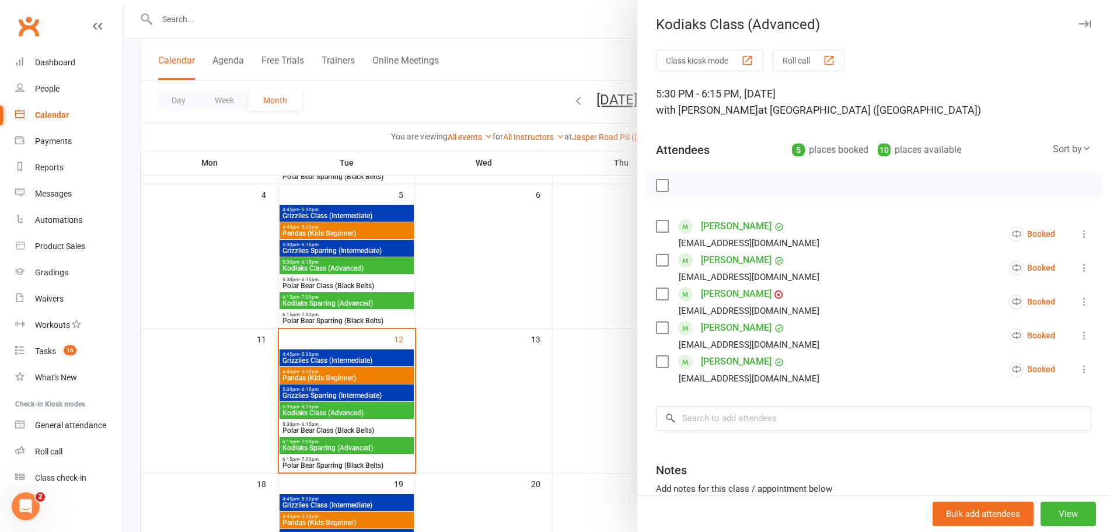
click at [322, 447] on div at bounding box center [617, 266] width 986 height 532
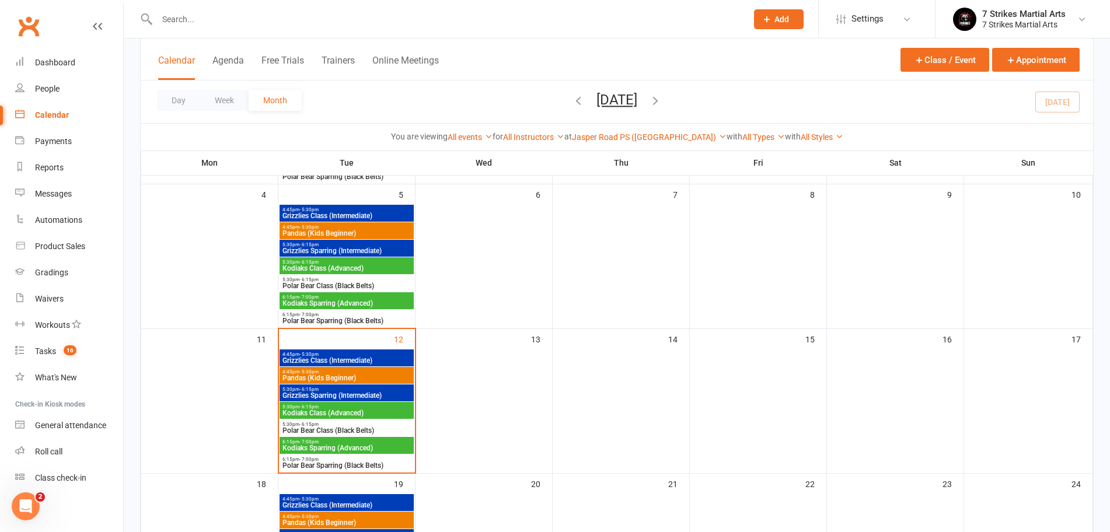
click at [315, 447] on span "Kodiaks Sparring (Advanced)" at bounding box center [347, 448] width 130 height 7
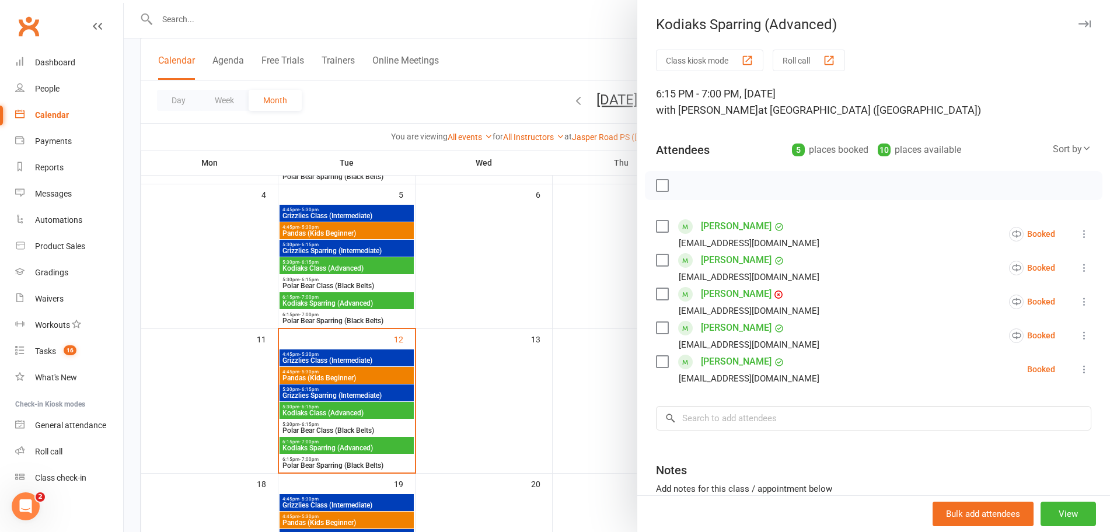
click at [313, 427] on div at bounding box center [617, 266] width 986 height 532
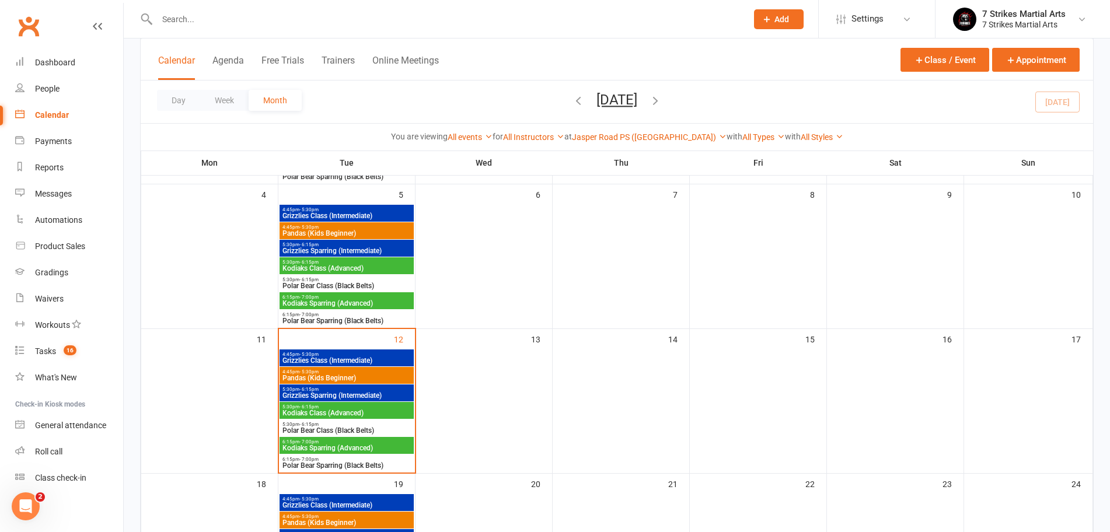
click at [369, 432] on span "Polar Bear Class (Black Belts)" at bounding box center [347, 430] width 130 height 7
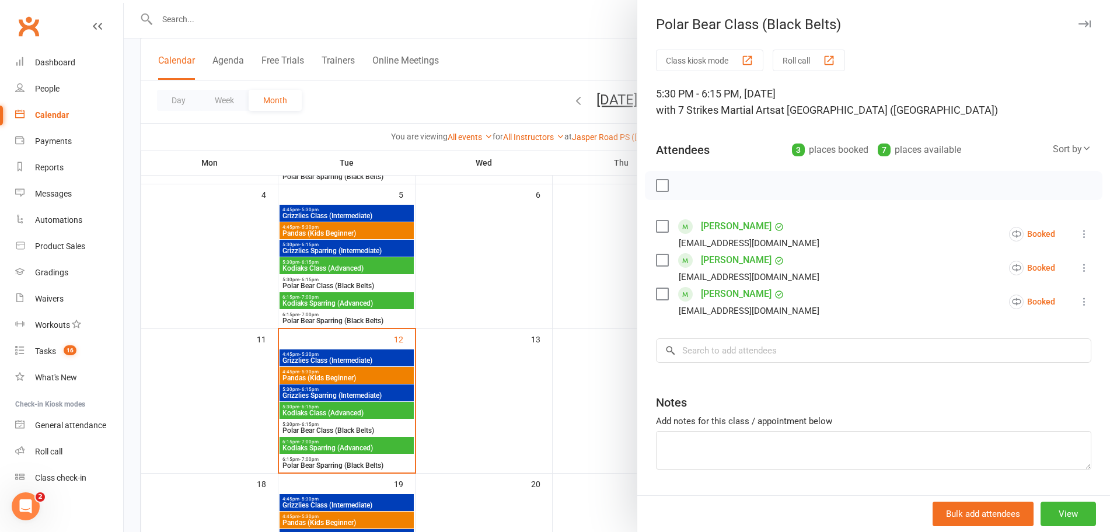
click at [367, 284] on div at bounding box center [617, 266] width 986 height 532
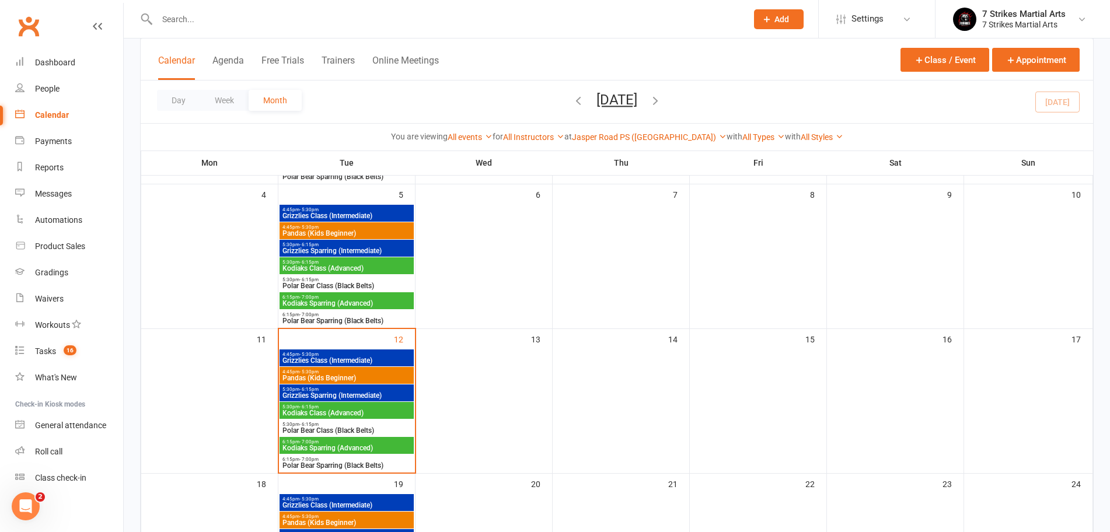
click at [343, 284] on span "Polar Bear Class (Black Belts)" at bounding box center [347, 285] width 130 height 7
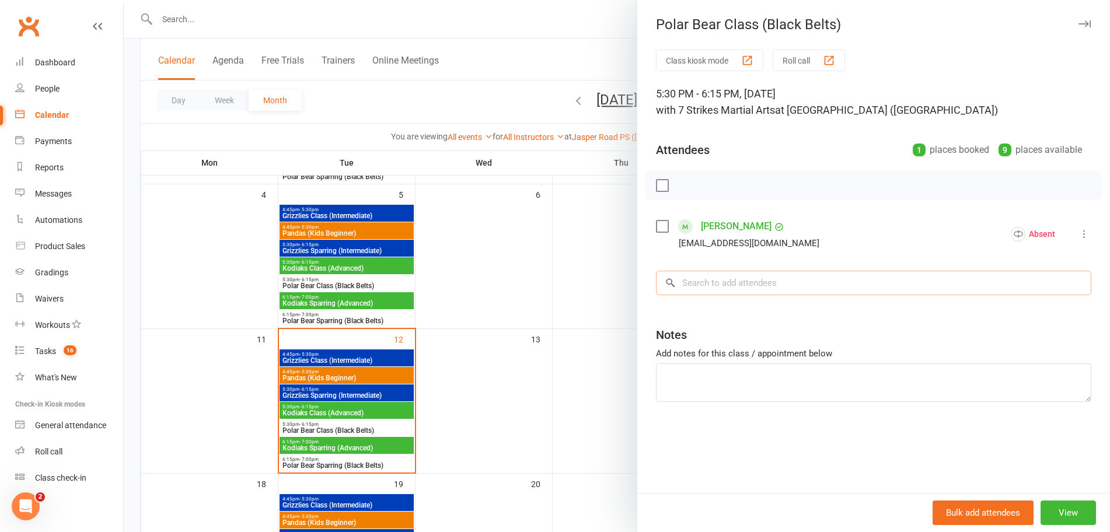
click at [778, 285] on input "search" at bounding box center [873, 283] width 435 height 25
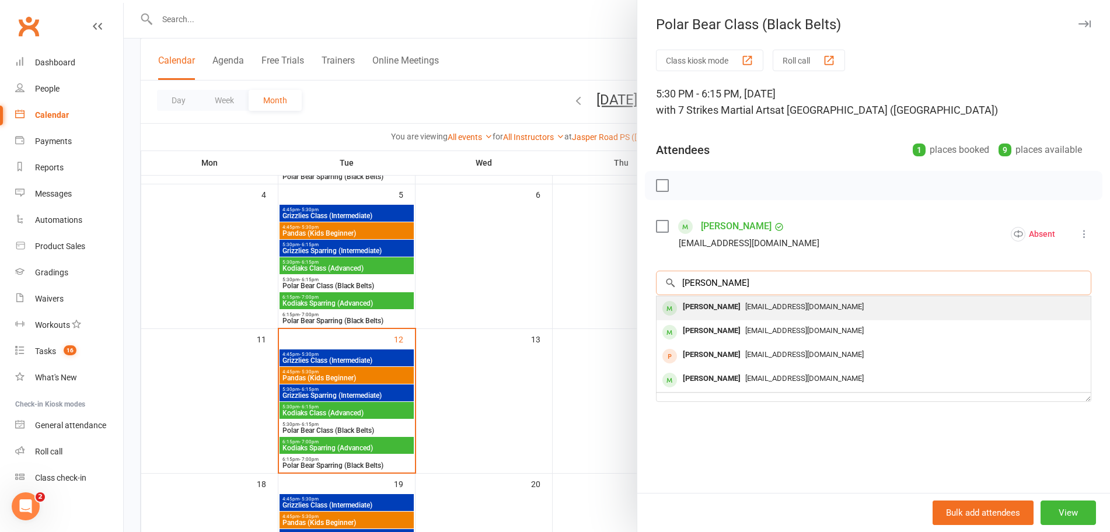
type input "cather"
click at [770, 305] on span "jman1712@yahoo.com" at bounding box center [804, 306] width 118 height 9
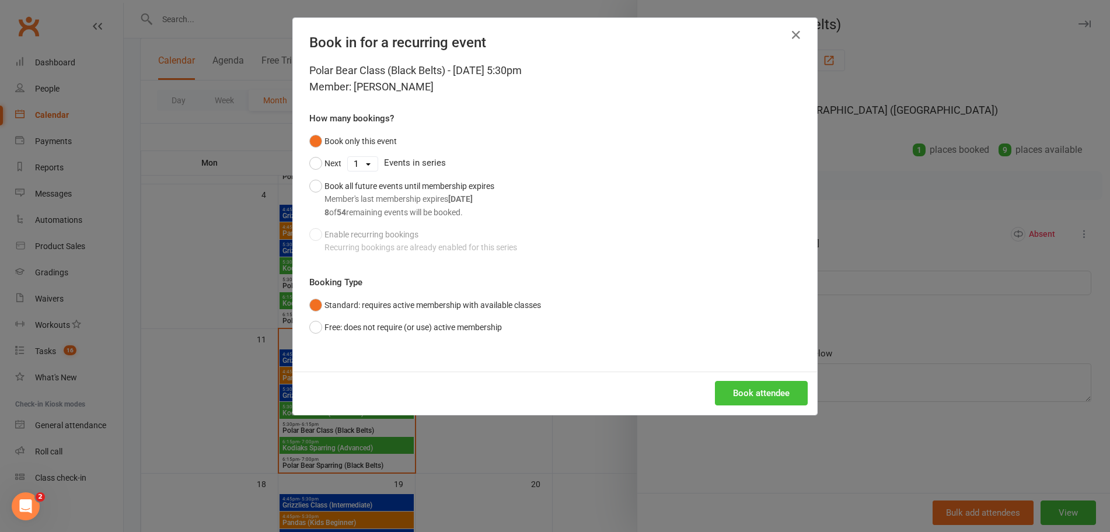
click at [739, 396] on button "Book attendee" at bounding box center [761, 393] width 93 height 25
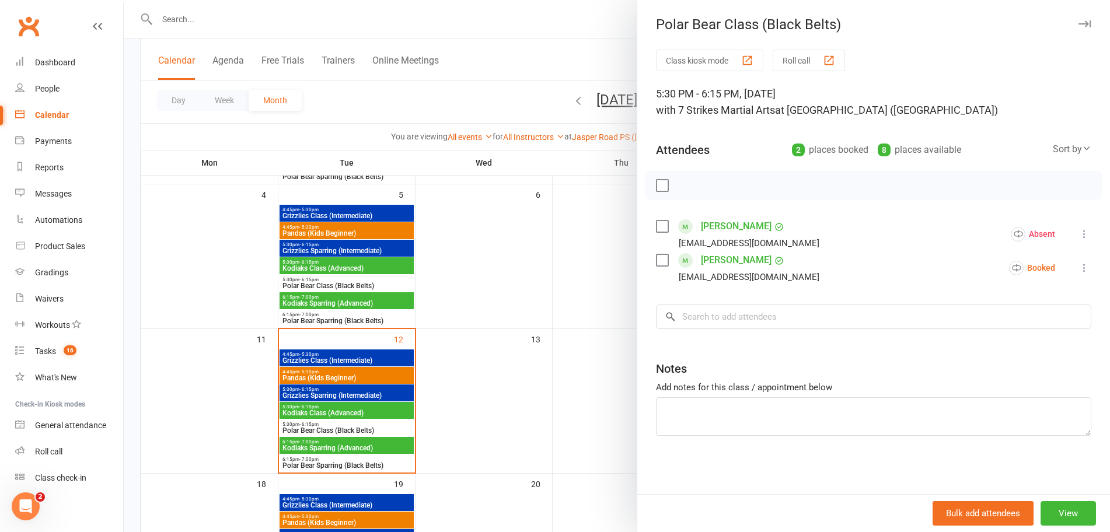
click at [1079, 268] on icon at bounding box center [1085, 268] width 12 height 12
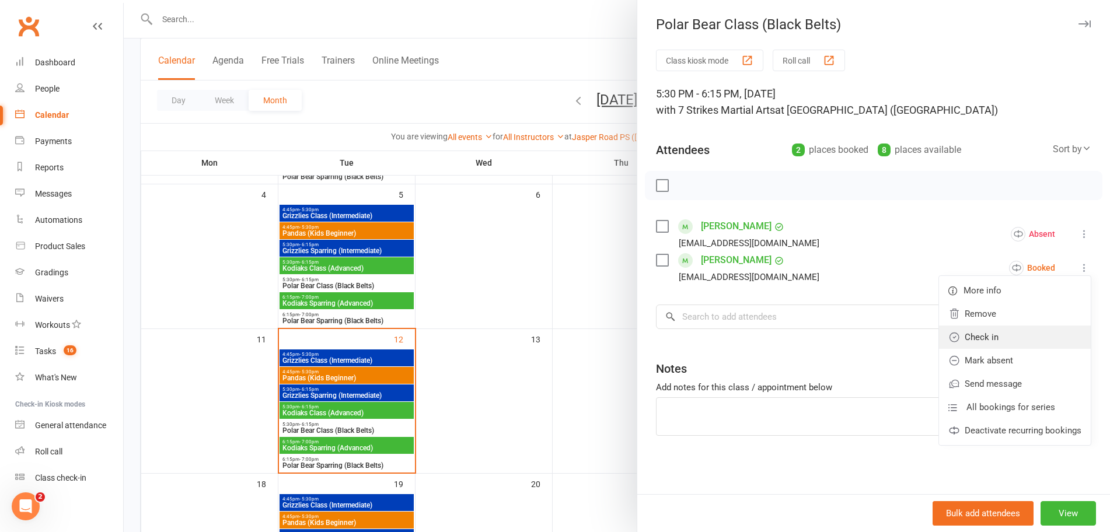
click at [965, 341] on link "Check in" at bounding box center [1015, 337] width 152 height 23
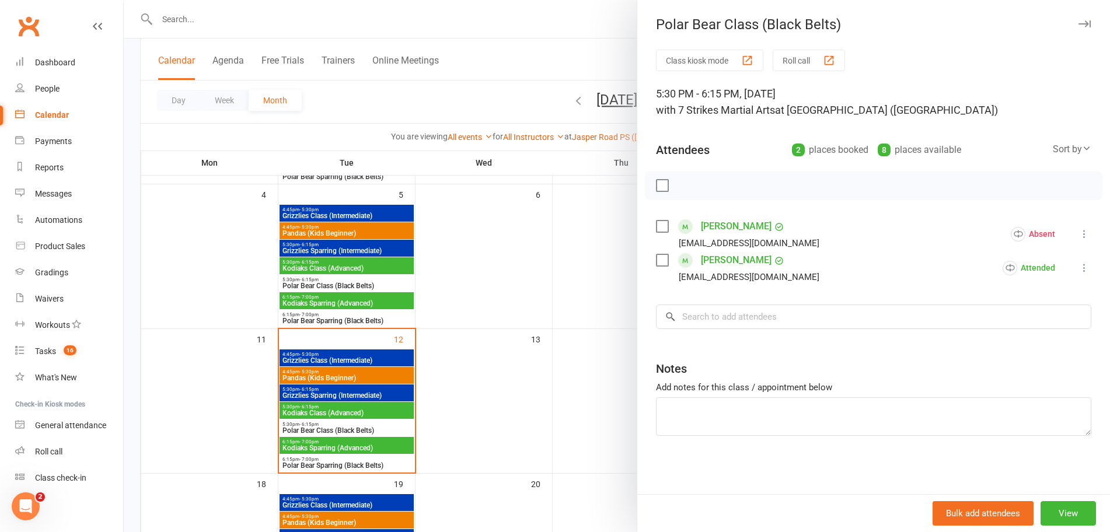
click at [329, 427] on div at bounding box center [617, 266] width 986 height 532
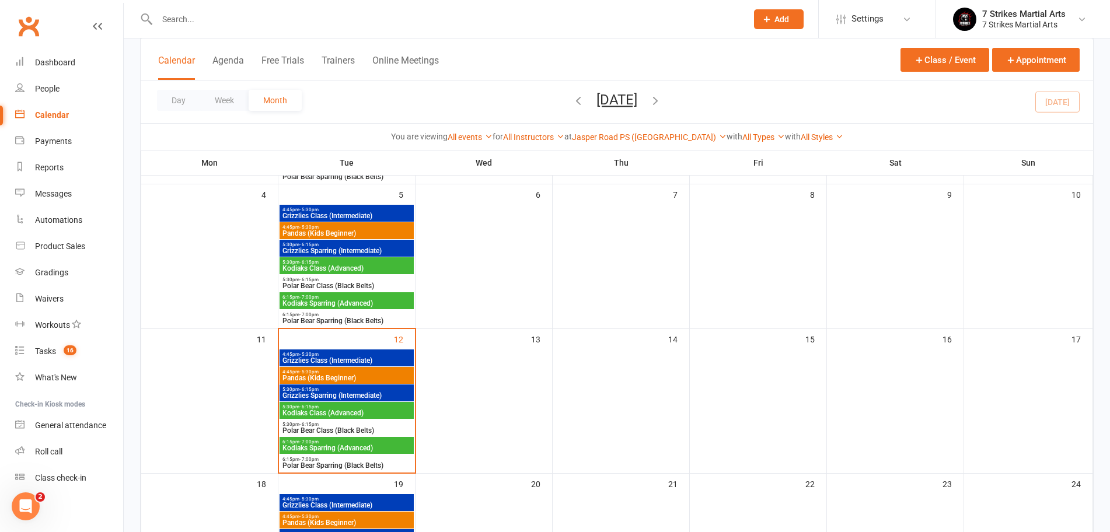
click at [329, 427] on span "Polar Bear Class (Black Belts)" at bounding box center [347, 430] width 130 height 7
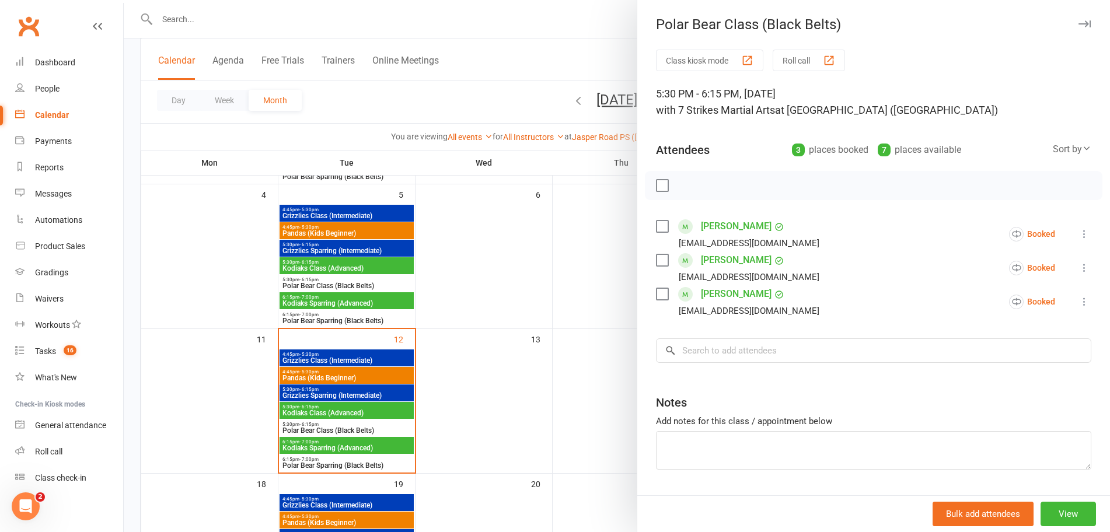
click at [324, 442] on div at bounding box center [617, 266] width 986 height 532
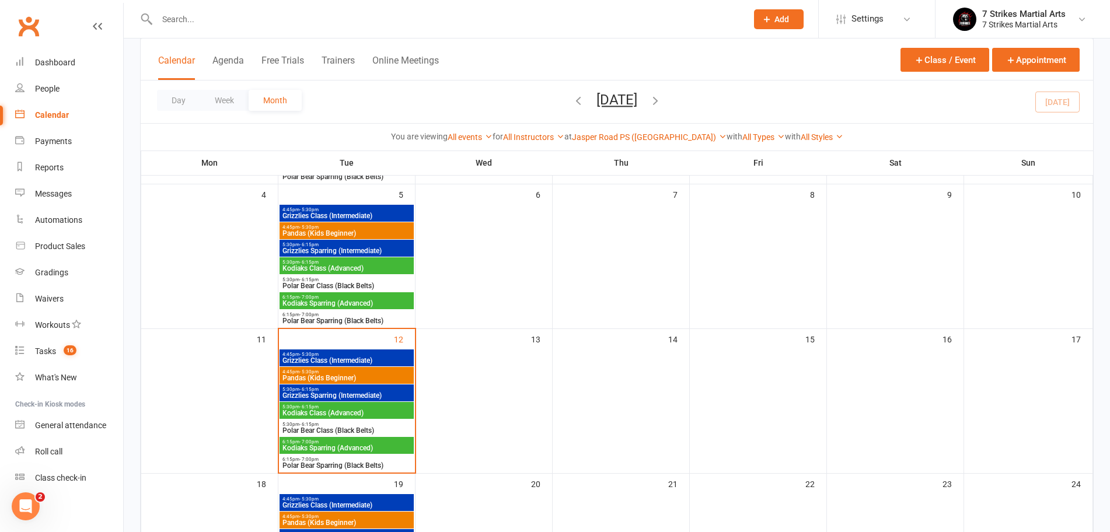
click at [324, 442] on span "6:15pm - 7:00pm" at bounding box center [347, 441] width 130 height 5
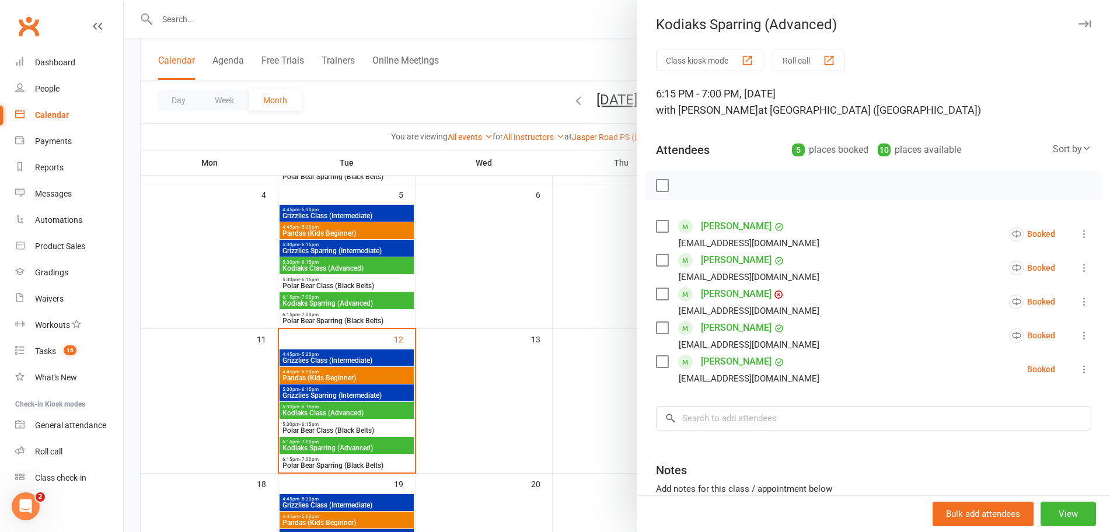
click at [354, 462] on div at bounding box center [617, 266] width 986 height 532
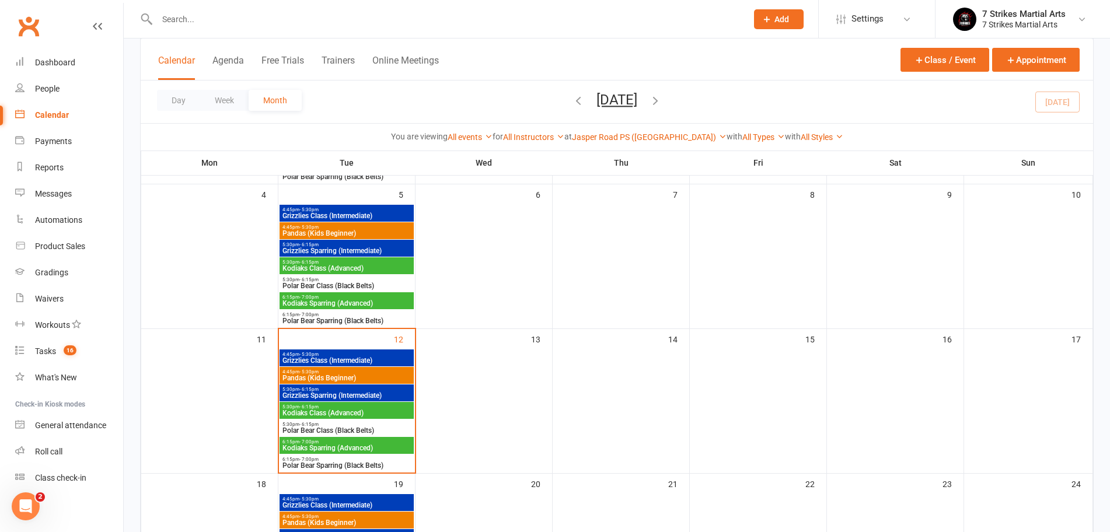
click at [348, 465] on span "Polar Bear Sparring (Black Belts)" at bounding box center [347, 465] width 130 height 7
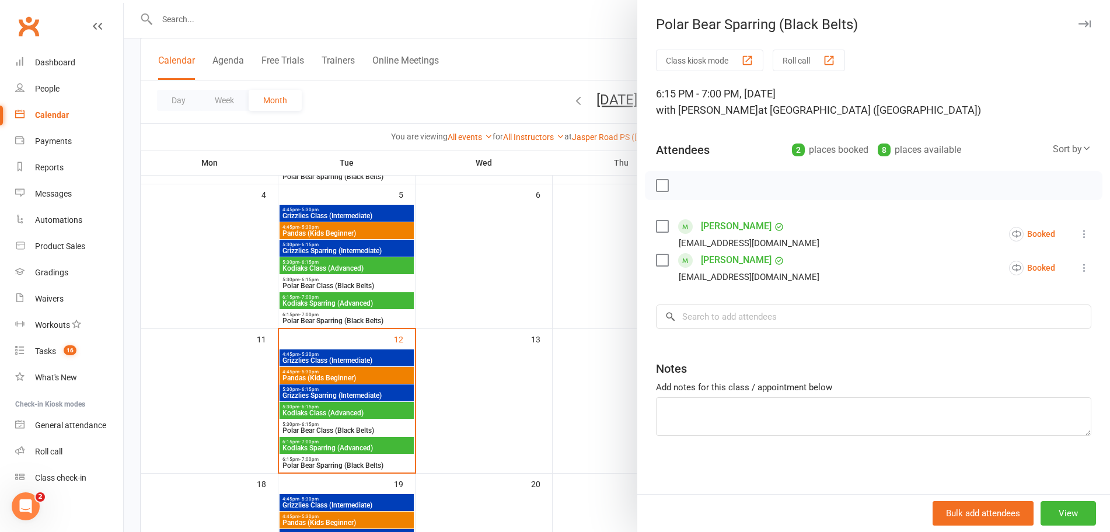
click at [322, 348] on div at bounding box center [617, 266] width 986 height 532
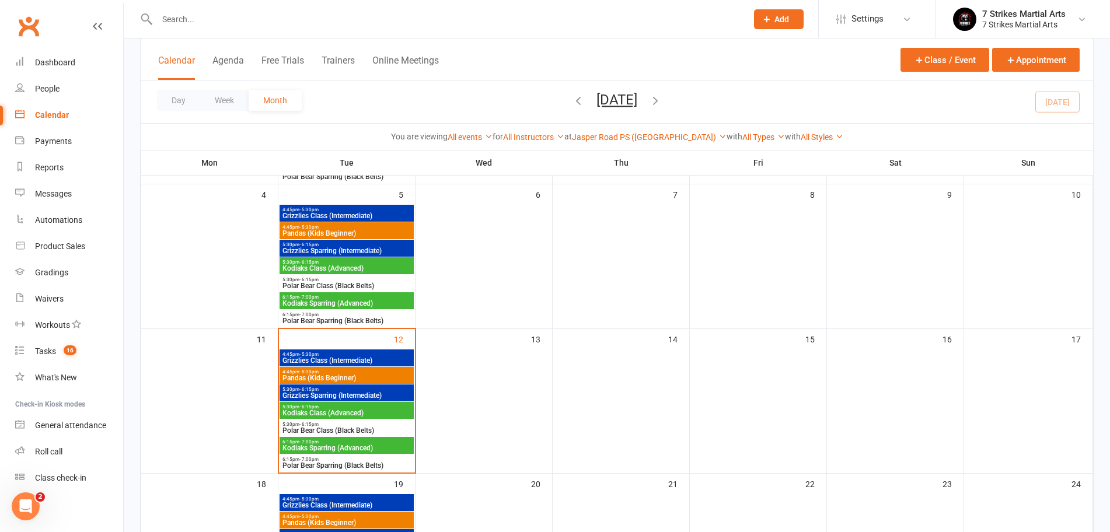
click at [316, 356] on span "- 5:30pm" at bounding box center [308, 354] width 19 height 5
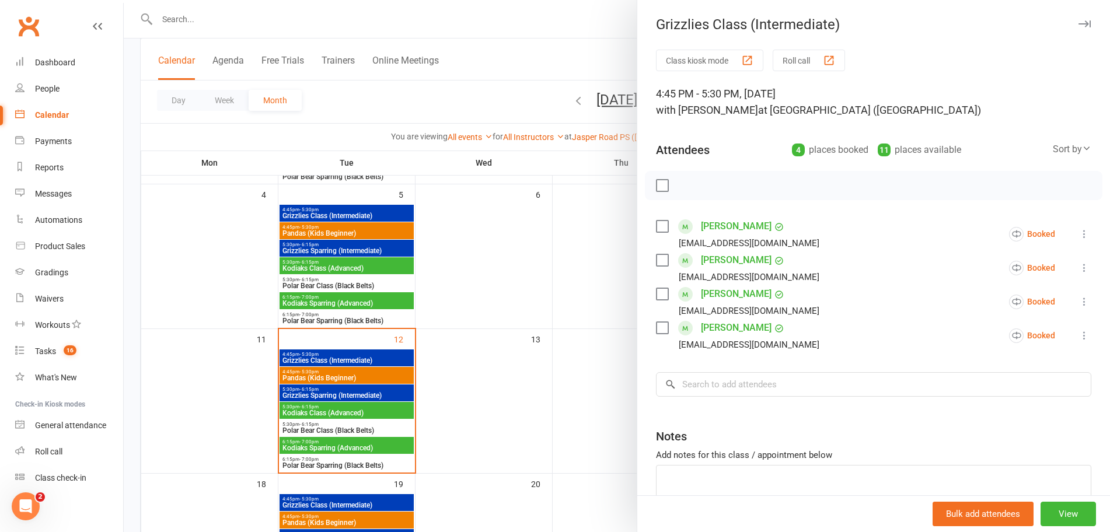
click at [306, 376] on div at bounding box center [617, 266] width 986 height 532
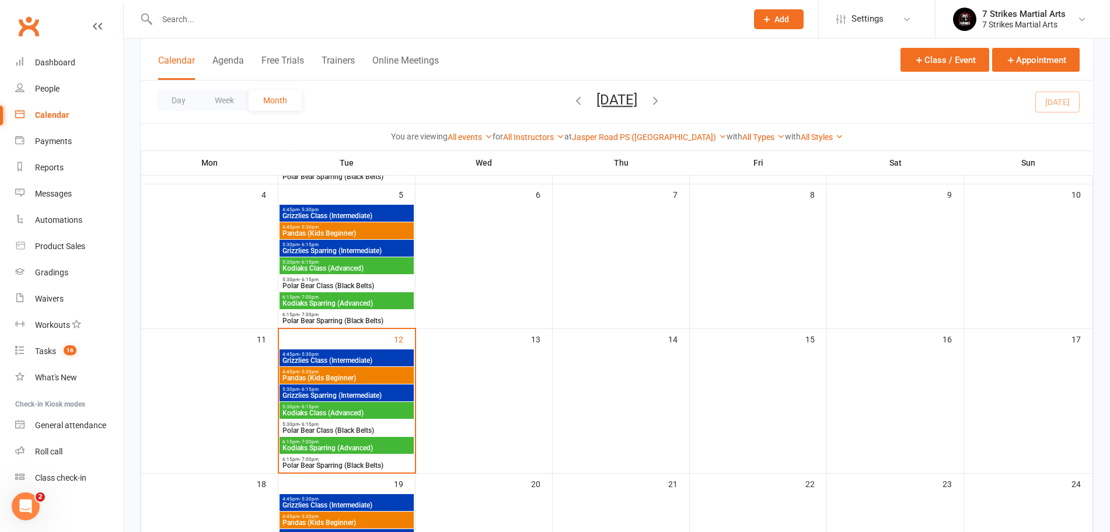
click at [306, 376] on div at bounding box center [617, 266] width 986 height 532
click at [306, 376] on span "Pandas (Kids Beginner)" at bounding box center [347, 378] width 130 height 7
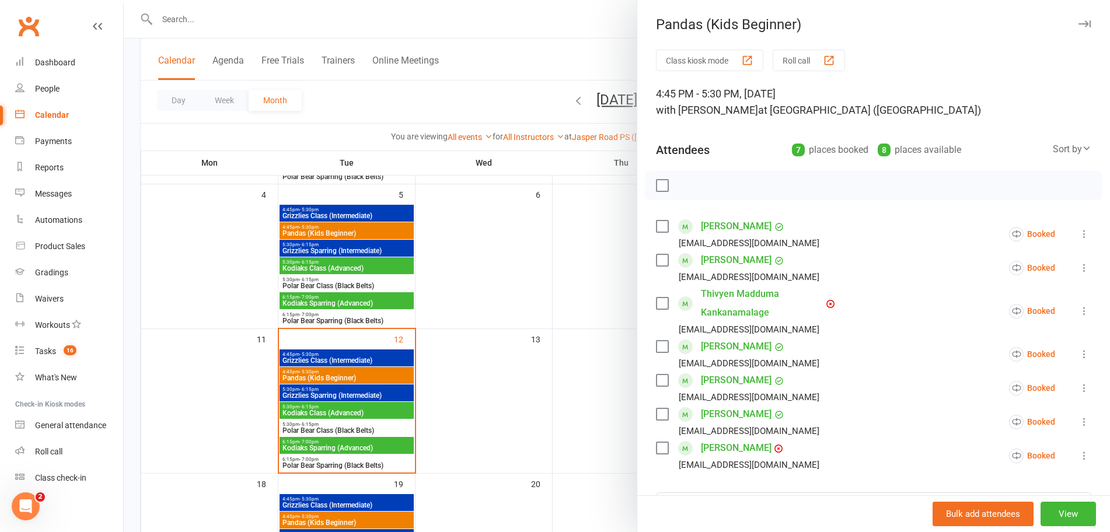
click at [301, 393] on div at bounding box center [617, 266] width 986 height 532
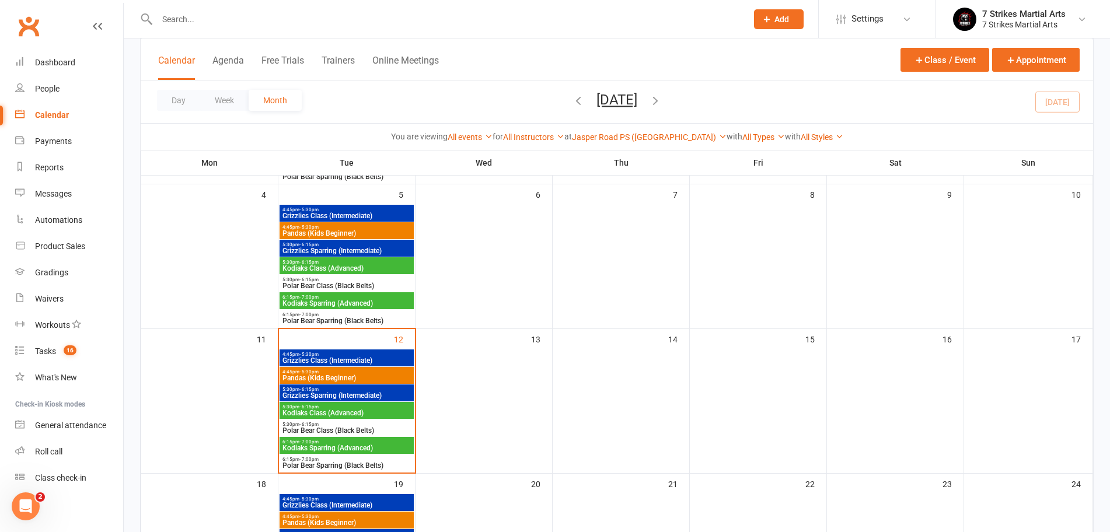
click at [301, 393] on span "Grizzlies Sparring (Intermediate)" at bounding box center [347, 395] width 130 height 7
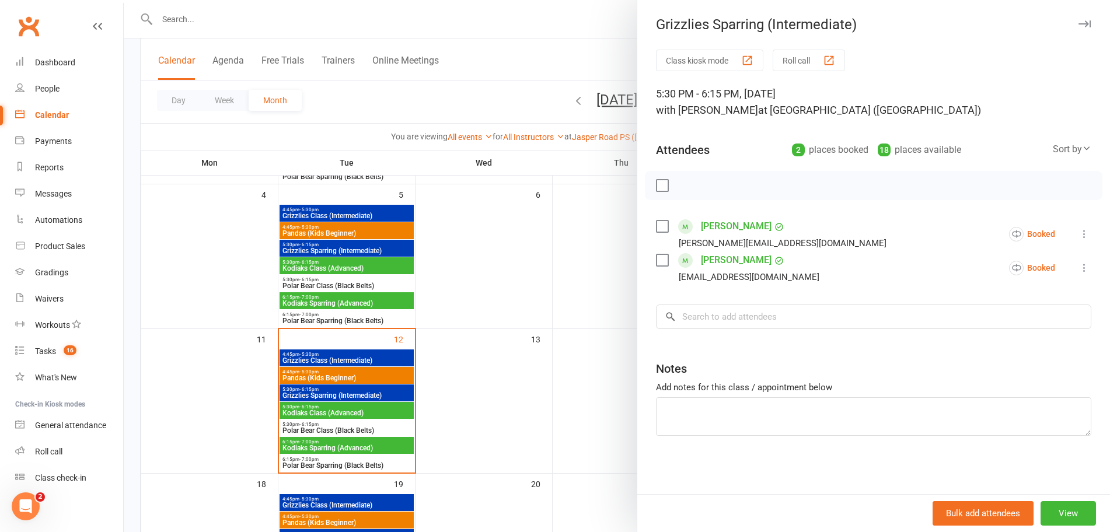
click at [298, 413] on div at bounding box center [617, 266] width 986 height 532
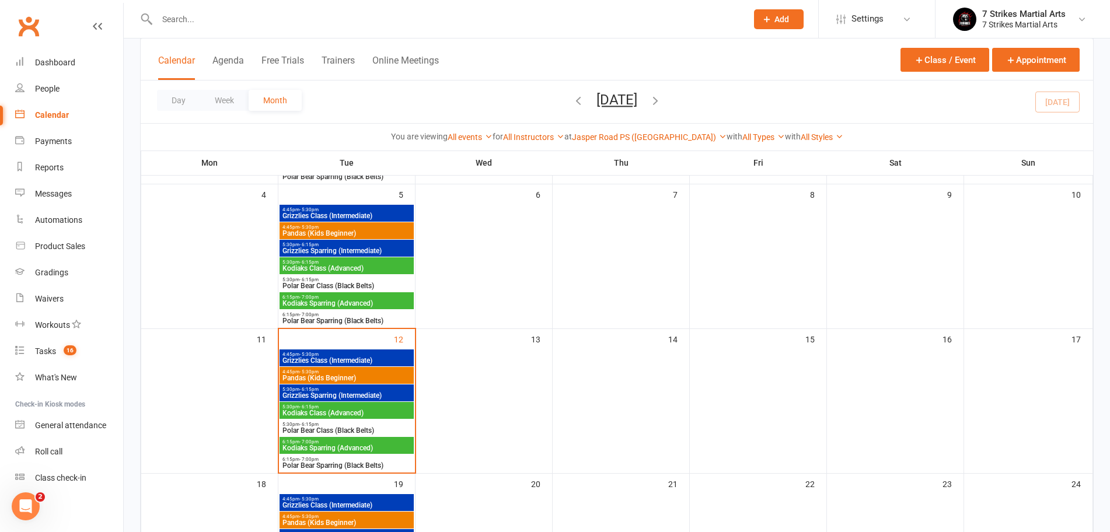
click at [298, 413] on span "Kodiaks Class (Advanced)" at bounding box center [347, 413] width 130 height 7
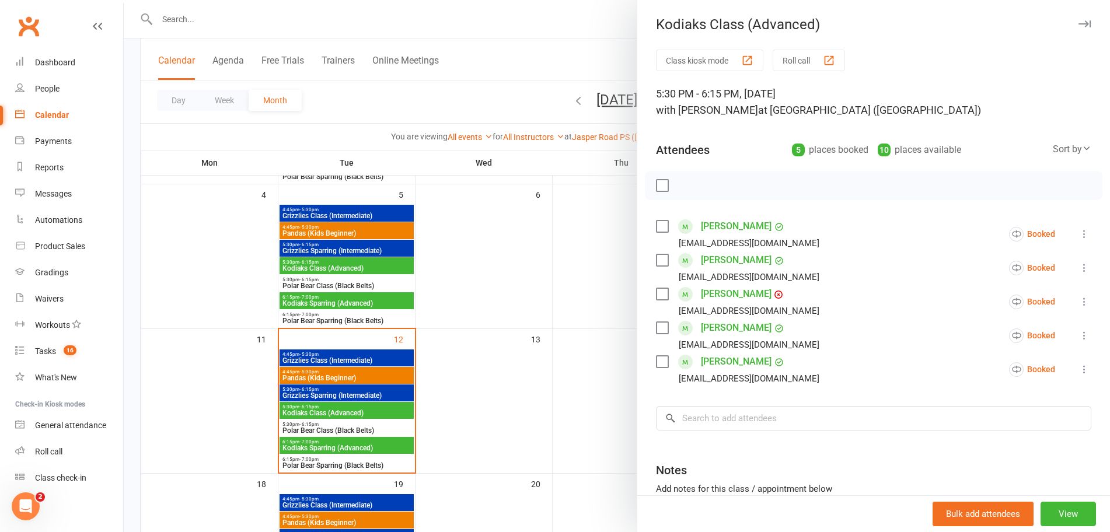
click at [299, 431] on div at bounding box center [617, 266] width 986 height 532
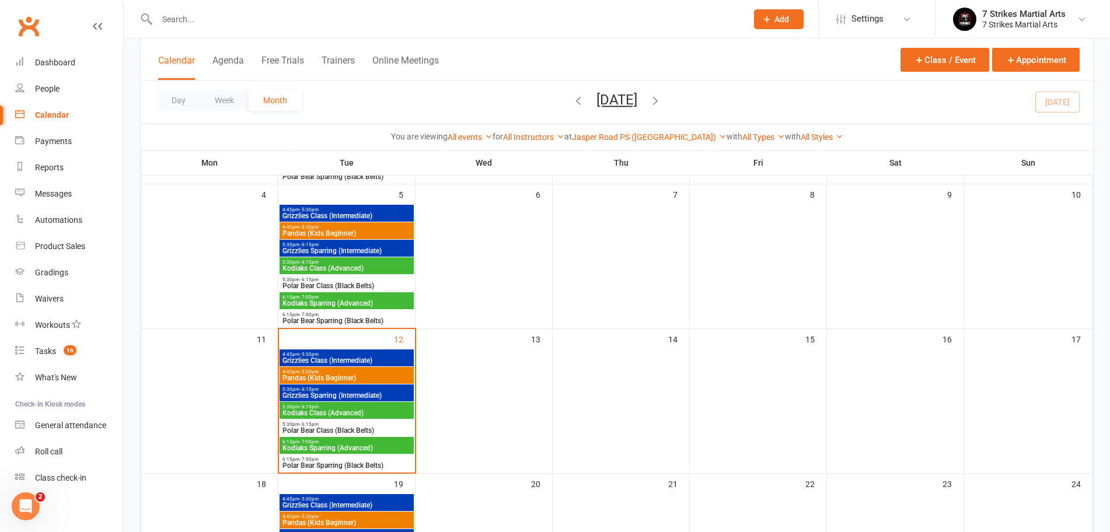
click at [299, 431] on span "Polar Bear Class (Black Belts)" at bounding box center [347, 430] width 130 height 7
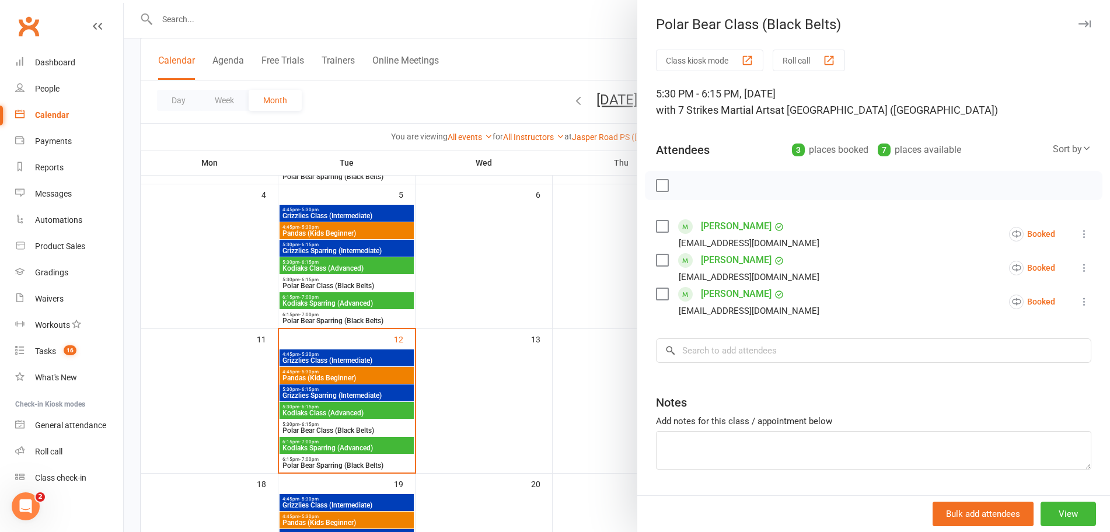
click at [292, 446] on div at bounding box center [617, 266] width 986 height 532
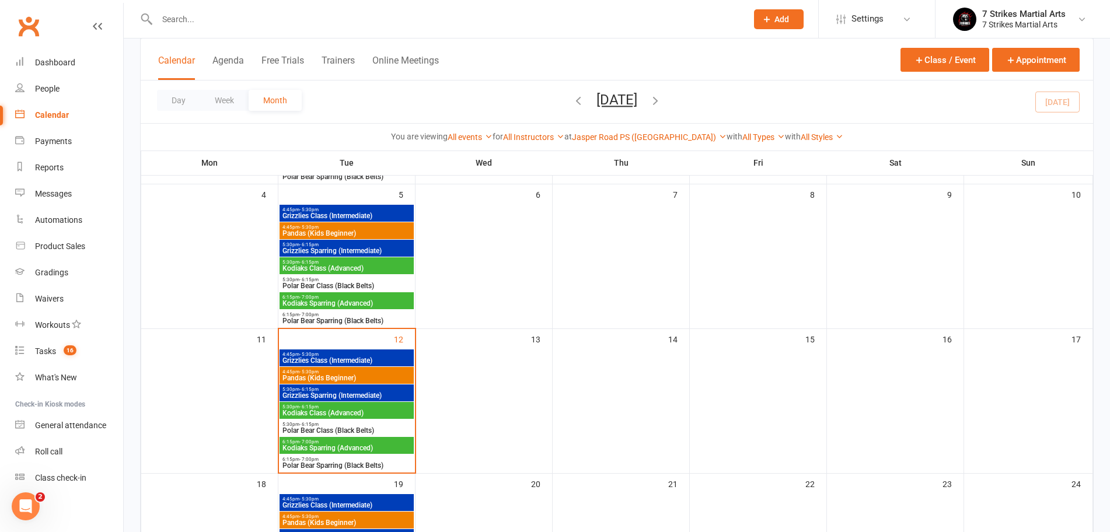
click at [292, 446] on span "Kodiaks Sparring (Advanced)" at bounding box center [347, 448] width 130 height 7
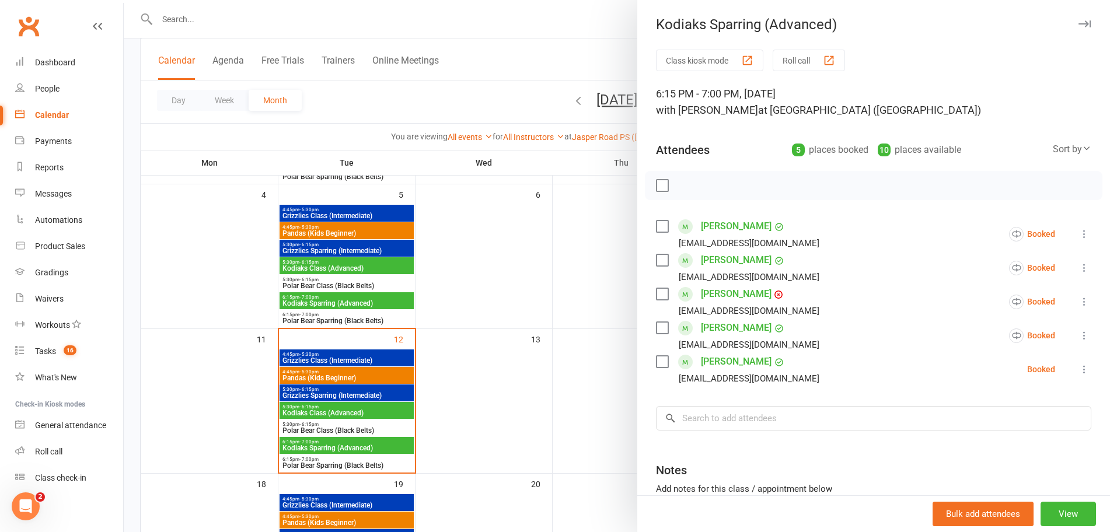
drag, startPoint x: 450, startPoint y: 414, endPoint x: 442, endPoint y: 413, distance: 8.3
click at [445, 414] on div at bounding box center [617, 266] width 986 height 532
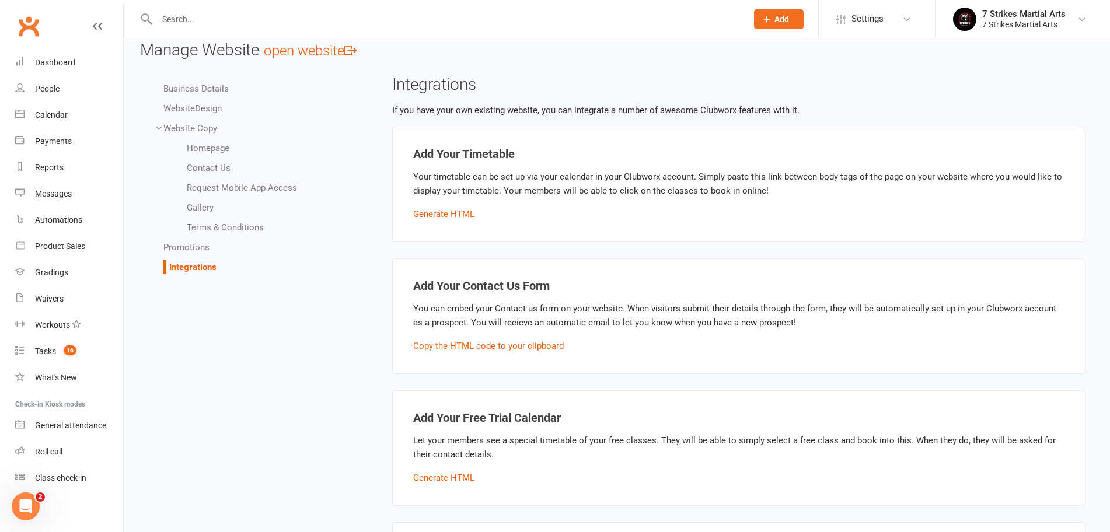
click at [238, 22] on input "text" at bounding box center [446, 19] width 585 height 16
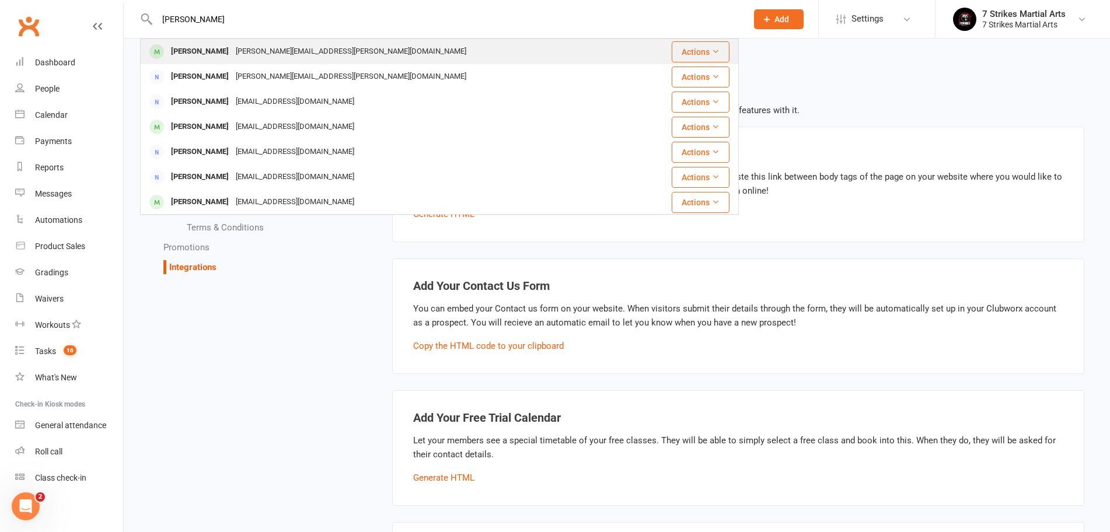
type input "Ryan duff"
click at [232, 52] on div "rachelle.duff@gmail.com" at bounding box center [351, 51] width 238 height 17
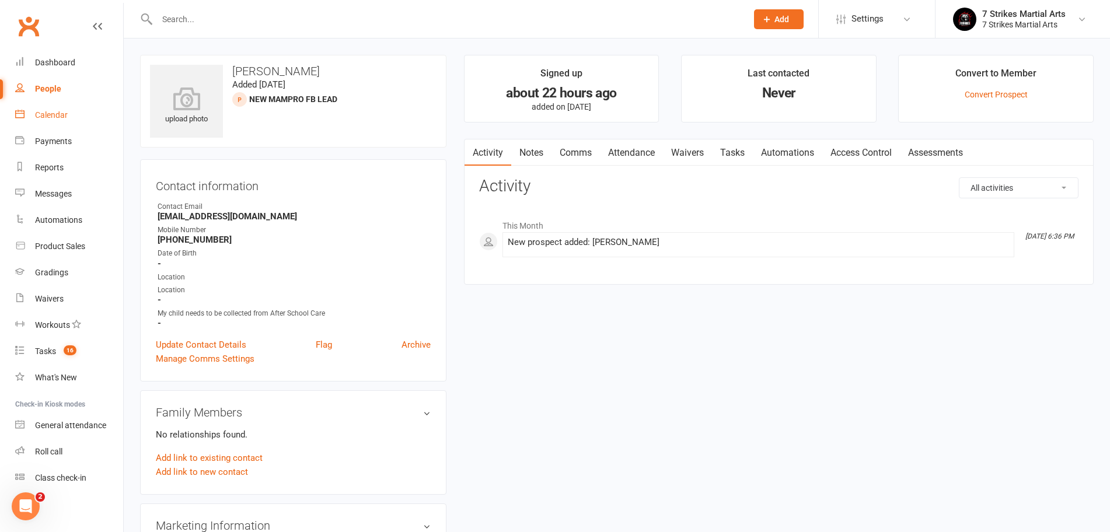
click at [58, 108] on link "Calendar" at bounding box center [69, 115] width 108 height 26
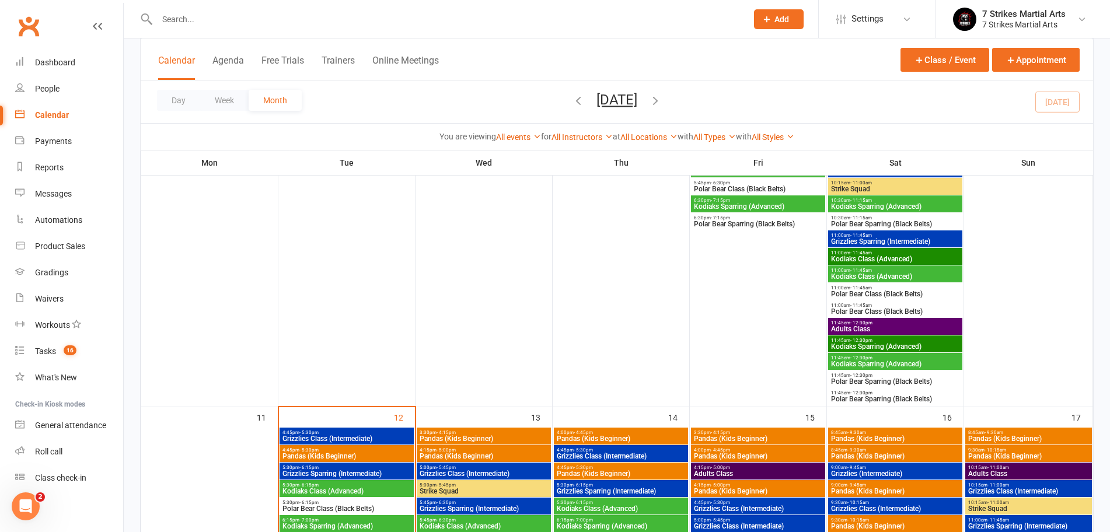
scroll to position [393, 0]
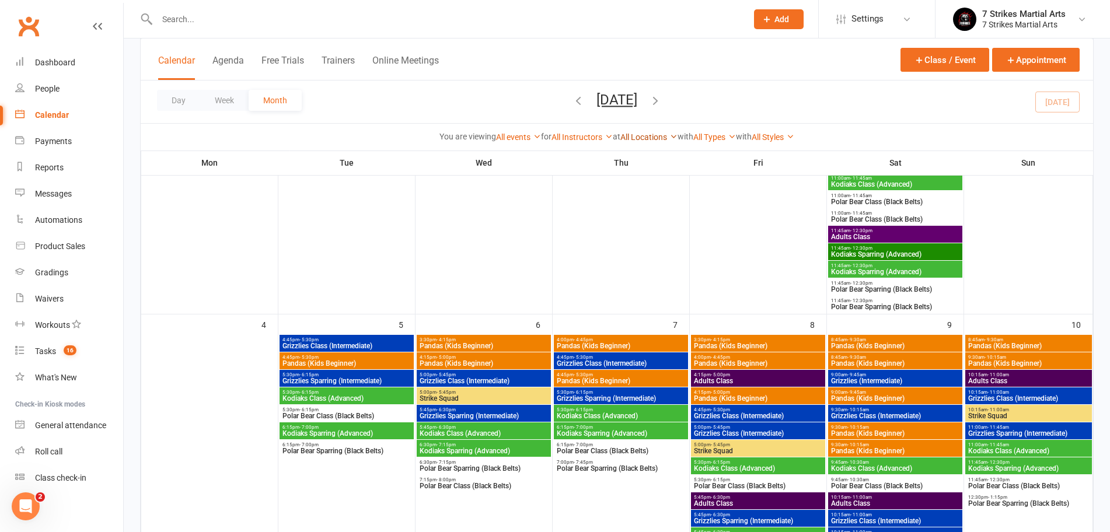
click at [636, 138] on link "All Locations" at bounding box center [648, 136] width 57 height 9
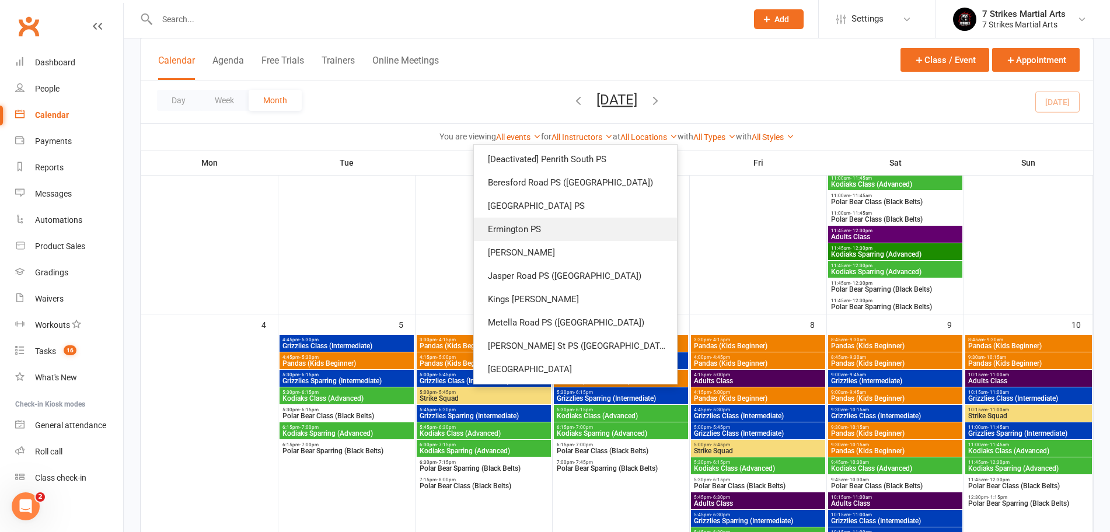
click at [587, 238] on link "Ermington PS" at bounding box center [575, 229] width 203 height 23
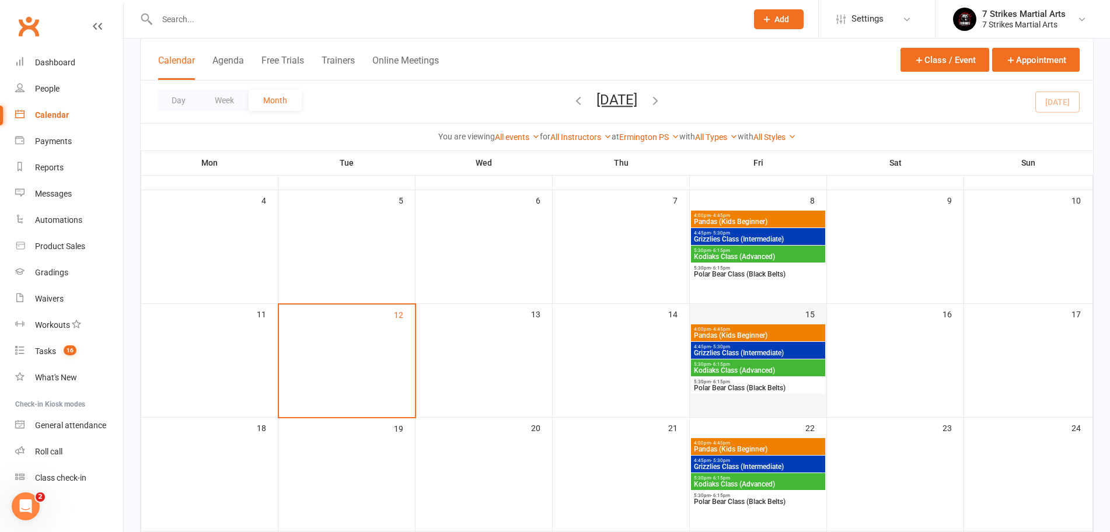
scroll to position [169, 0]
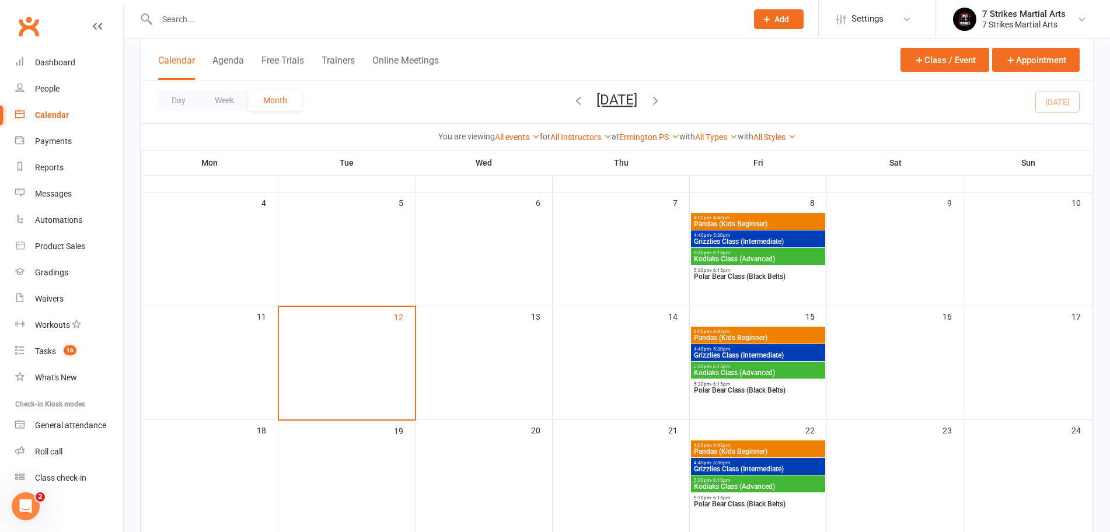
click at [779, 218] on span "4:00pm - 4:45pm" at bounding box center [758, 217] width 130 height 5
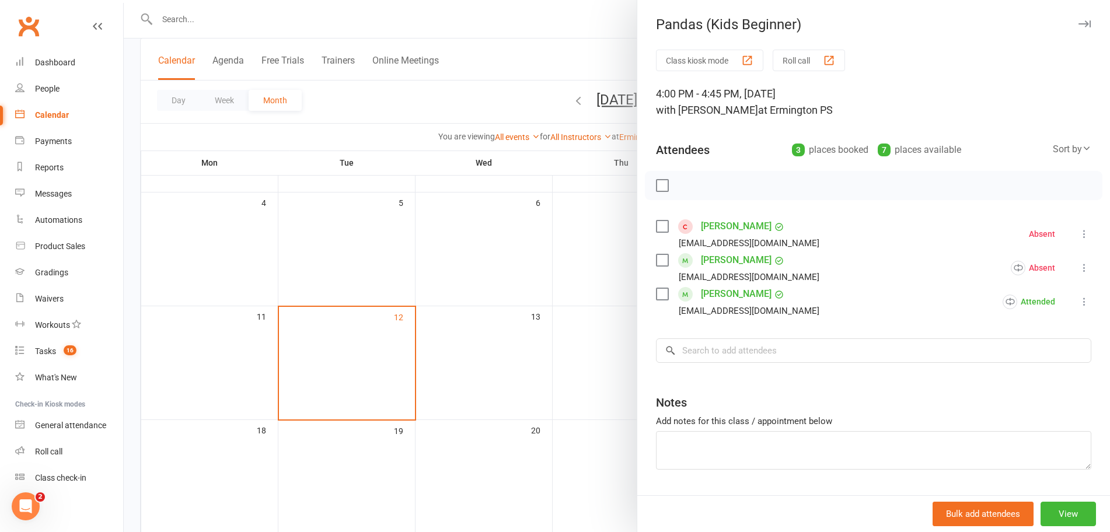
click at [465, 369] on div at bounding box center [617, 266] width 986 height 532
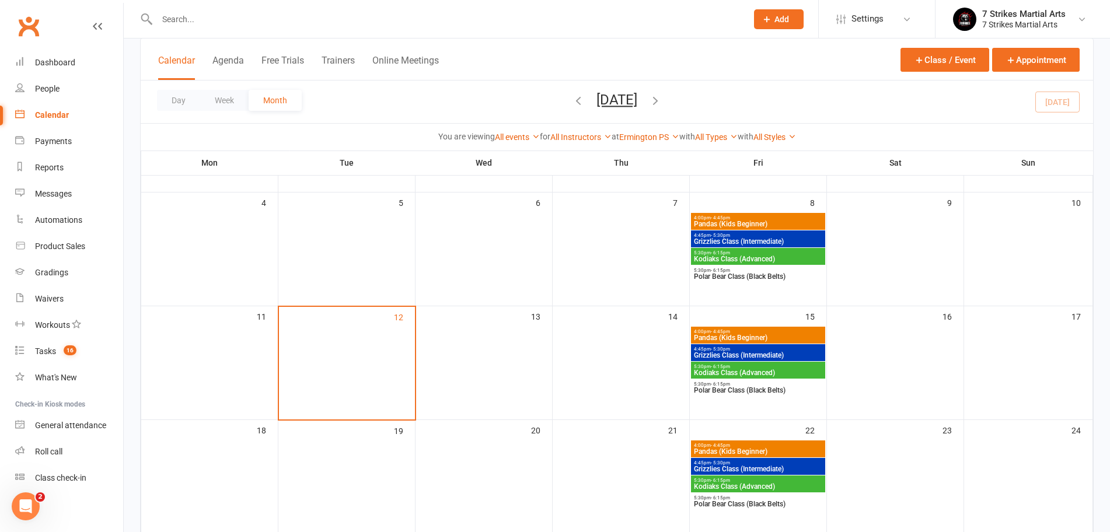
click at [754, 238] on span "Grizzlies Class (Intermediate)" at bounding box center [758, 241] width 130 height 7
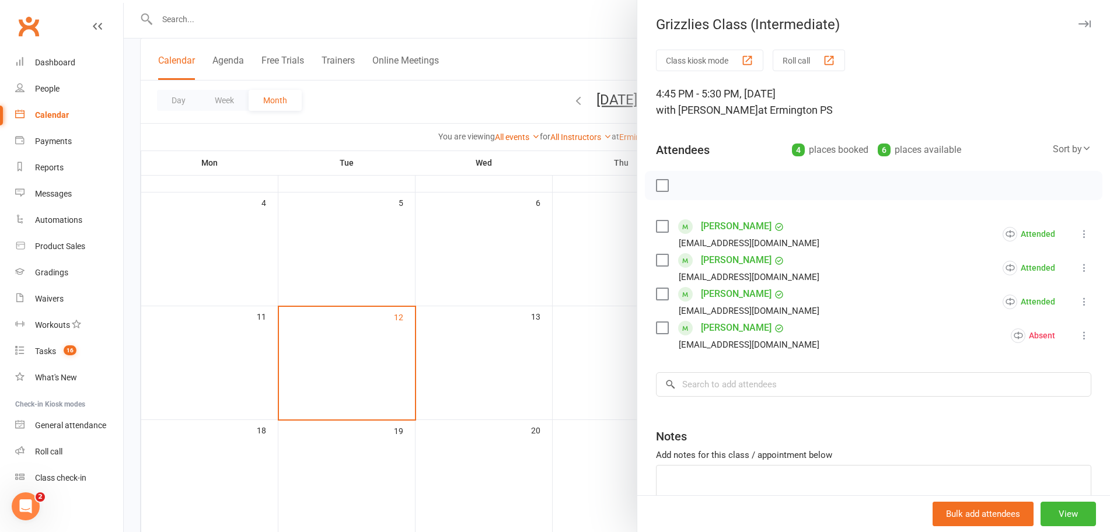
click at [371, 379] on div at bounding box center [617, 266] width 986 height 532
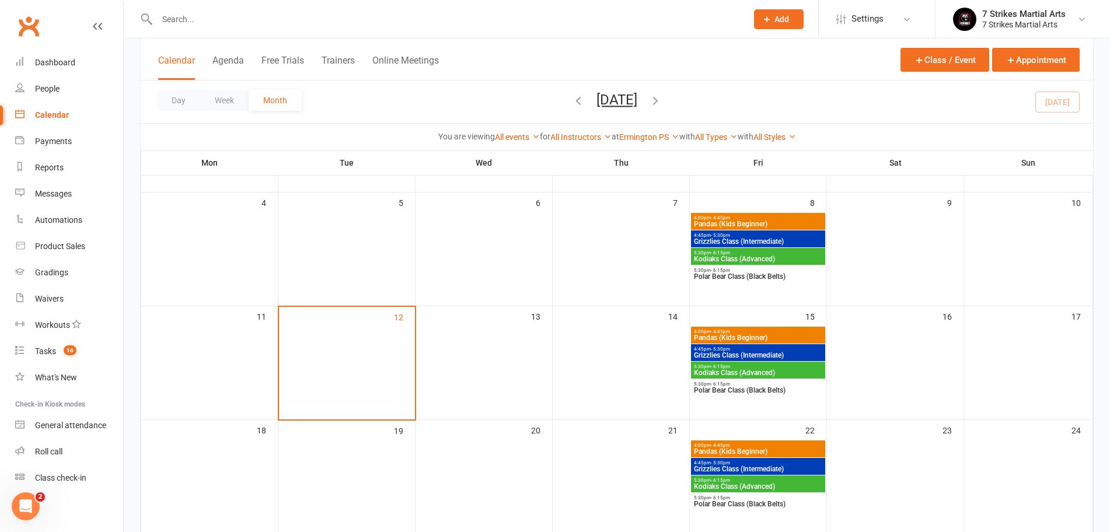
click at [741, 335] on span "Pandas (Kids Beginner)" at bounding box center [758, 337] width 130 height 7
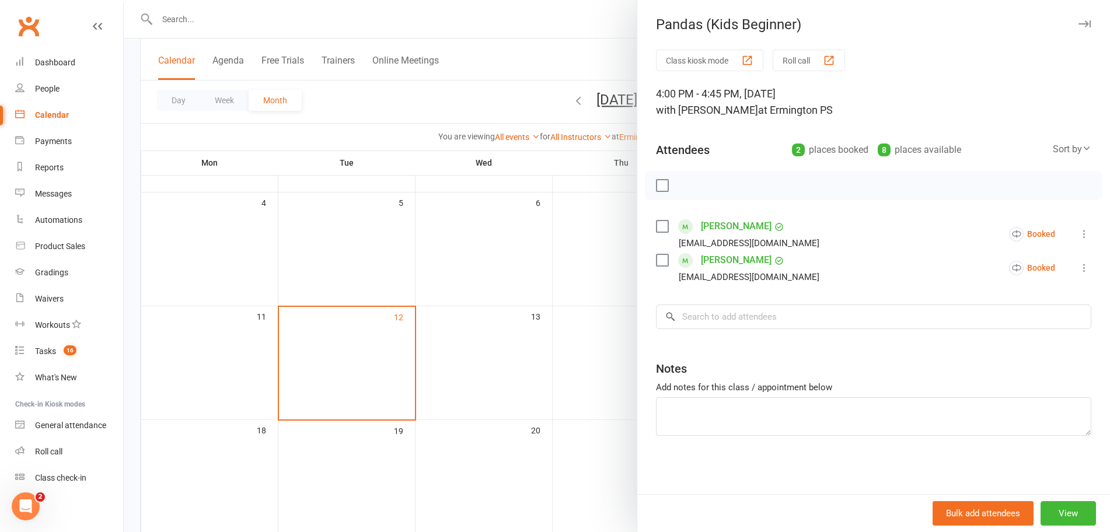
click at [1079, 235] on icon at bounding box center [1085, 234] width 12 height 12
click at [463, 332] on div at bounding box center [617, 266] width 986 height 532
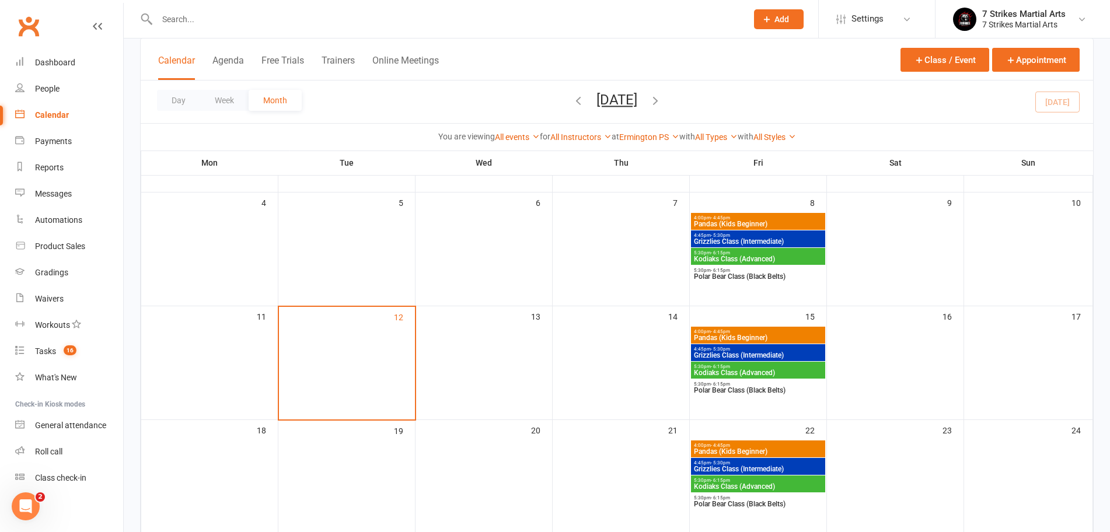
click at [758, 221] on span "Pandas (Kids Beginner)" at bounding box center [758, 224] width 130 height 7
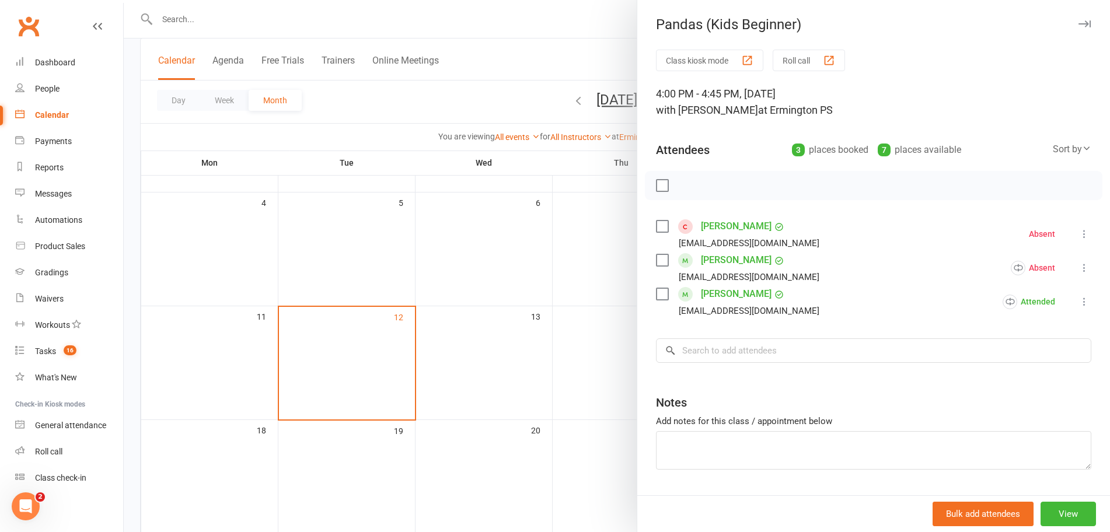
click at [485, 270] on div at bounding box center [617, 266] width 986 height 532
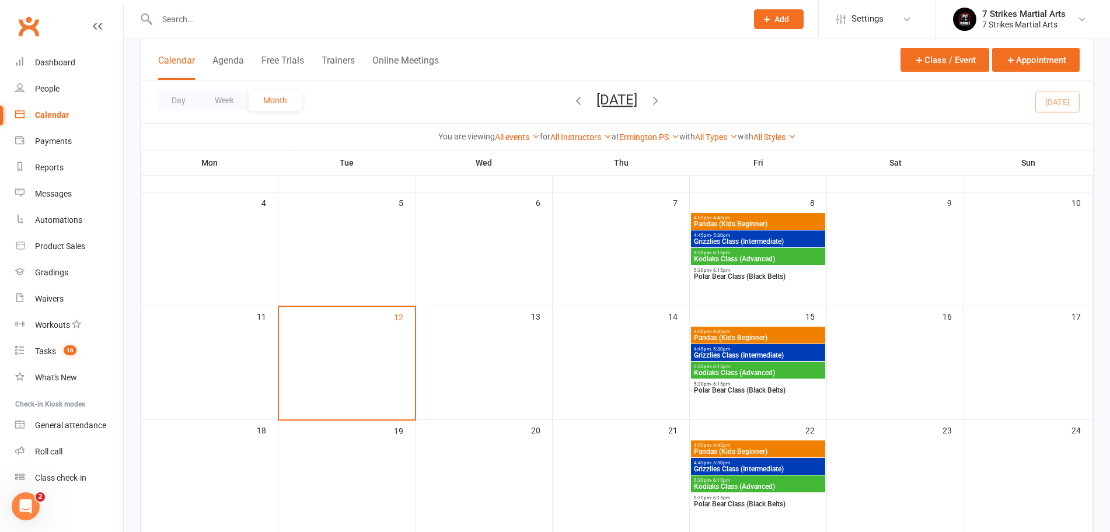
click at [732, 238] on span "Grizzlies Class (Intermediate)" at bounding box center [758, 241] width 130 height 7
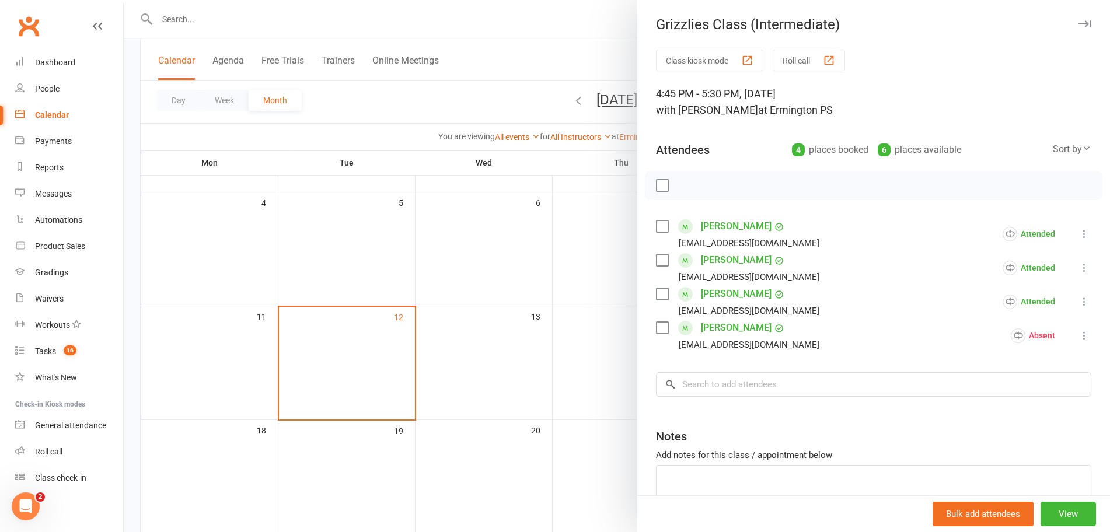
click at [599, 287] on div at bounding box center [617, 266] width 986 height 532
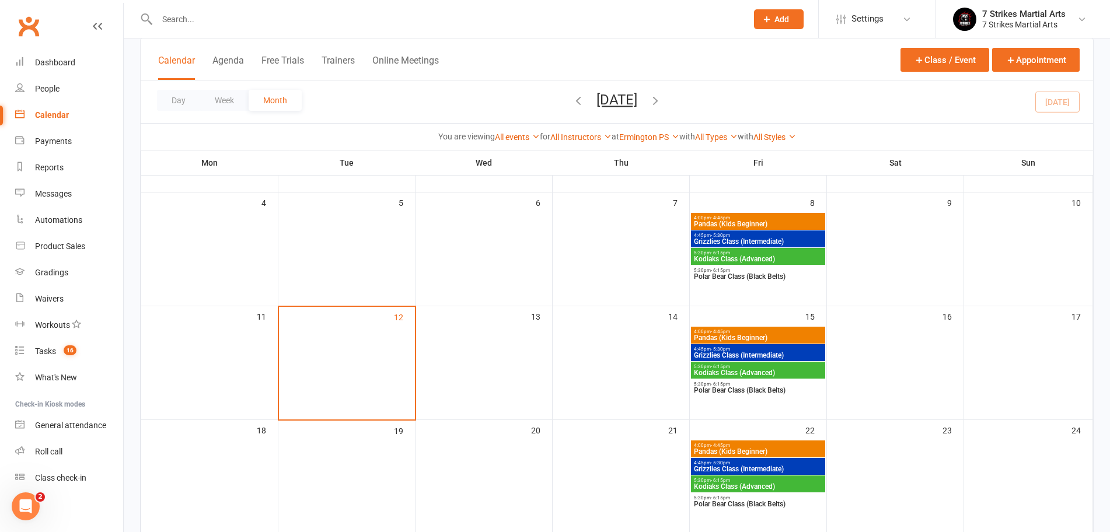
click at [780, 217] on span "4:00pm - 4:45pm" at bounding box center [758, 217] width 130 height 5
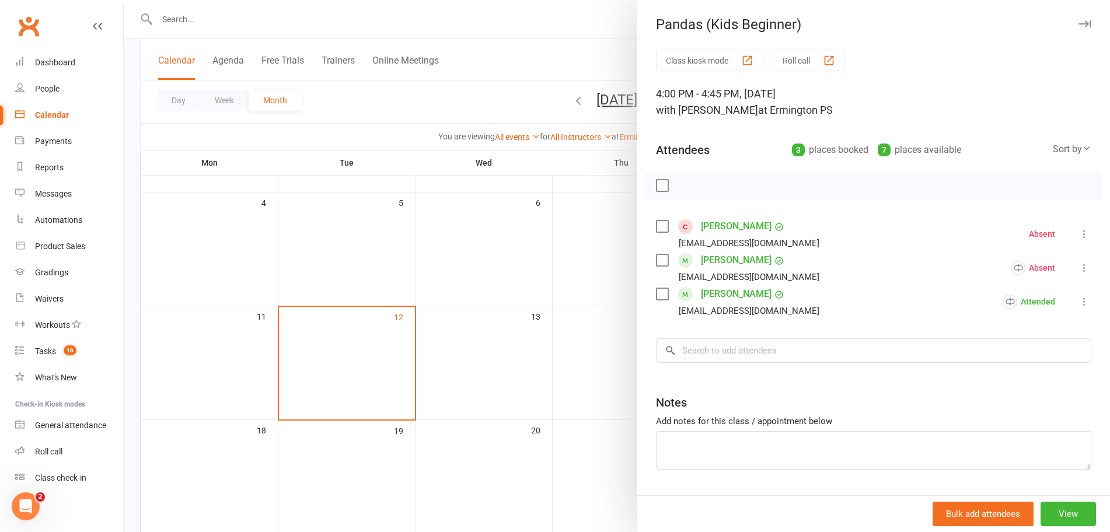
click at [539, 256] on div at bounding box center [617, 266] width 986 height 532
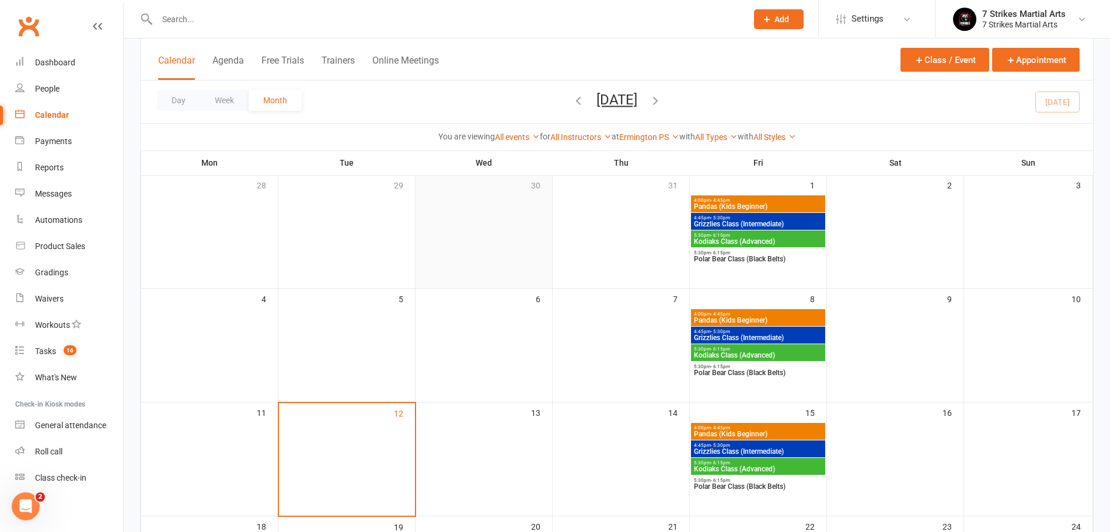
scroll to position [0, 0]
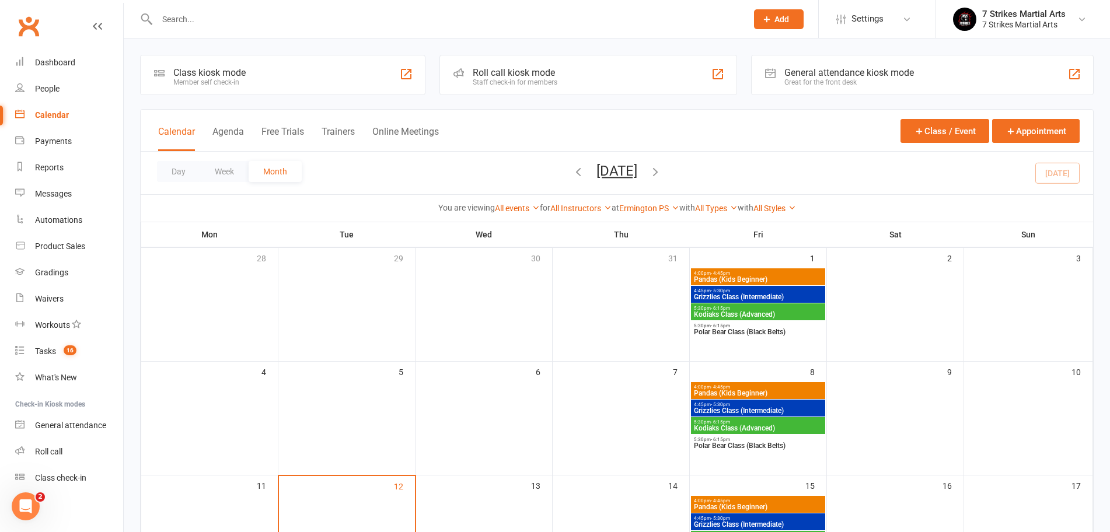
click at [747, 274] on span "4:00pm - 4:45pm" at bounding box center [758, 273] width 130 height 5
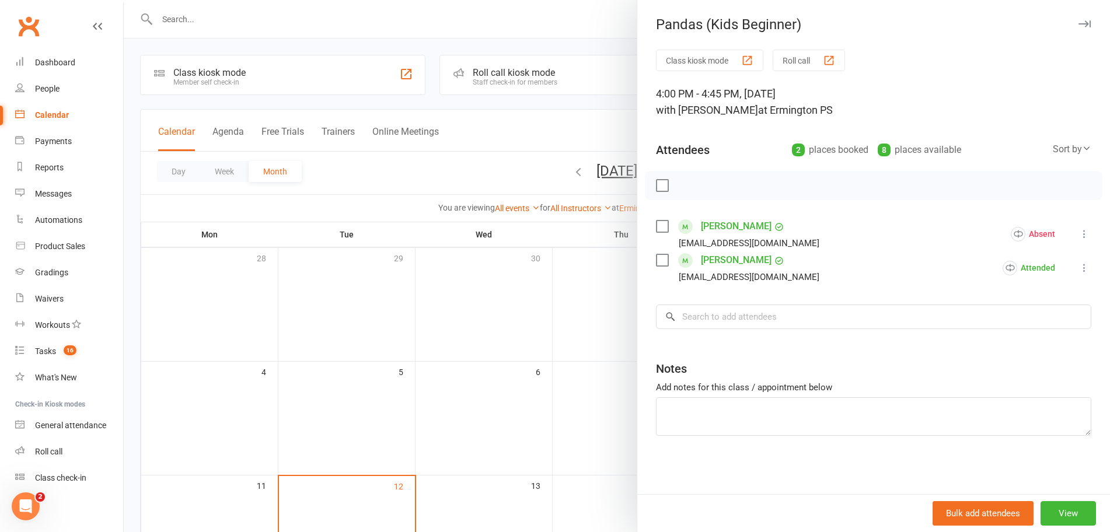
click at [1079, 235] on icon at bounding box center [1085, 234] width 12 height 12
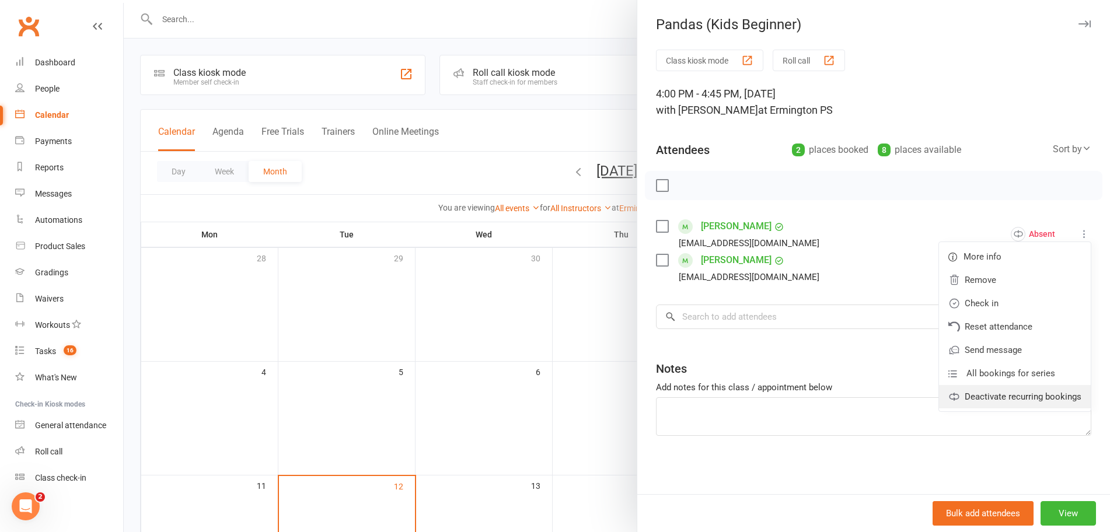
click at [983, 395] on link "Deactivate recurring bookings" at bounding box center [1015, 396] width 152 height 23
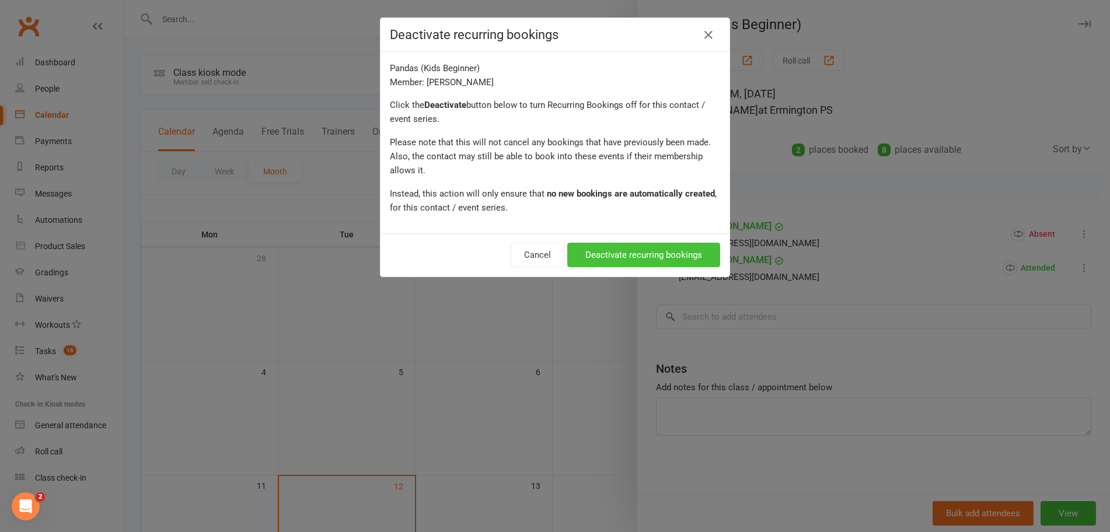
click at [659, 251] on button "Deactivate recurring bookings" at bounding box center [643, 255] width 153 height 25
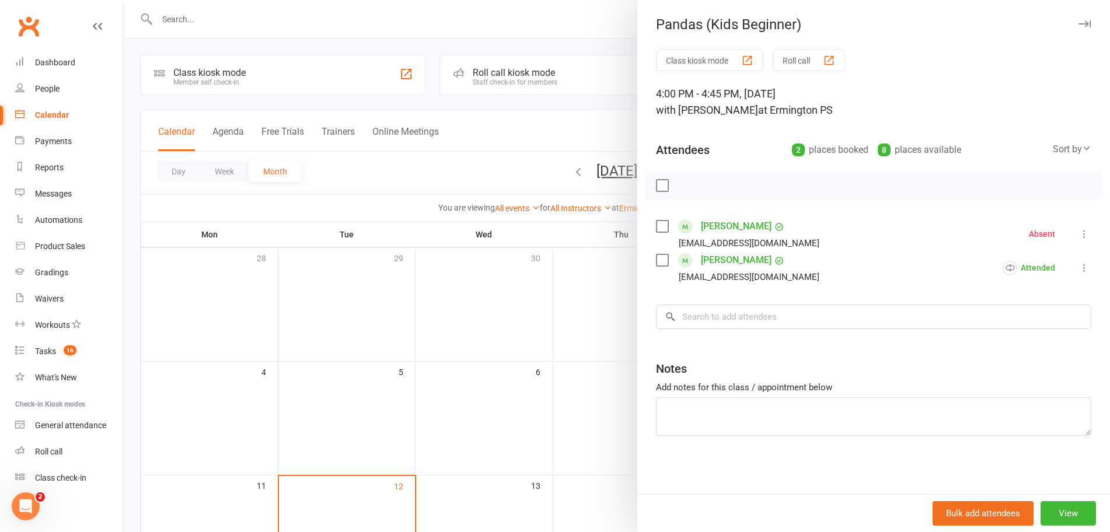
click at [605, 316] on div at bounding box center [617, 266] width 986 height 532
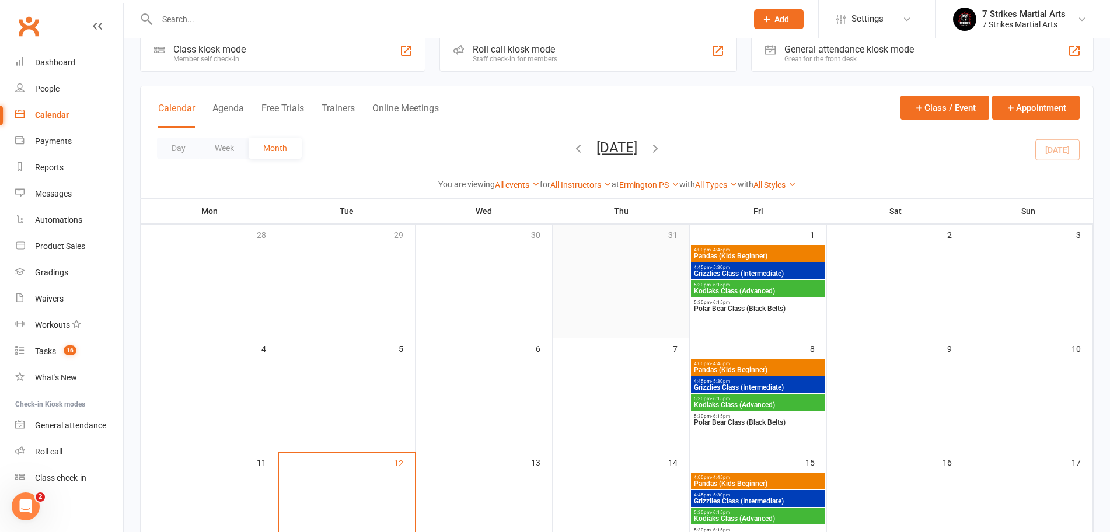
scroll to position [124, 0]
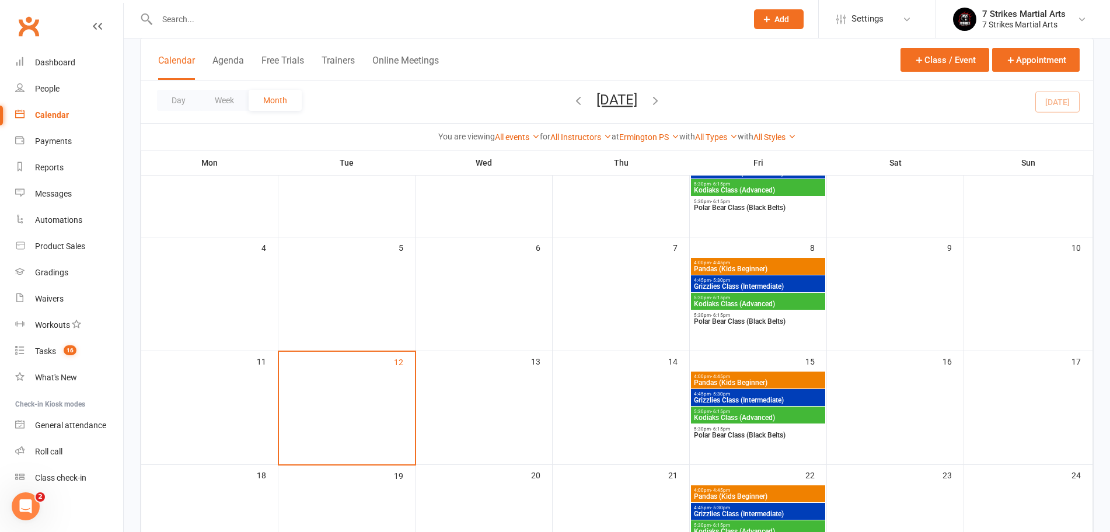
click at [721, 382] on span "Pandas (Kids Beginner)" at bounding box center [758, 382] width 130 height 7
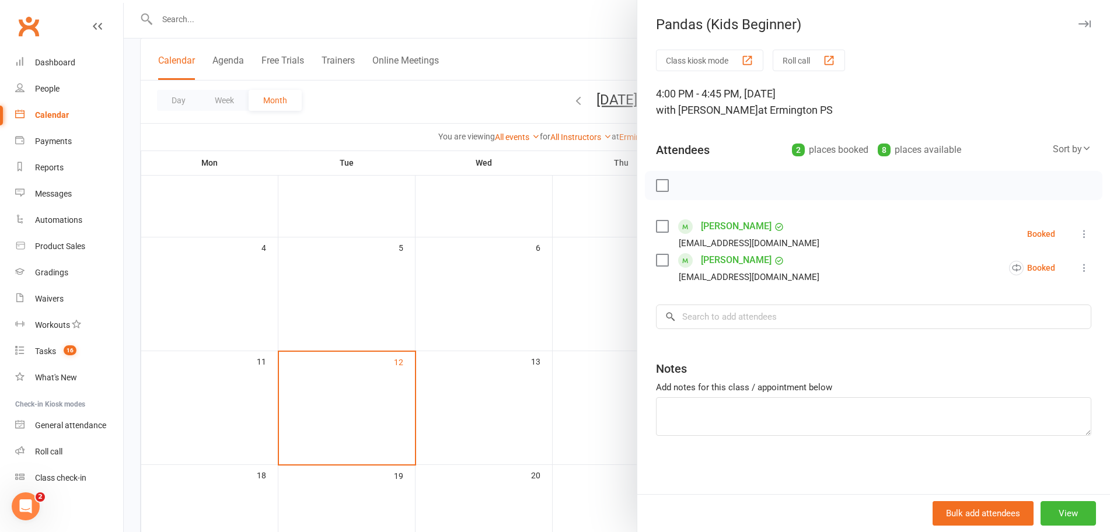
click at [589, 365] on div at bounding box center [617, 266] width 986 height 532
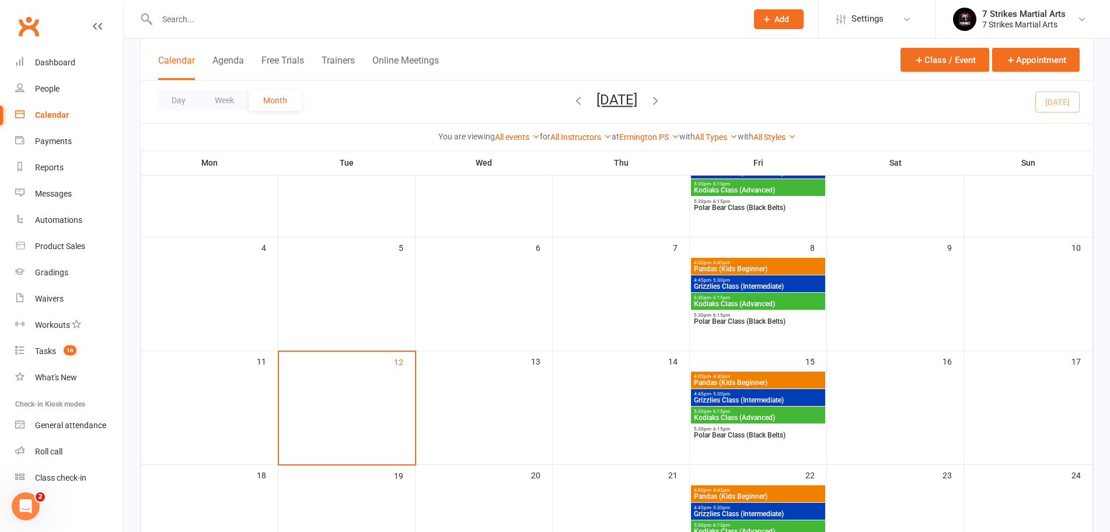
click at [709, 397] on span "Grizzlies Class (Intermediate)" at bounding box center [758, 400] width 130 height 7
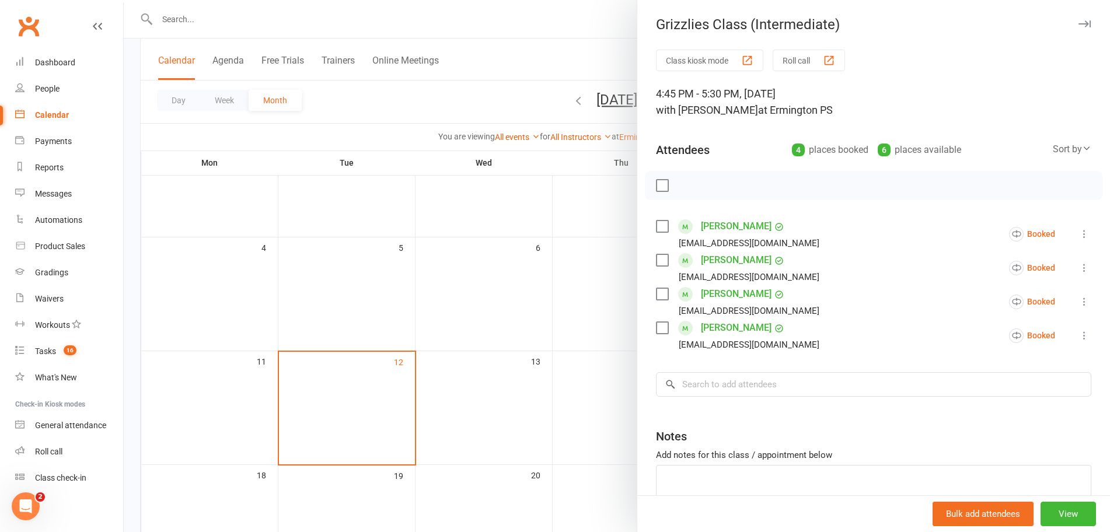
click at [625, 326] on div at bounding box center [617, 266] width 986 height 532
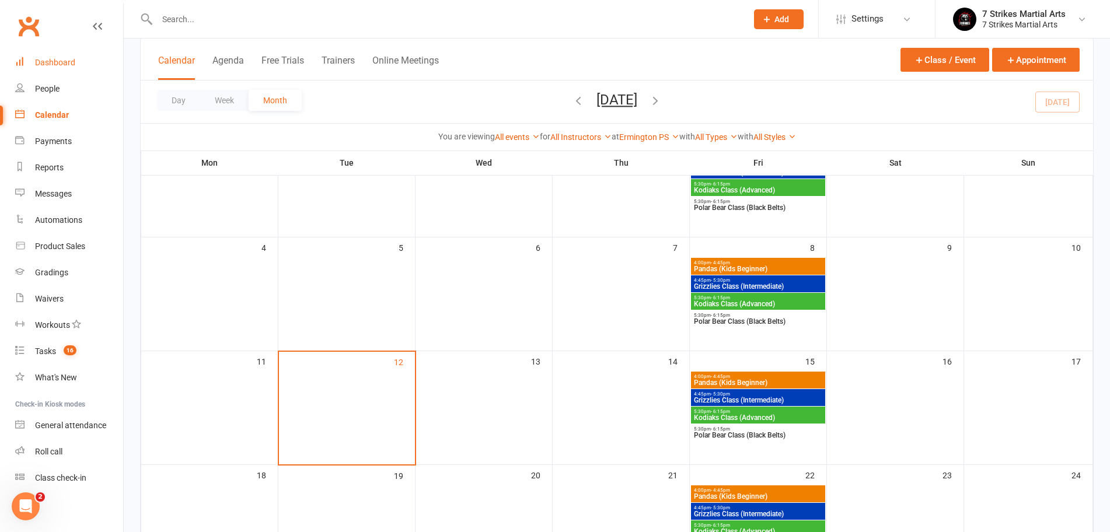
click at [61, 63] on div "Dashboard" at bounding box center [55, 62] width 40 height 9
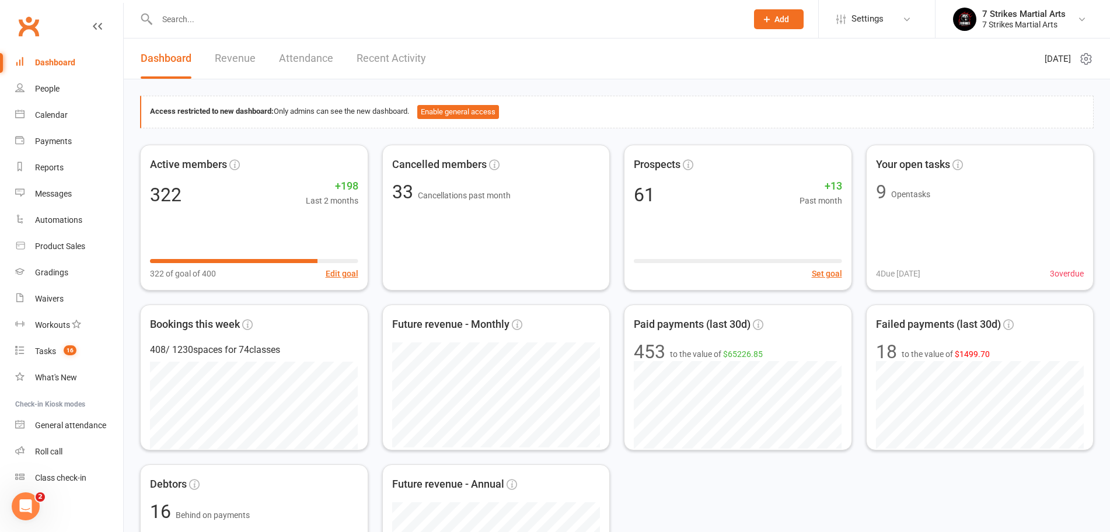
click at [241, 17] on input "text" at bounding box center [446, 19] width 585 height 16
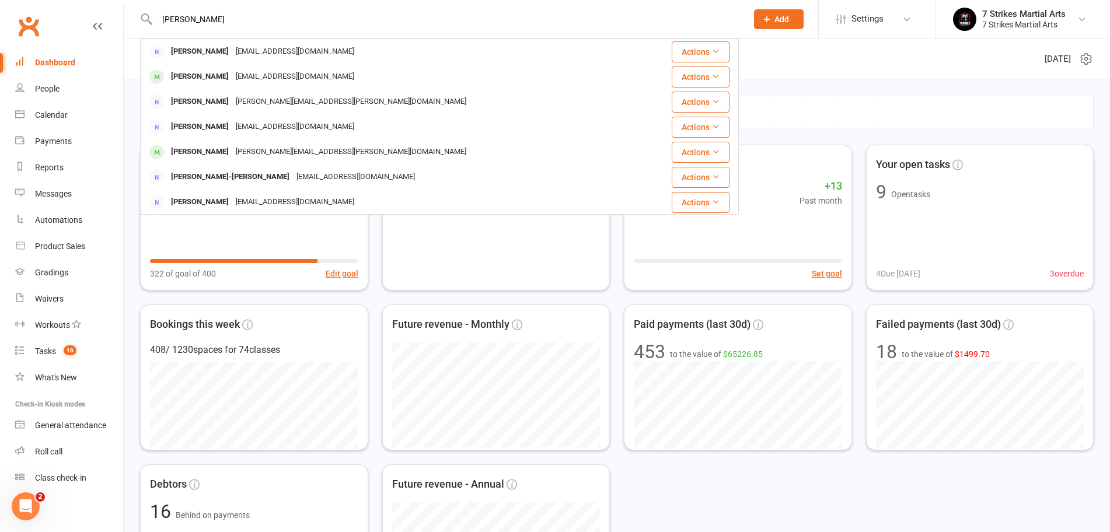
type input "Catherine"
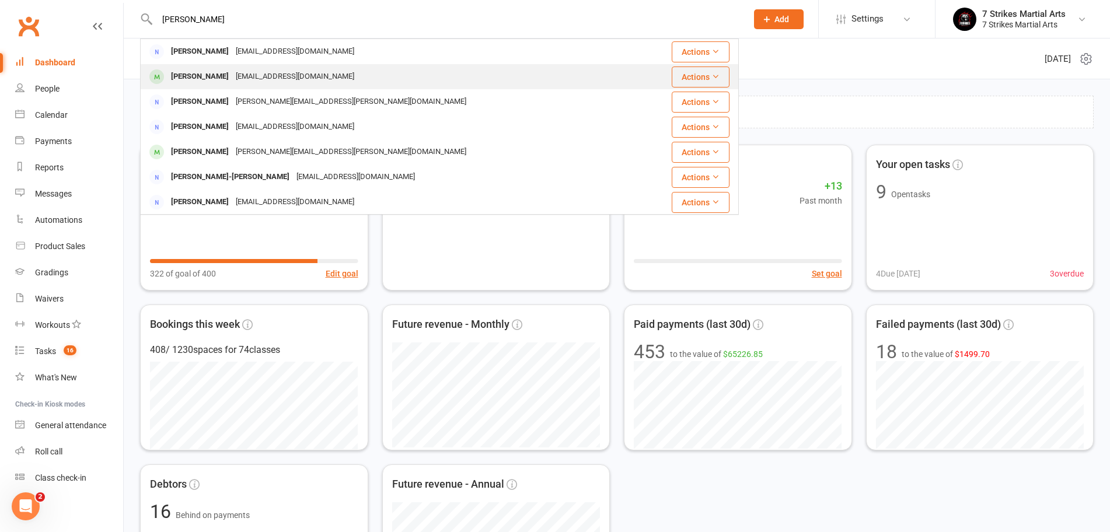
drag, startPoint x: 241, startPoint y: 17, endPoint x: 229, endPoint y: 79, distance: 63.1
click at [229, 79] on div "Catherine Truong" at bounding box center [200, 76] width 65 height 17
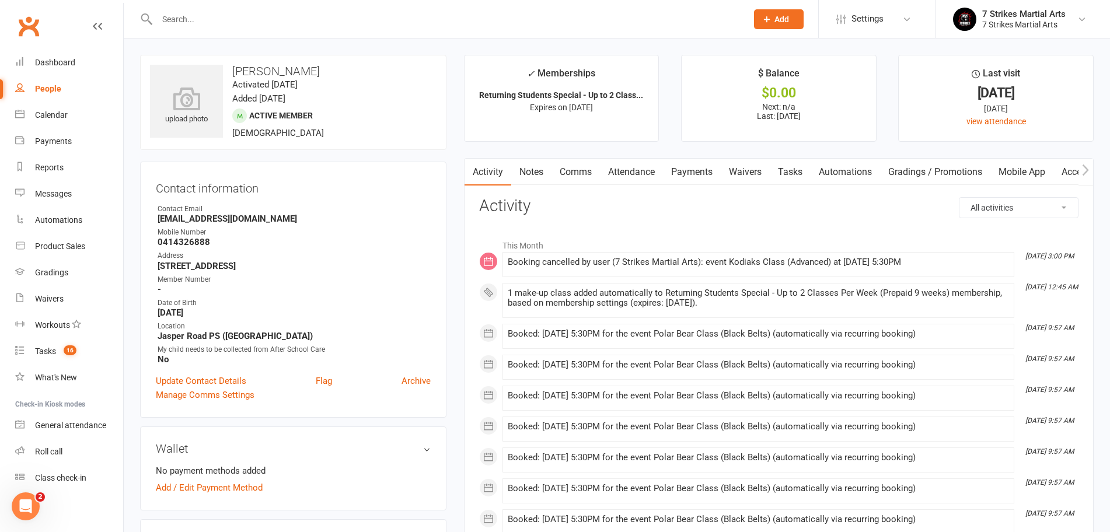
click at [627, 170] on link "Attendance" at bounding box center [631, 172] width 63 height 27
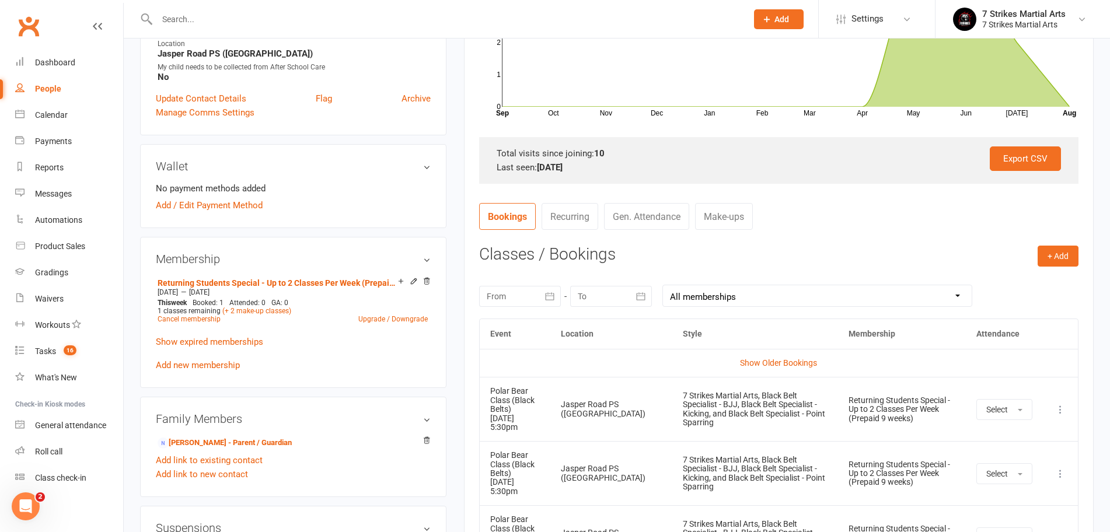
scroll to position [305, 0]
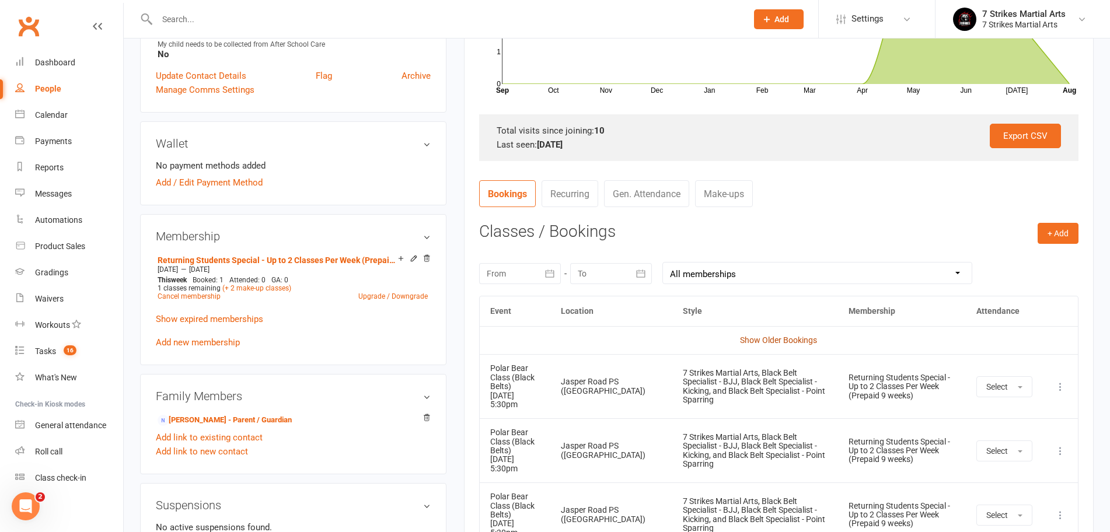
click at [763, 336] on link "Show Older Bookings" at bounding box center [778, 340] width 77 height 9
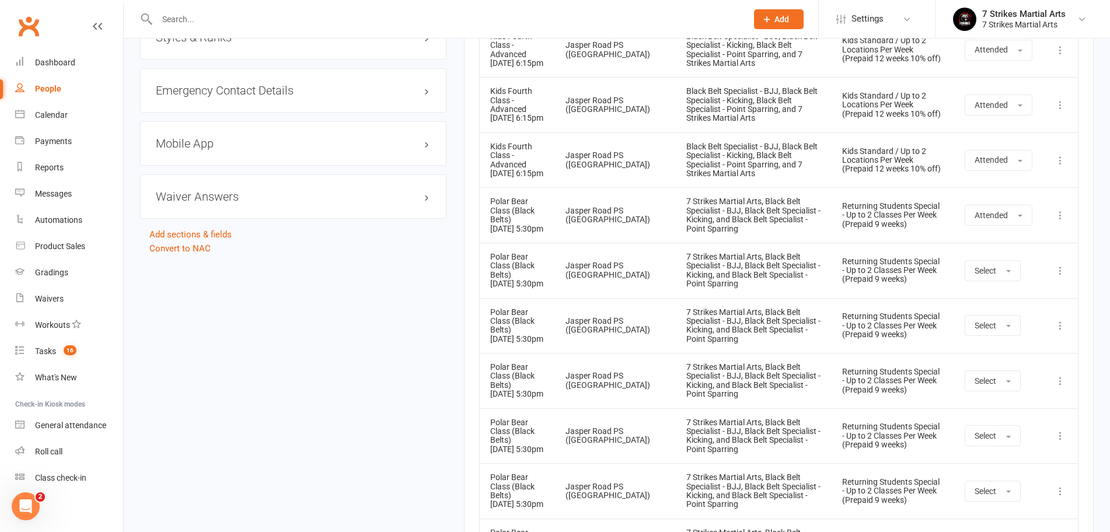
scroll to position [0, 0]
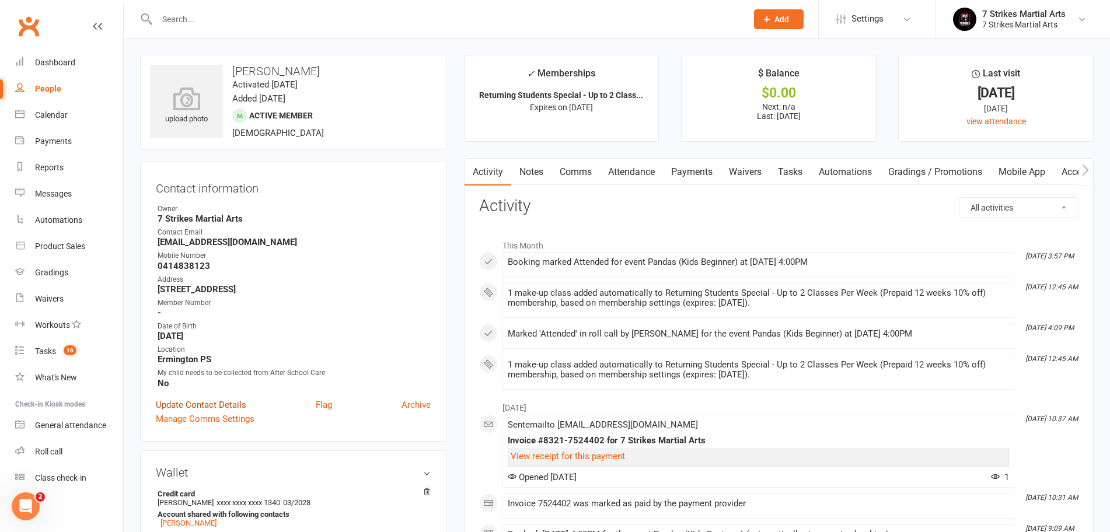
click at [215, 404] on link "Update Contact Details" at bounding box center [201, 405] width 90 height 14
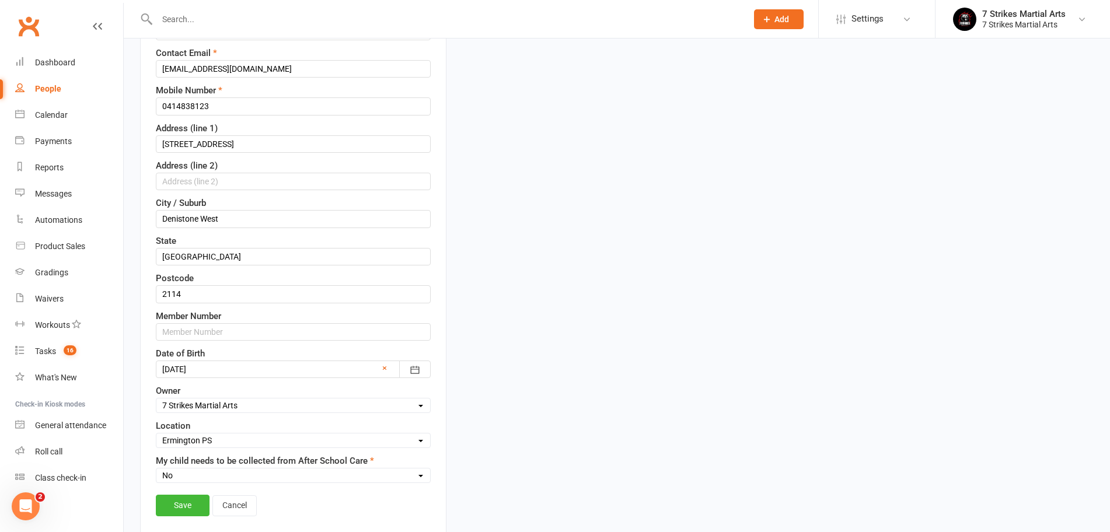
scroll to position [257, 0]
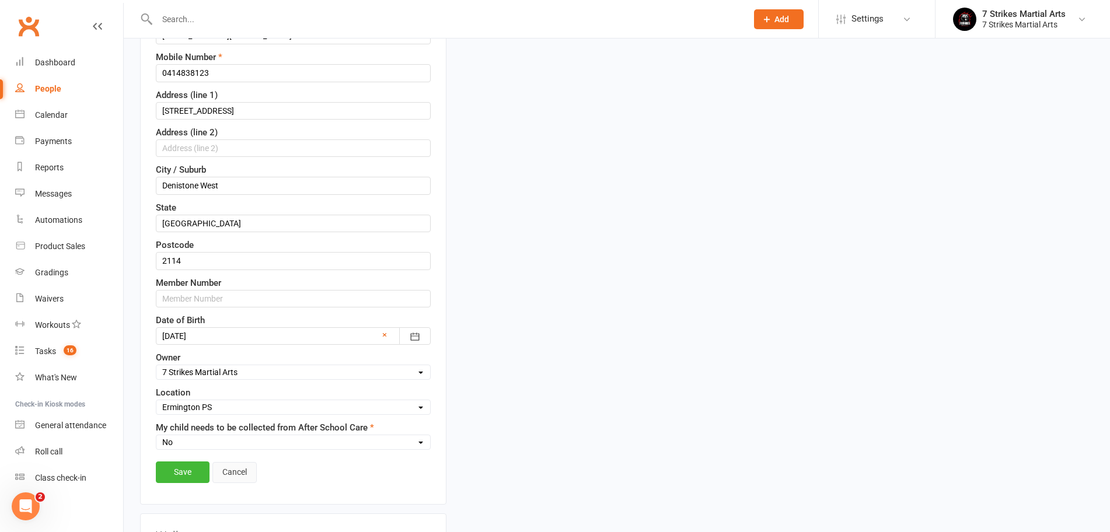
click at [243, 471] on link "Cancel" at bounding box center [234, 472] width 44 height 21
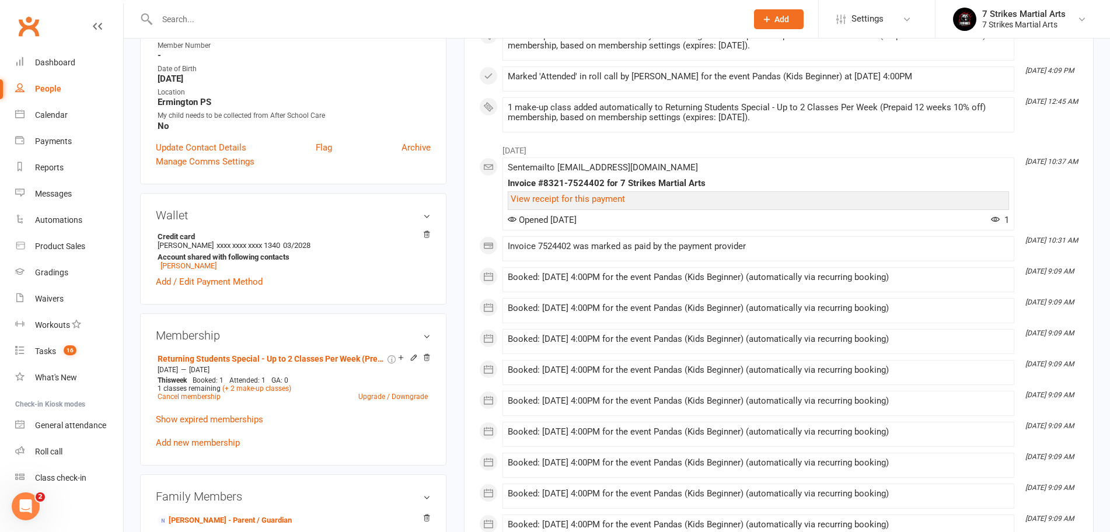
scroll to position [0, 0]
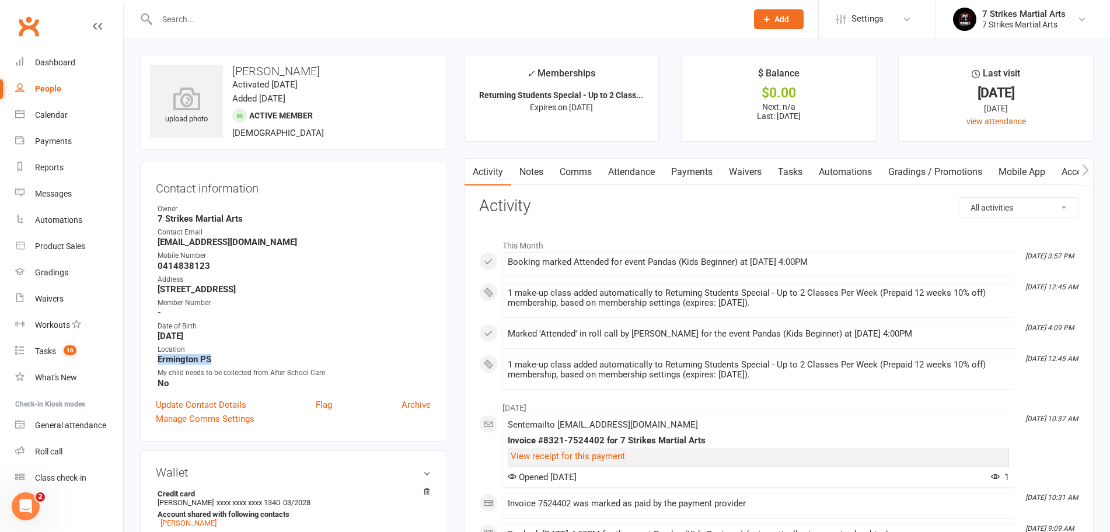
drag, startPoint x: 212, startPoint y: 361, endPoint x: 154, endPoint y: 360, distance: 58.4
click at [154, 360] on div "Contact information Owner 7 Strikes Martial Arts Contact Email fe3cha@hotmail.c…" at bounding box center [293, 302] width 306 height 280
copy strong "Ermington PS"
click at [58, 67] on link "Dashboard" at bounding box center [69, 63] width 108 height 26
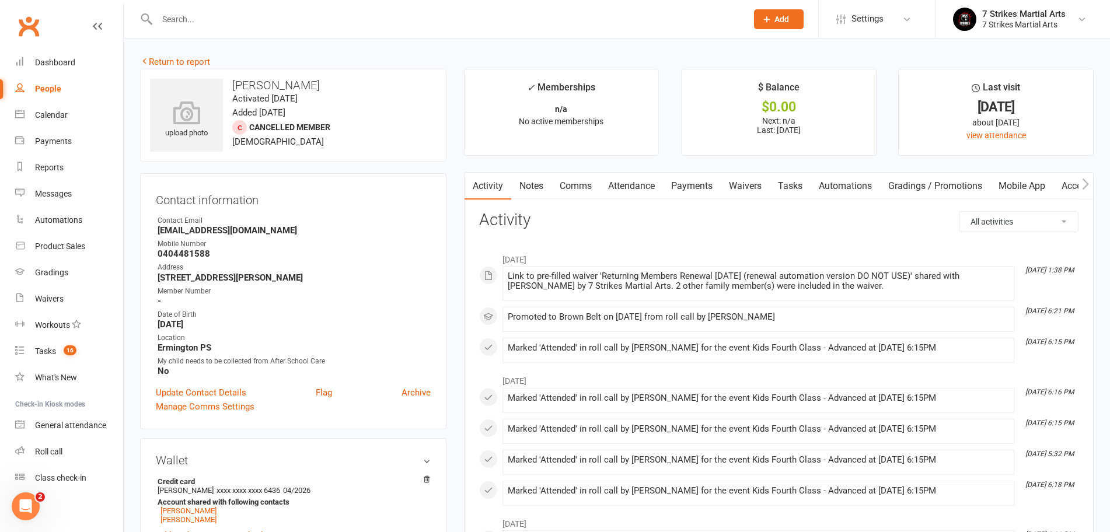
click at [627, 186] on link "Attendance" at bounding box center [631, 186] width 63 height 27
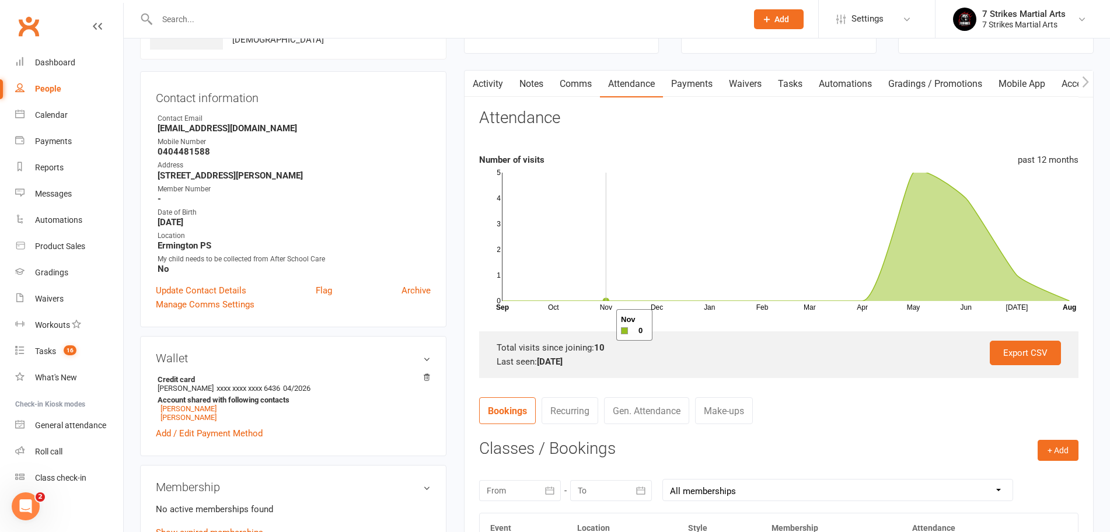
scroll to position [212, 0]
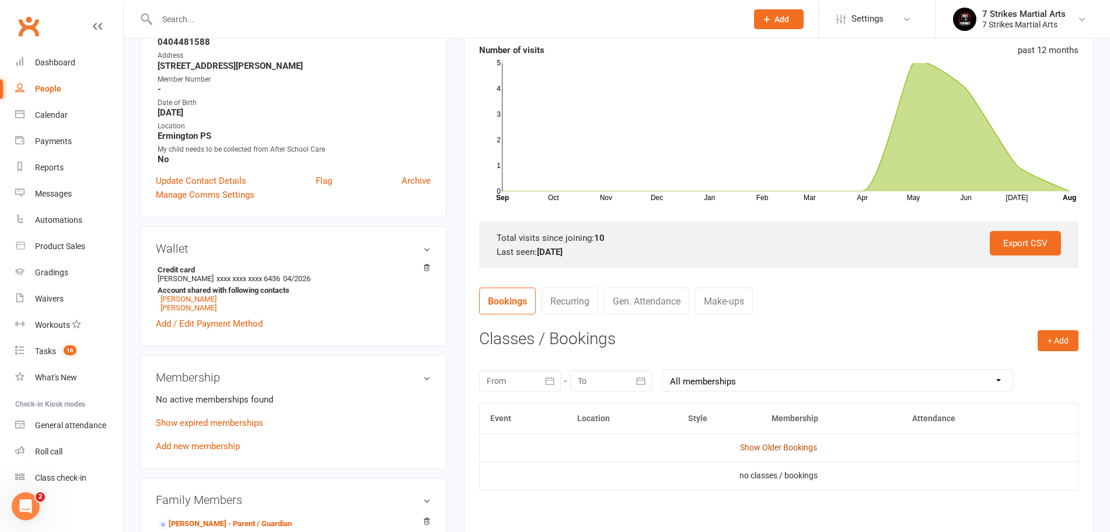
click at [777, 445] on link "Show Older Bookings" at bounding box center [778, 447] width 77 height 9
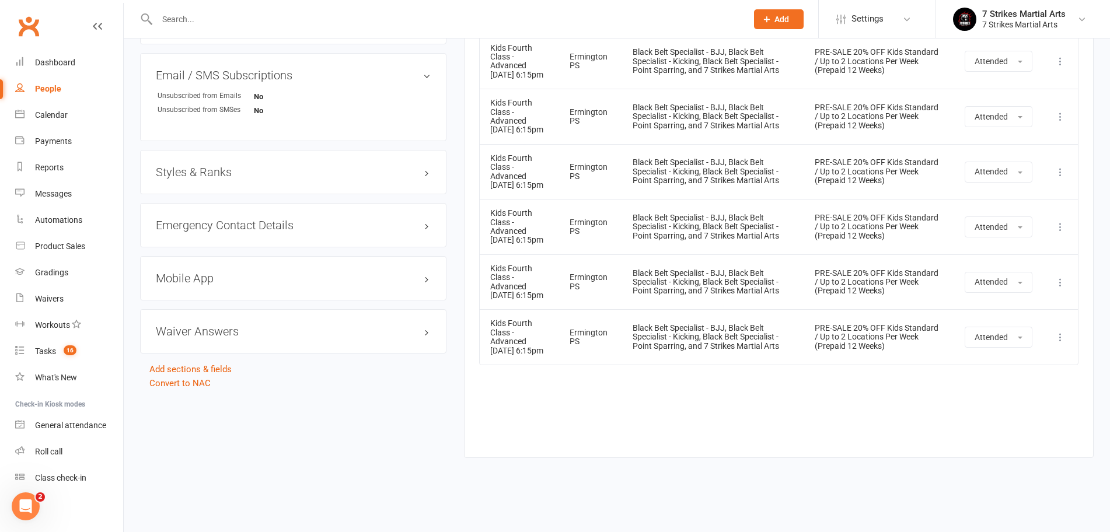
scroll to position [11, 0]
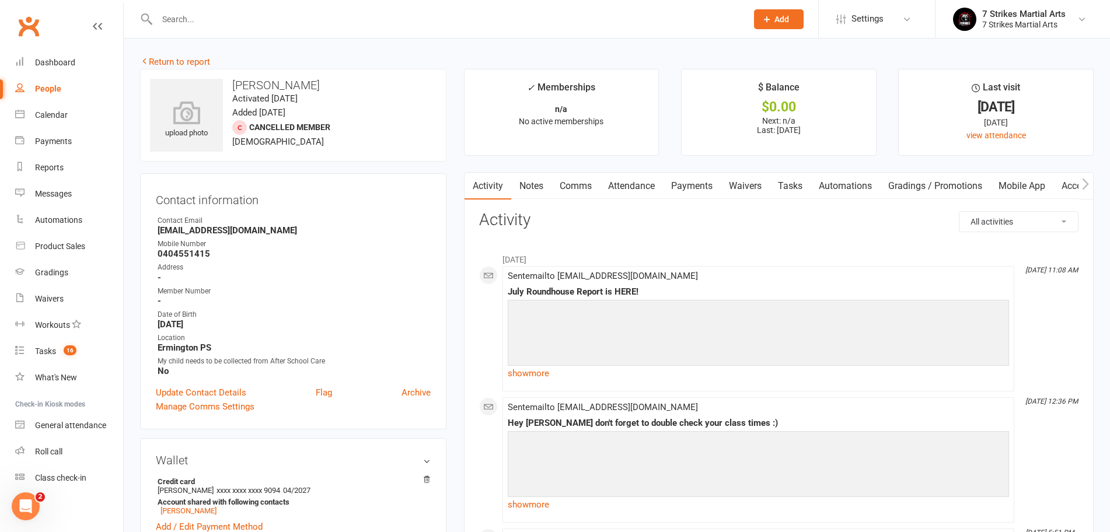
click at [624, 187] on link "Attendance" at bounding box center [631, 186] width 63 height 27
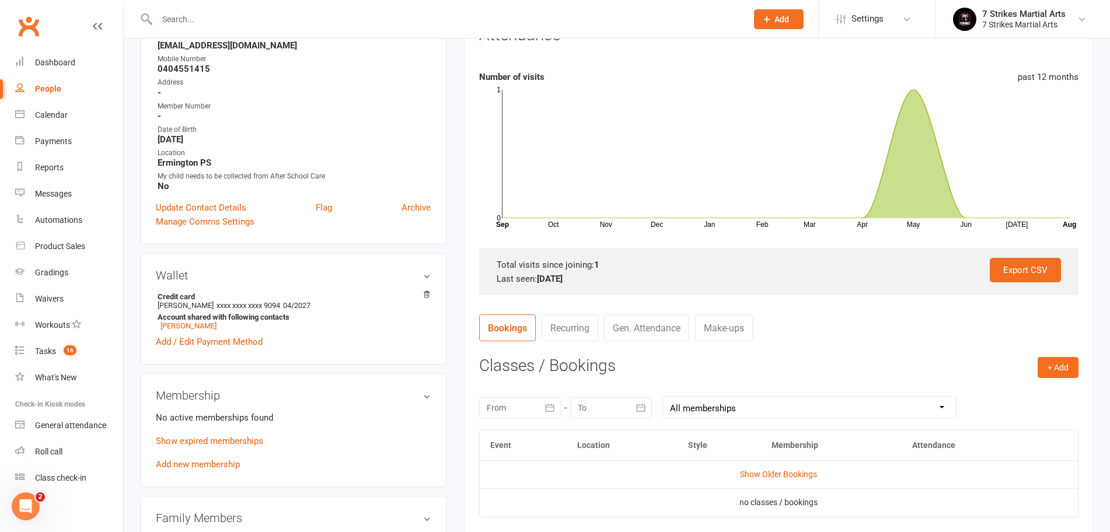
scroll to position [200, 0]
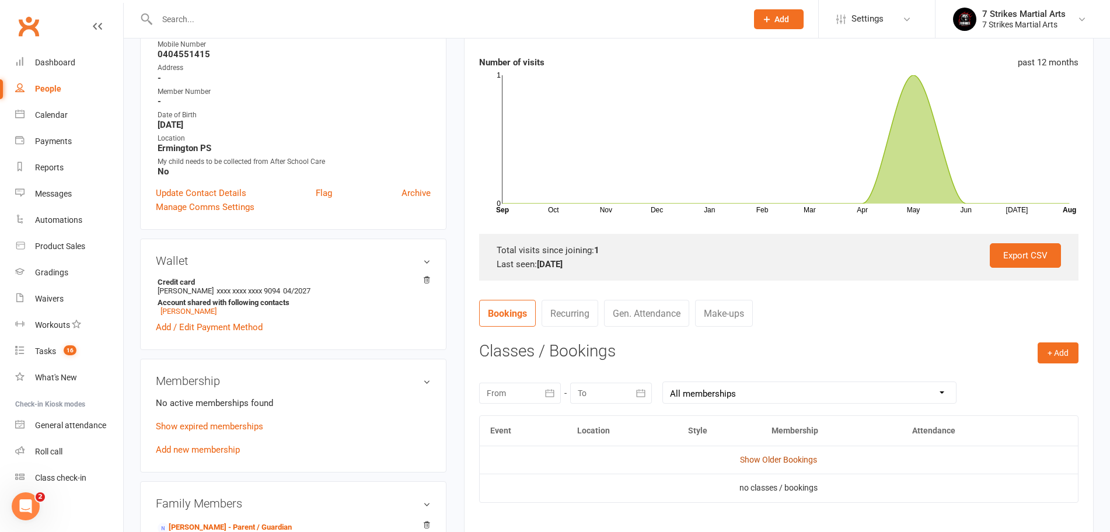
click at [805, 455] on link "Show Older Bookings" at bounding box center [778, 459] width 77 height 9
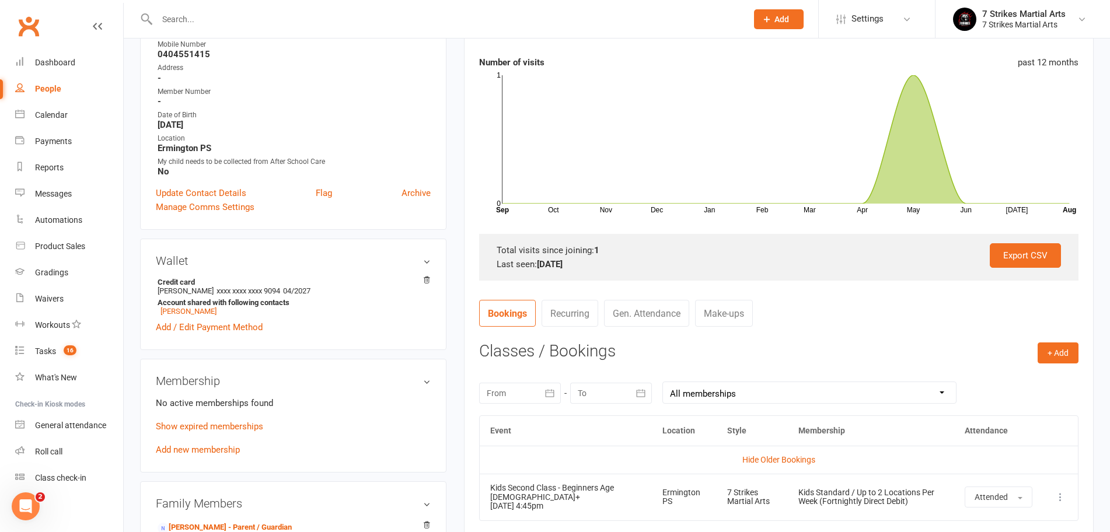
scroll to position [0, 0]
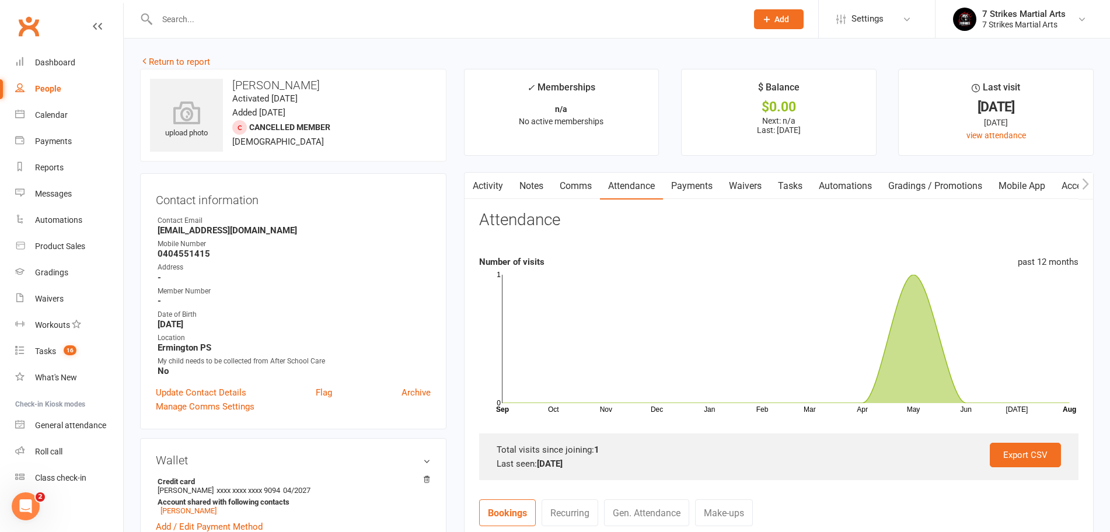
click at [536, 181] on link "Notes" at bounding box center [531, 186] width 40 height 27
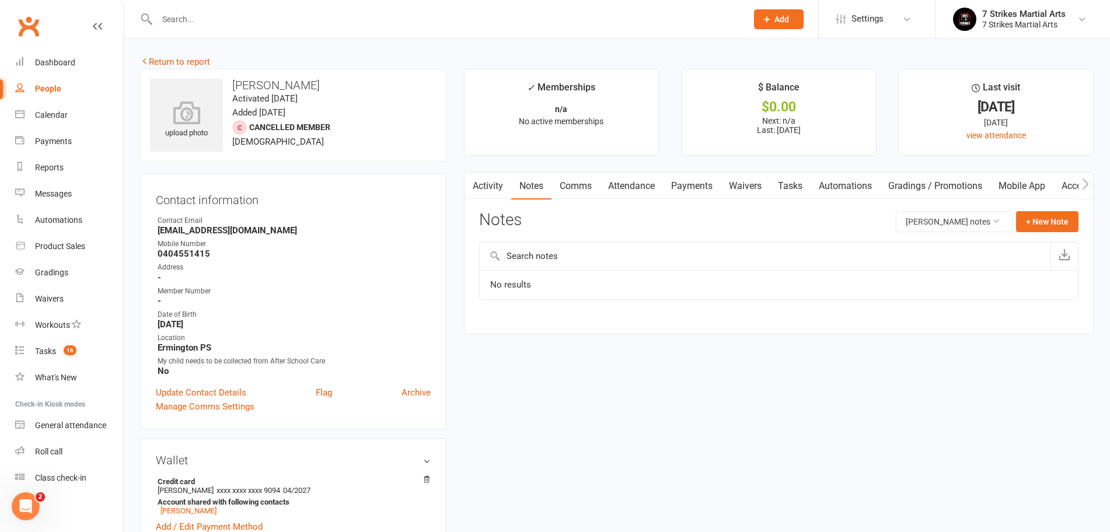
click at [486, 190] on link "Activity" at bounding box center [488, 186] width 47 height 27
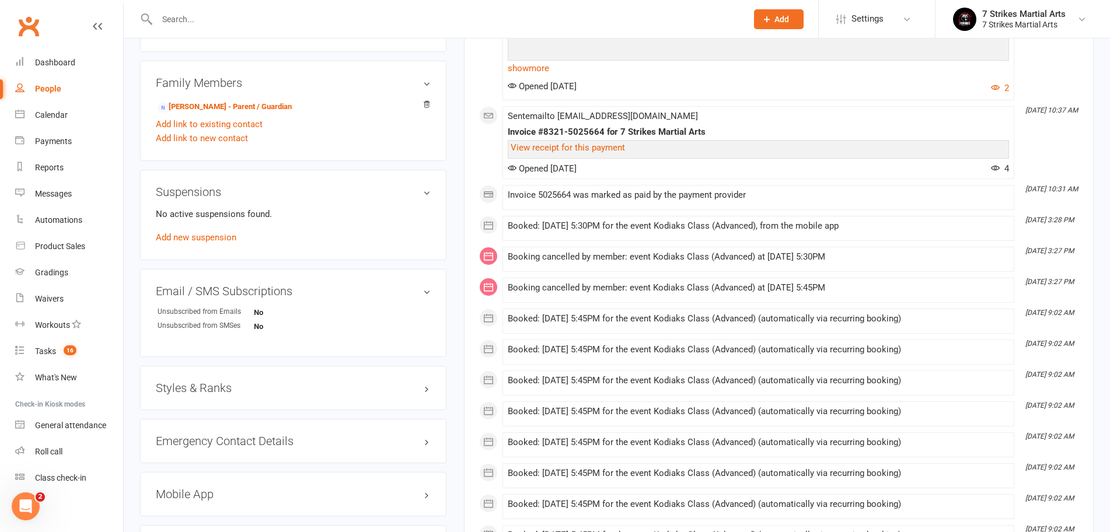
scroll to position [734, 0]
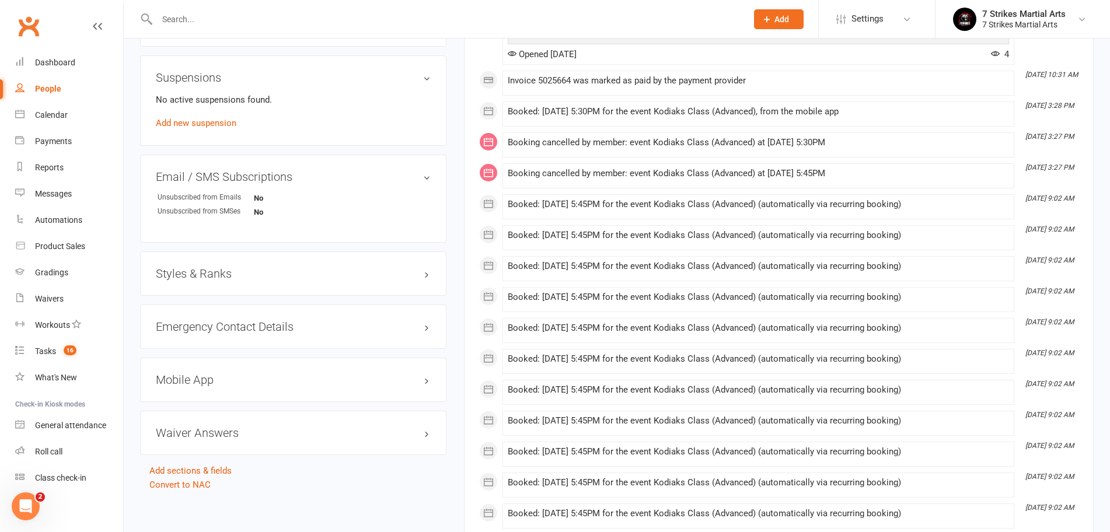
click at [420, 261] on div "Styles & Ranks" at bounding box center [293, 274] width 306 height 44
click at [424, 271] on h3 "Styles & Ranks" at bounding box center [293, 273] width 275 height 13
